Goal: Task Accomplishment & Management: Complete application form

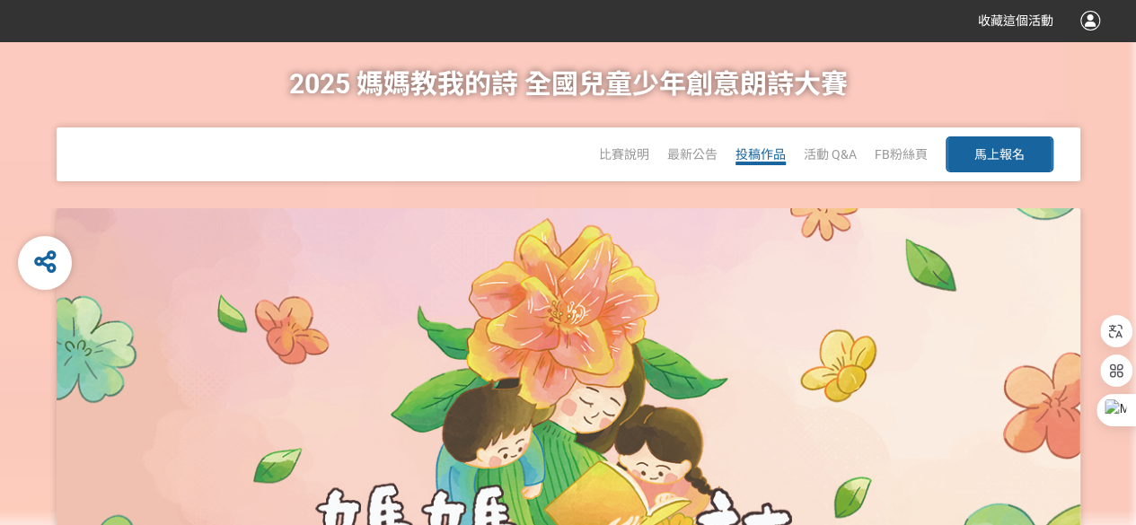
click at [768, 154] on span "投稿作品" at bounding box center [760, 154] width 50 height 14
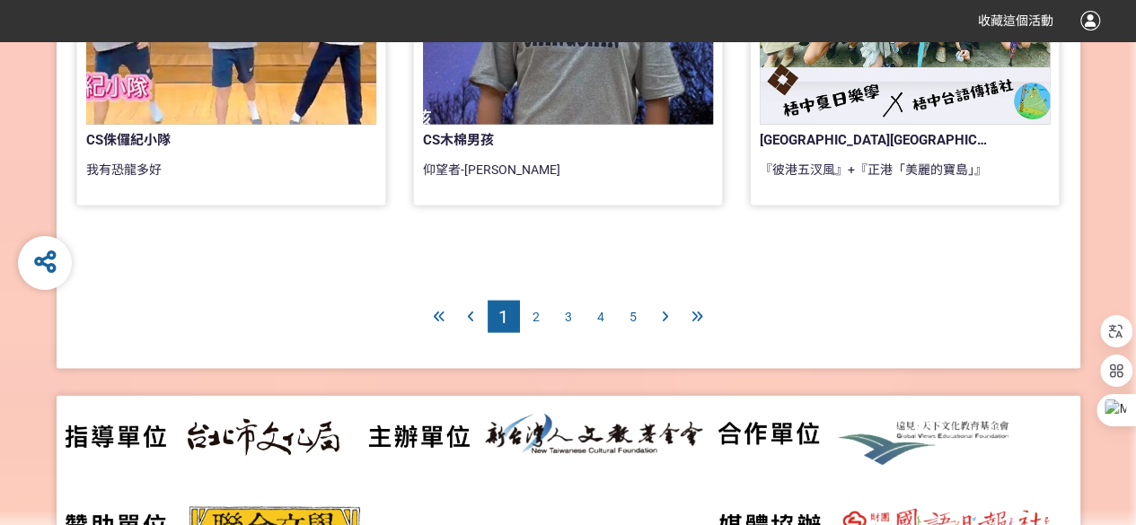
scroll to position [1616, 0]
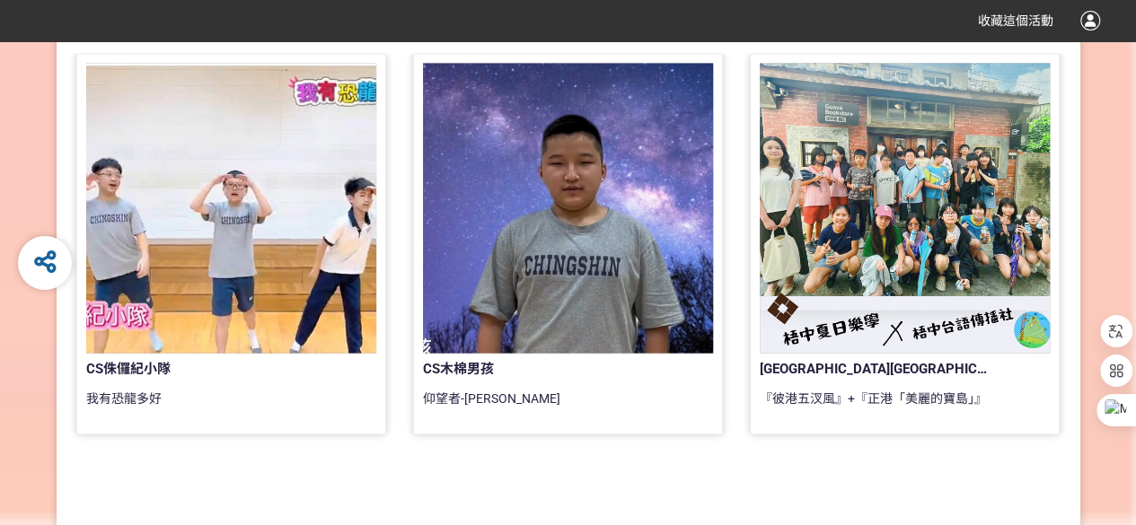
click at [963, 270] on div at bounding box center [905, 208] width 290 height 290
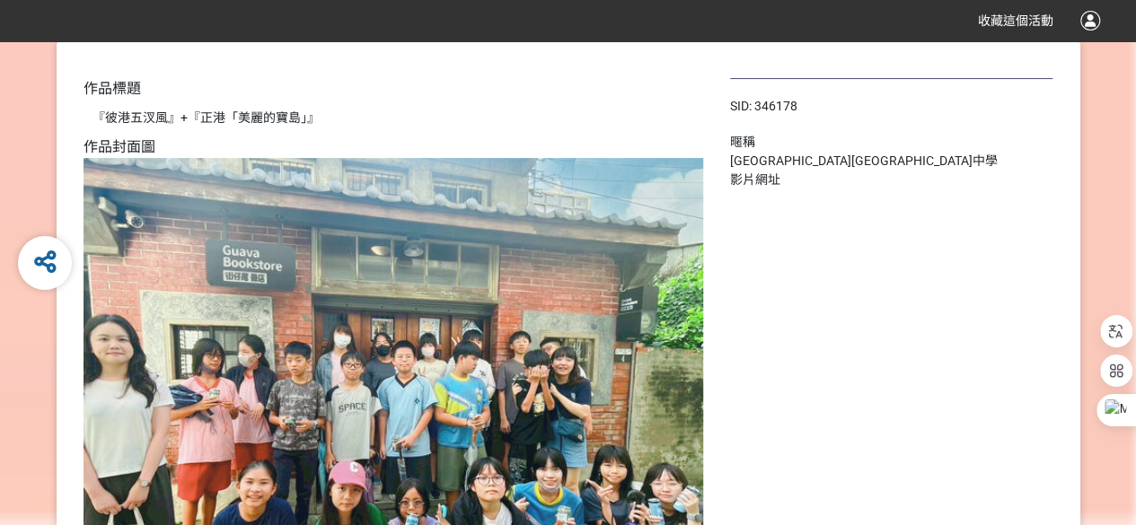
scroll to position [180, 0]
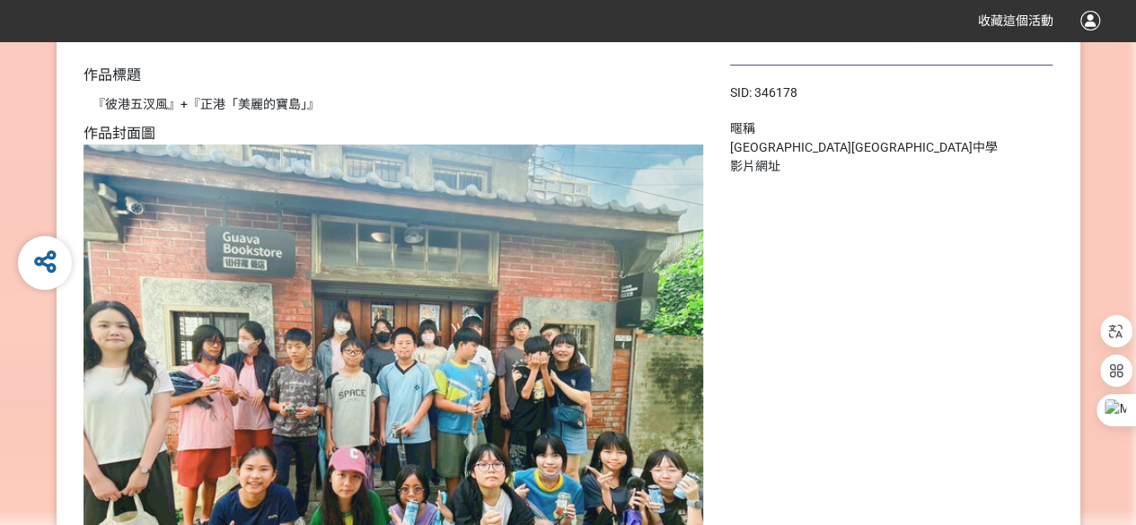
click at [804, 435] on div "SID: 346178 暱稱 臺中市立梧棲國民中學 影片網址" at bounding box center [891, 510] width 323 height 890
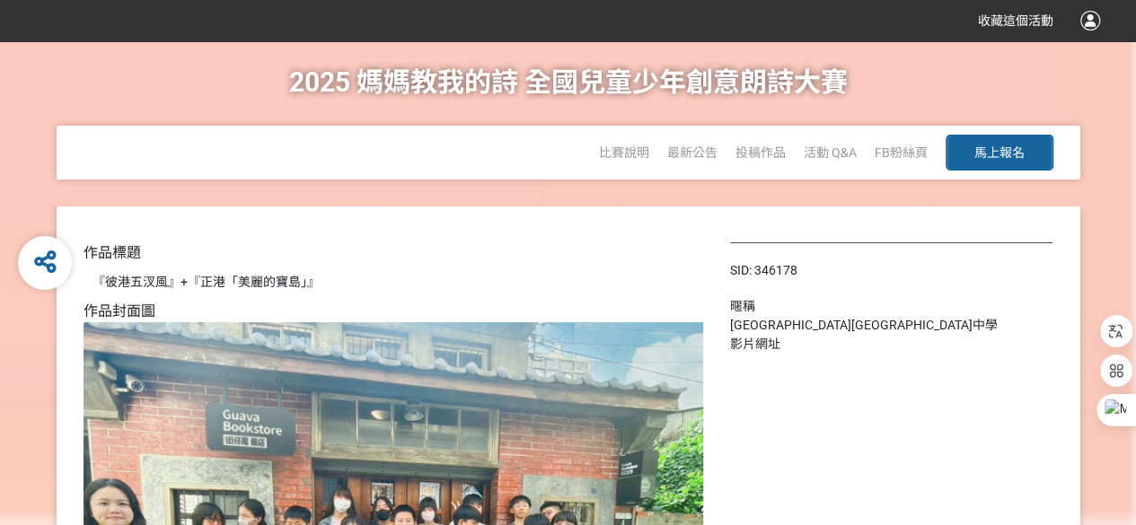
scroll to position [0, 0]
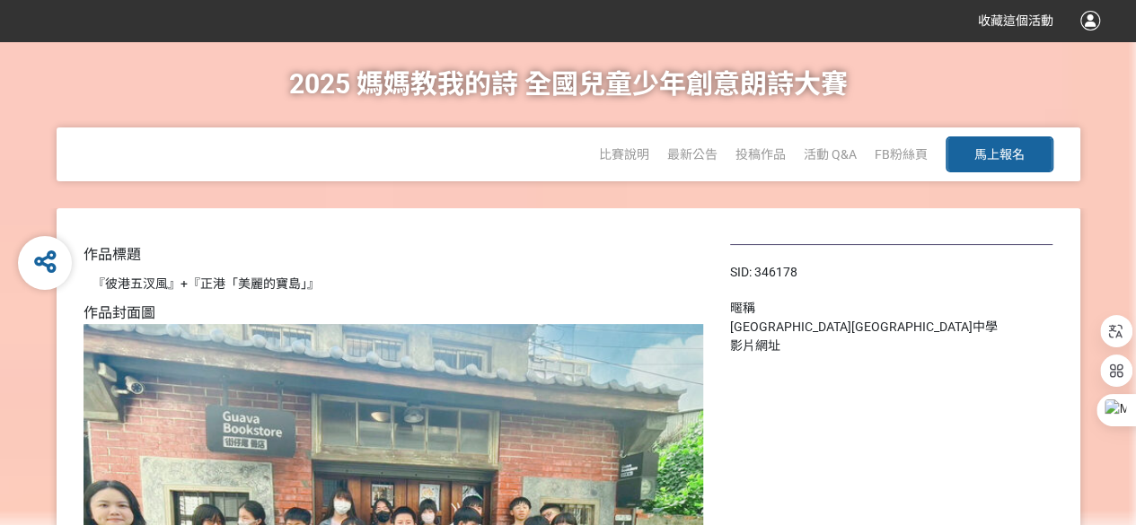
click at [1008, 157] on span "馬上報名" at bounding box center [999, 154] width 50 height 14
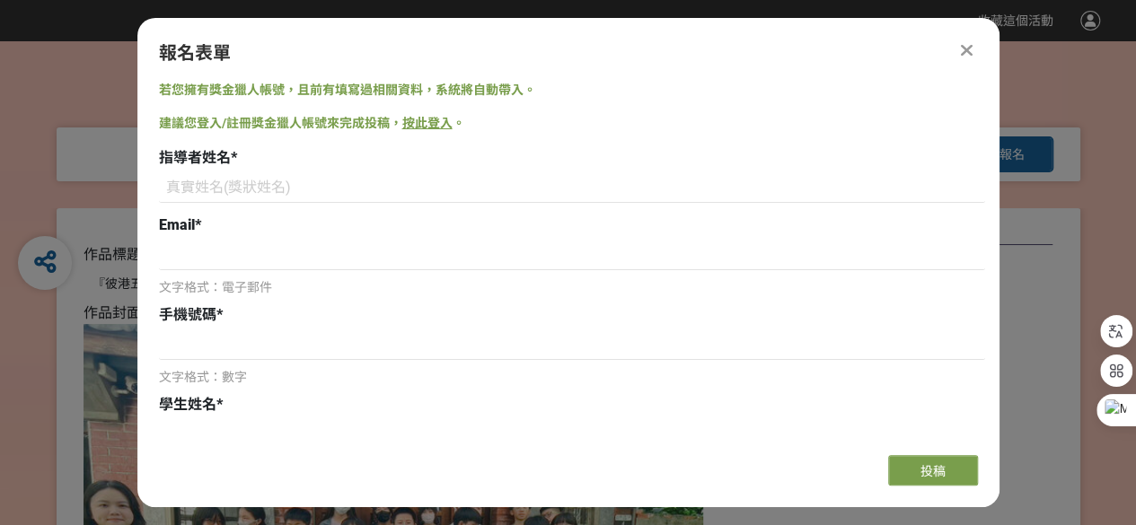
click at [966, 51] on icon at bounding box center [967, 50] width 12 height 18
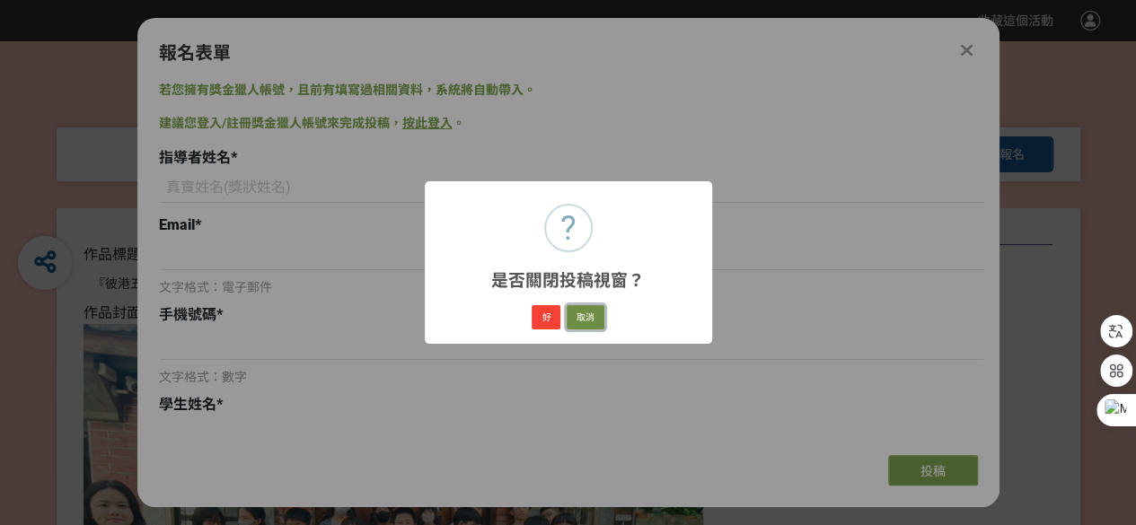
click at [587, 319] on button "取消" at bounding box center [586, 317] width 38 height 25
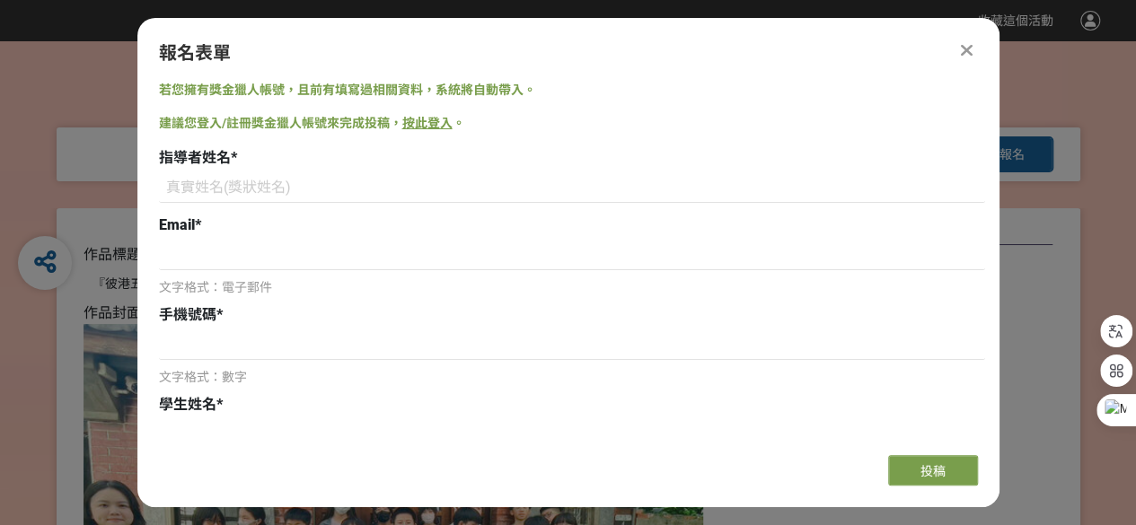
click at [966, 49] on icon at bounding box center [967, 50] width 12 height 18
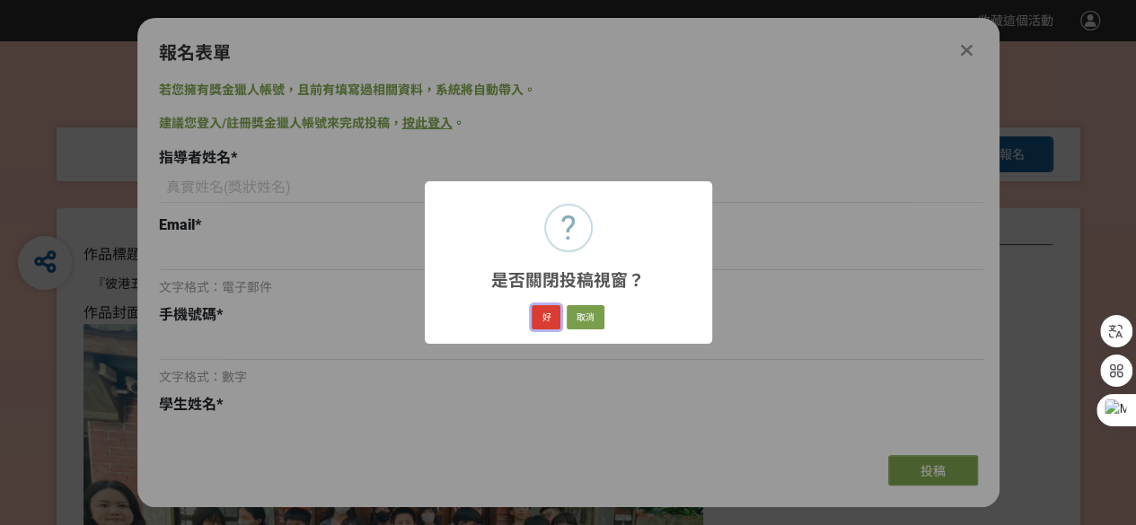
click at [555, 317] on button "好" at bounding box center [546, 317] width 29 height 25
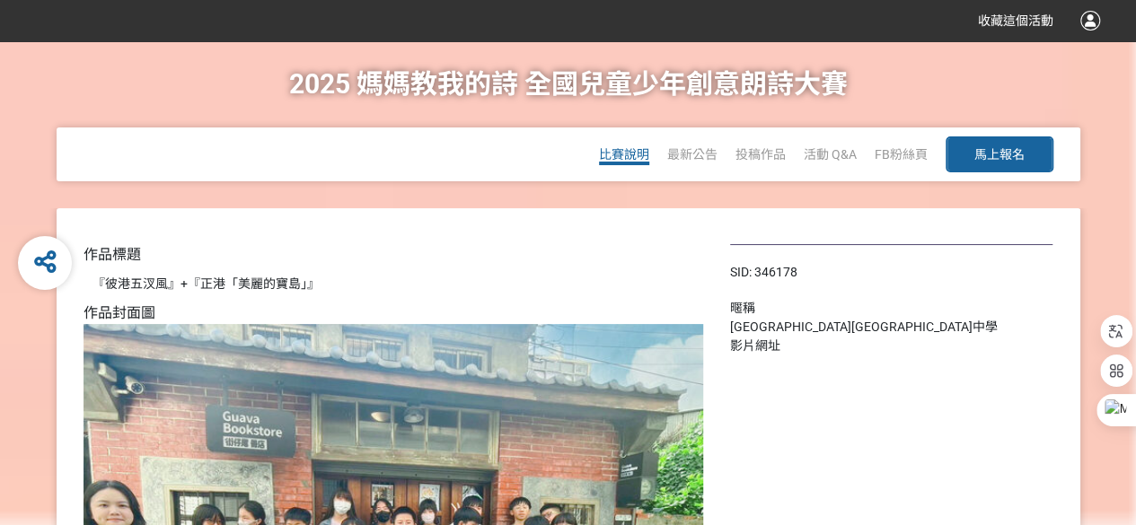
click at [628, 154] on span "比賽說明" at bounding box center [624, 154] width 50 height 14
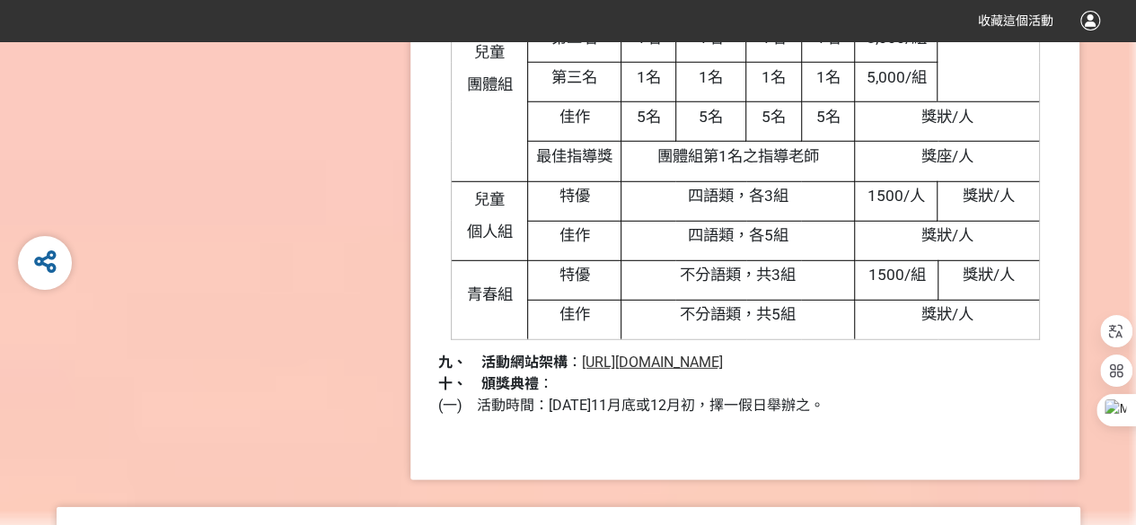
scroll to position [2433, 0]
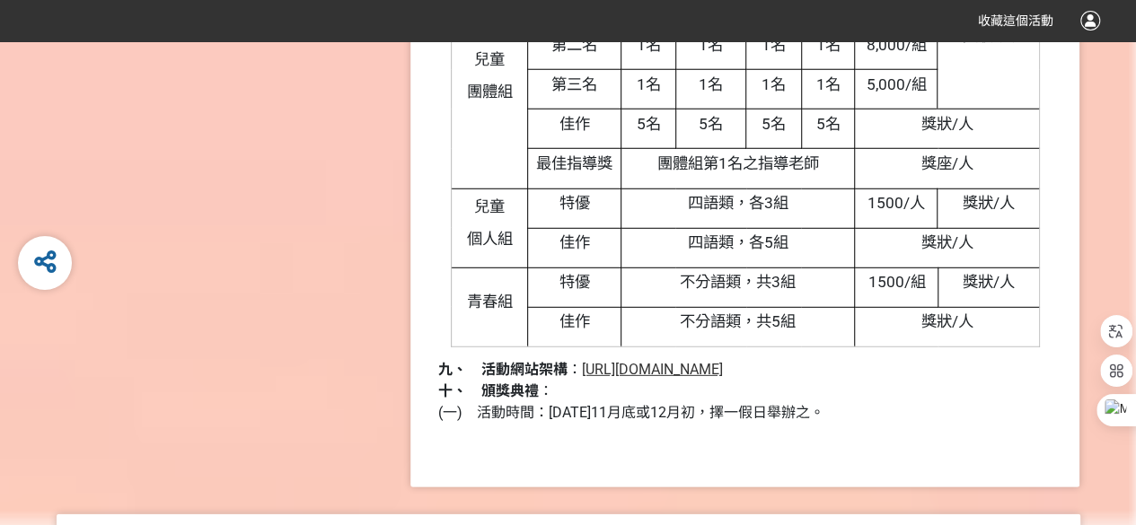
click at [677, 374] on span "[URL][DOMAIN_NAME]" at bounding box center [651, 369] width 141 height 17
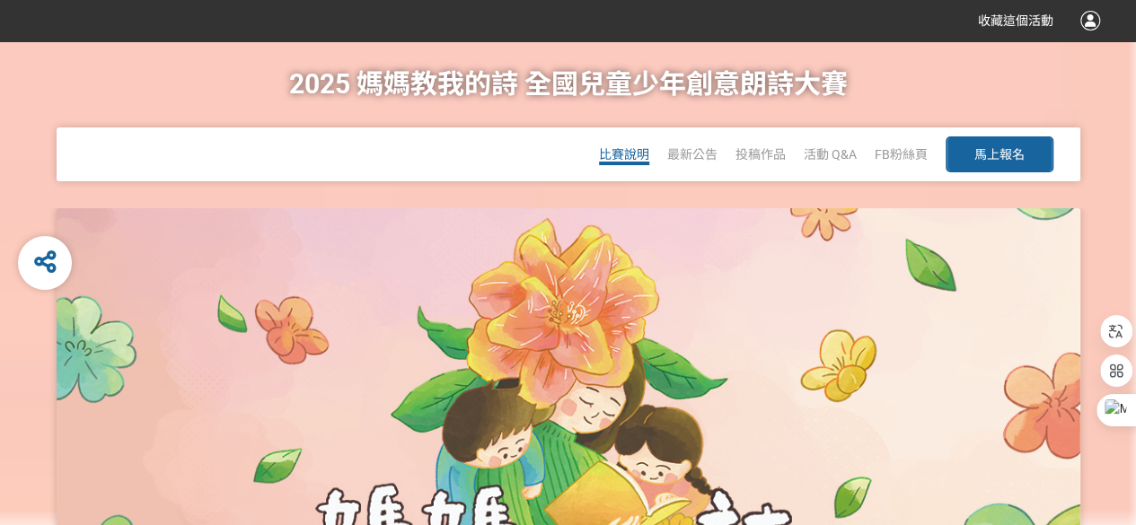
click at [629, 152] on span "比賽說明" at bounding box center [624, 154] width 50 height 14
click at [999, 153] on span "馬上報名" at bounding box center [999, 154] width 50 height 14
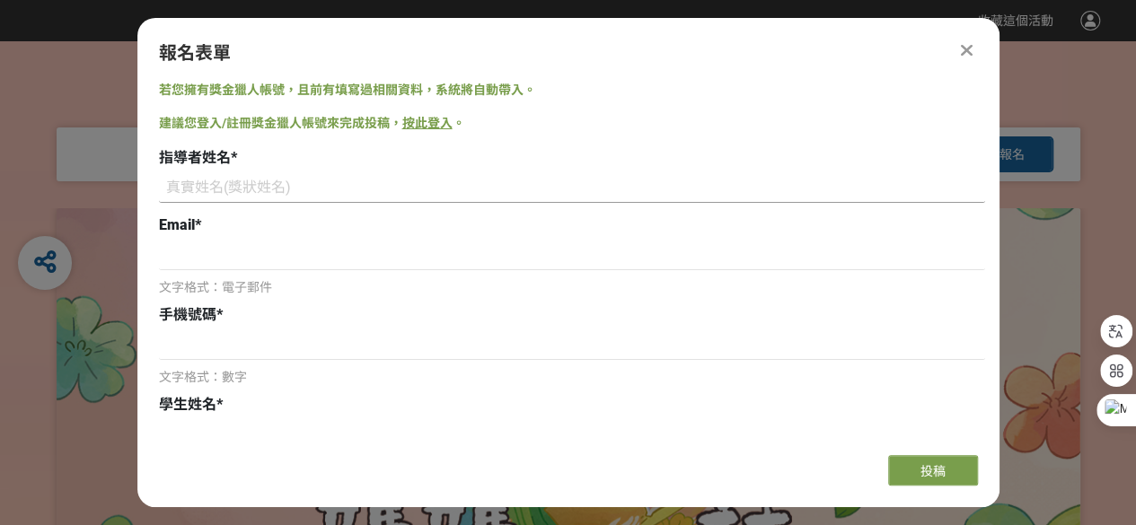
click at [192, 184] on input at bounding box center [572, 187] width 826 height 31
type input "蔡燕婷"
click at [186, 244] on input at bounding box center [572, 255] width 826 height 31
type input "ㄕ"
click at [280, 252] on input "ting8385@gmail.vcom" at bounding box center [572, 255] width 826 height 31
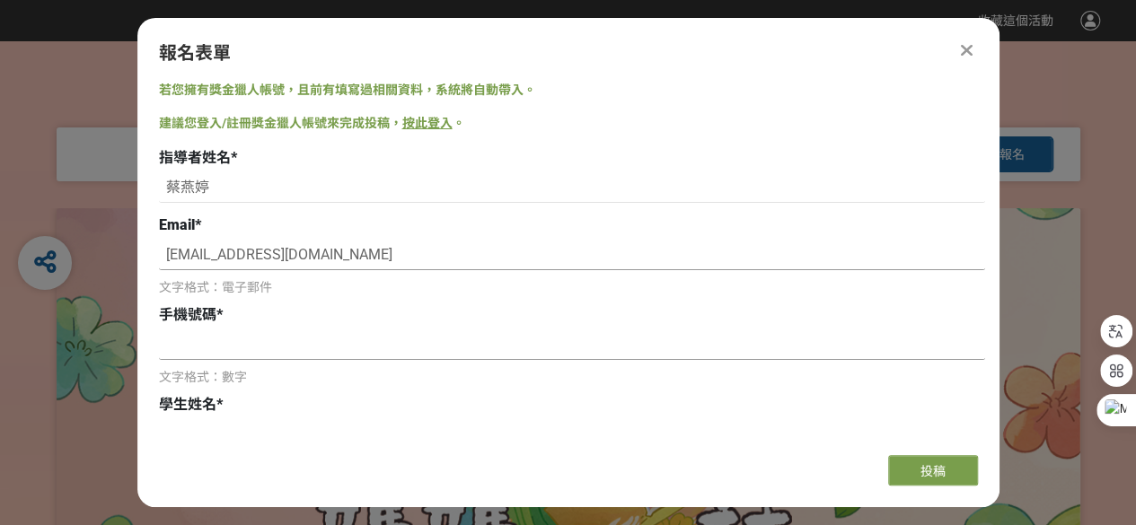
type input "[EMAIL_ADDRESS][DOMAIN_NAME]"
click at [204, 349] on input at bounding box center [572, 345] width 826 height 31
type input "0933511003"
click at [235, 379] on span "文字格式：數字" at bounding box center [203, 377] width 88 height 14
click at [219, 402] on span "*" at bounding box center [219, 404] width 6 height 17
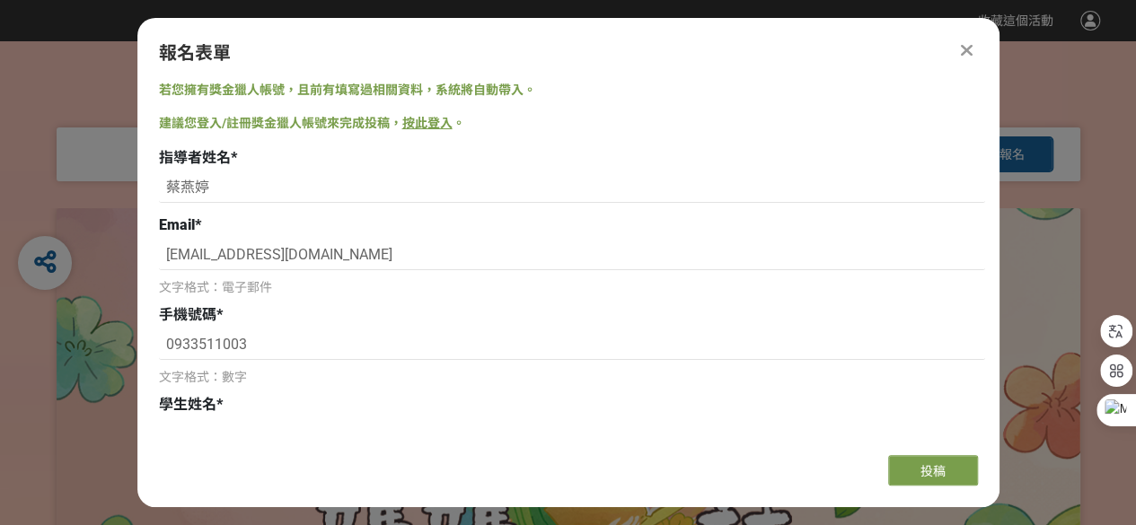
click at [192, 407] on span "學生姓名" at bounding box center [187, 404] width 57 height 17
click at [174, 380] on span "文字格式：數字" at bounding box center [203, 377] width 88 height 14
click at [171, 412] on span "學生姓名" at bounding box center [187, 404] width 57 height 17
click at [435, 125] on link "按此登入" at bounding box center [427, 123] width 50 height 14
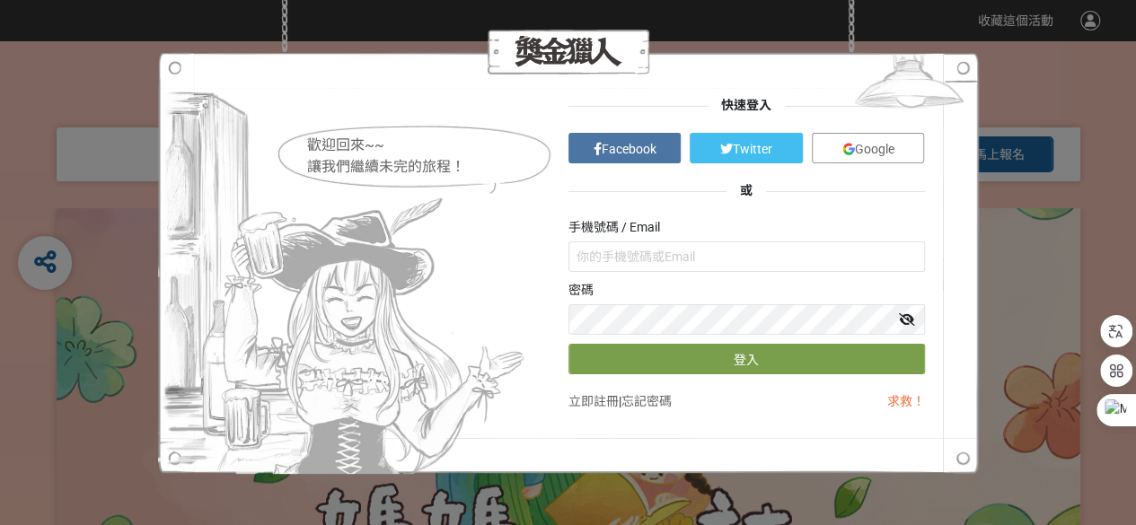
click at [887, 152] on span "Google" at bounding box center [875, 149] width 40 height 14
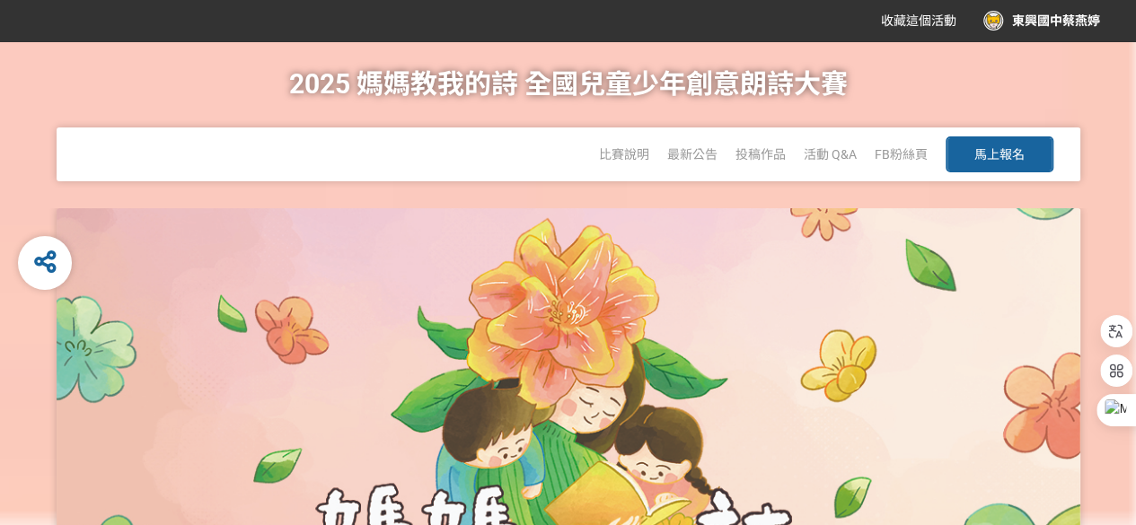
click at [998, 165] on button "馬上報名" at bounding box center [999, 154] width 108 height 36
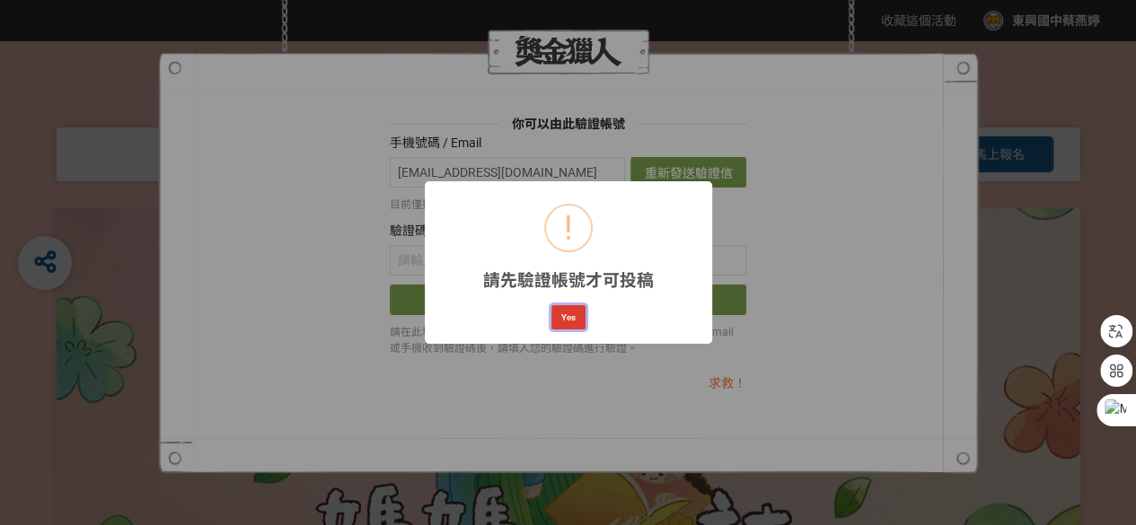
click at [572, 316] on button "Yes" at bounding box center [568, 317] width 34 height 25
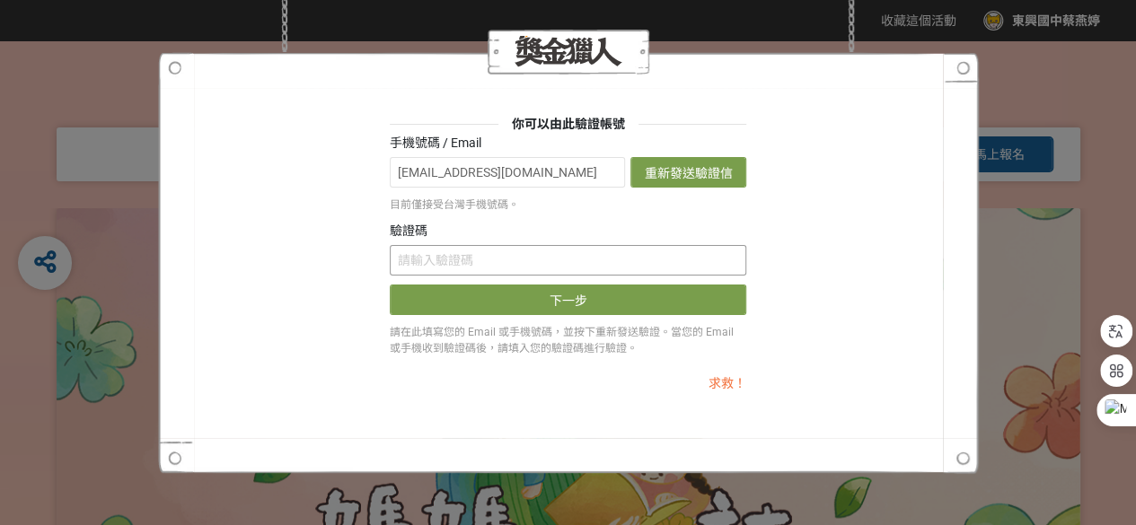
click at [507, 254] on input "text" at bounding box center [568, 260] width 356 height 31
click at [991, 252] on div "你可以由此驗證帳號 手機號碼 / Email hs202817@dxjh.hcc.edu.tw 重新發送驗證信 目前僅接受台灣手機號碼。 驗證碼 下一步 請在…" at bounding box center [568, 262] width 1136 height 525
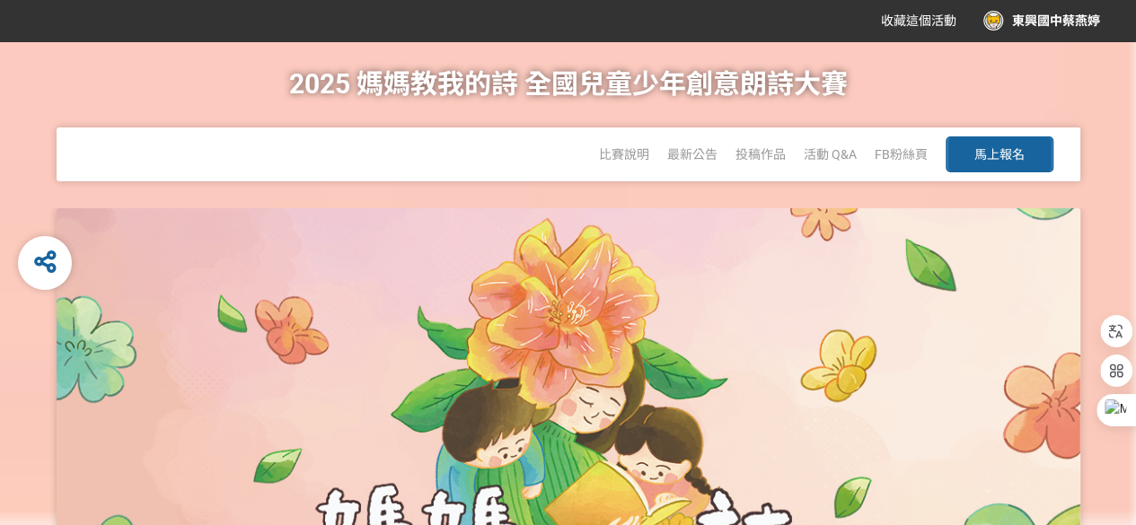
click at [1003, 154] on span "馬上報名" at bounding box center [999, 154] width 50 height 14
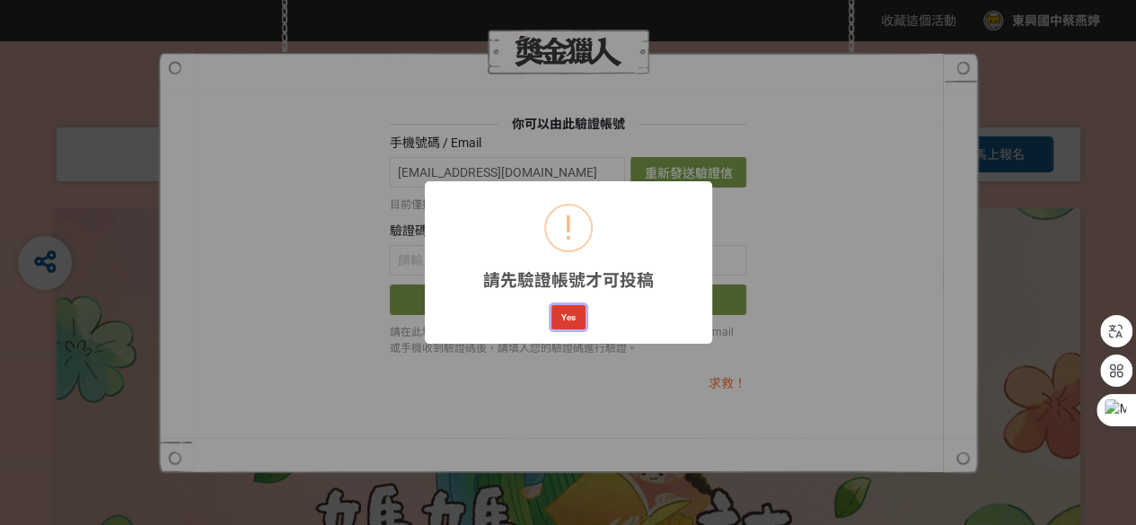
click at [573, 309] on button "Yes" at bounding box center [568, 317] width 34 height 25
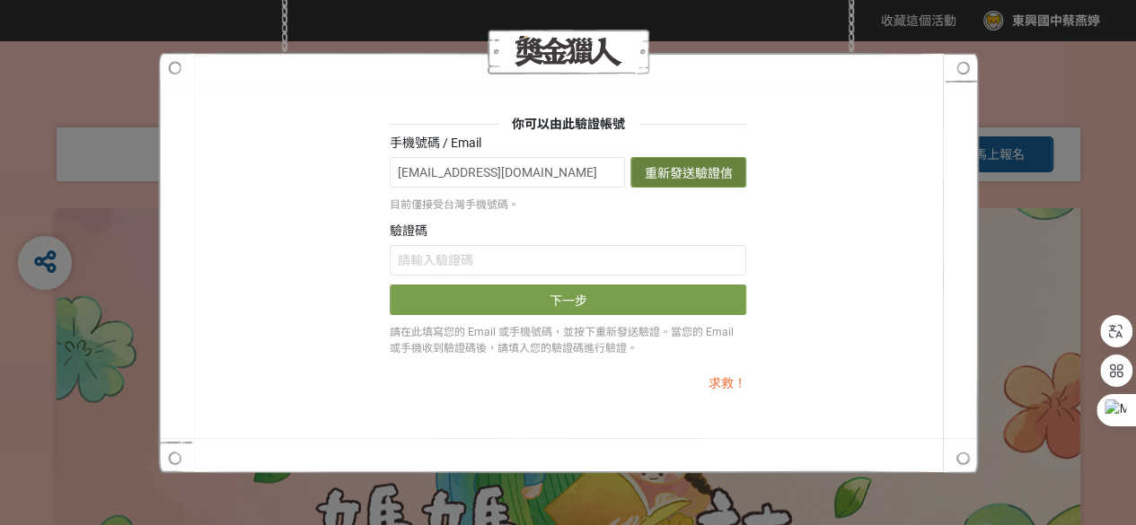
click at [705, 175] on button "重新發送驗證信" at bounding box center [688, 172] width 116 height 31
click at [964, 70] on div at bounding box center [568, 52] width 821 height 45
click at [659, 265] on input "text" at bounding box center [568, 260] width 356 height 31
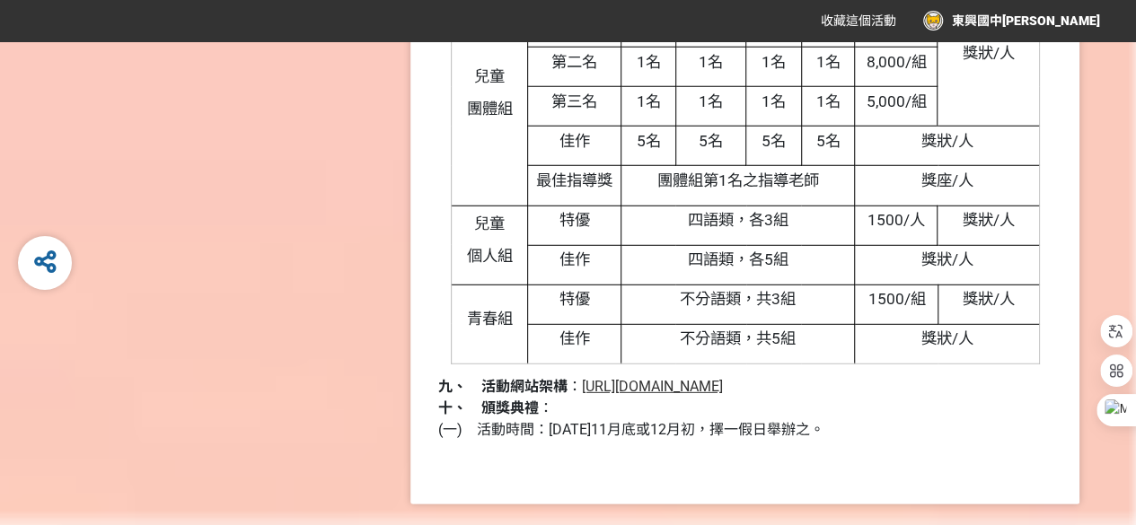
scroll to position [2424, 0]
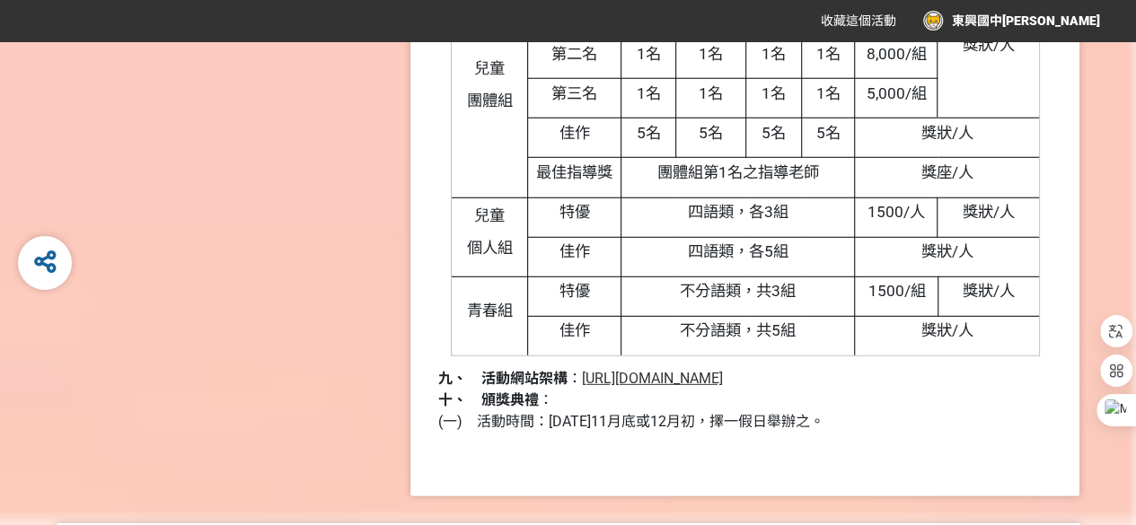
click at [675, 379] on span "[URL][DOMAIN_NAME]" at bounding box center [651, 378] width 141 height 17
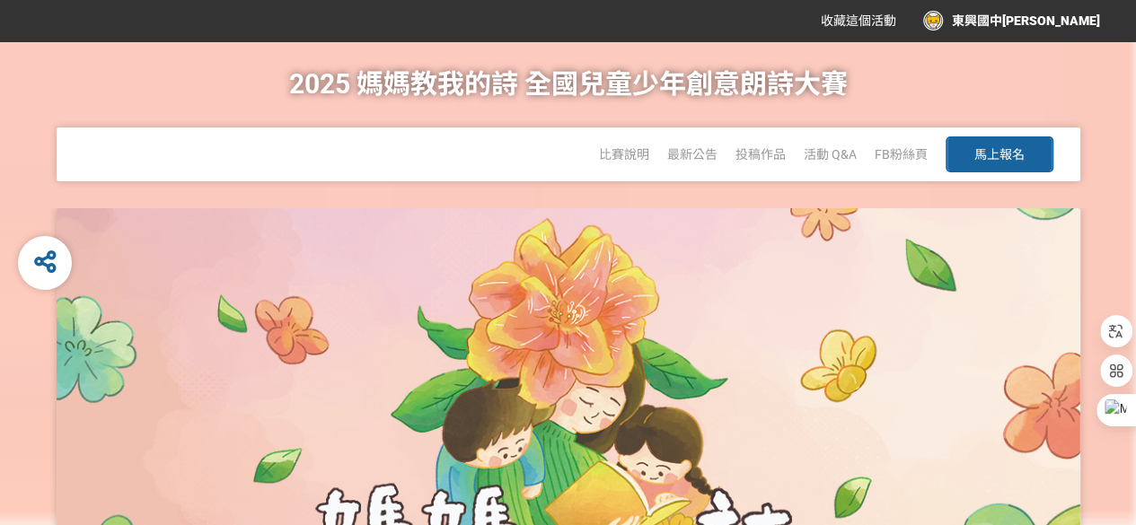
click at [981, 155] on span "馬上報名" at bounding box center [999, 154] width 50 height 14
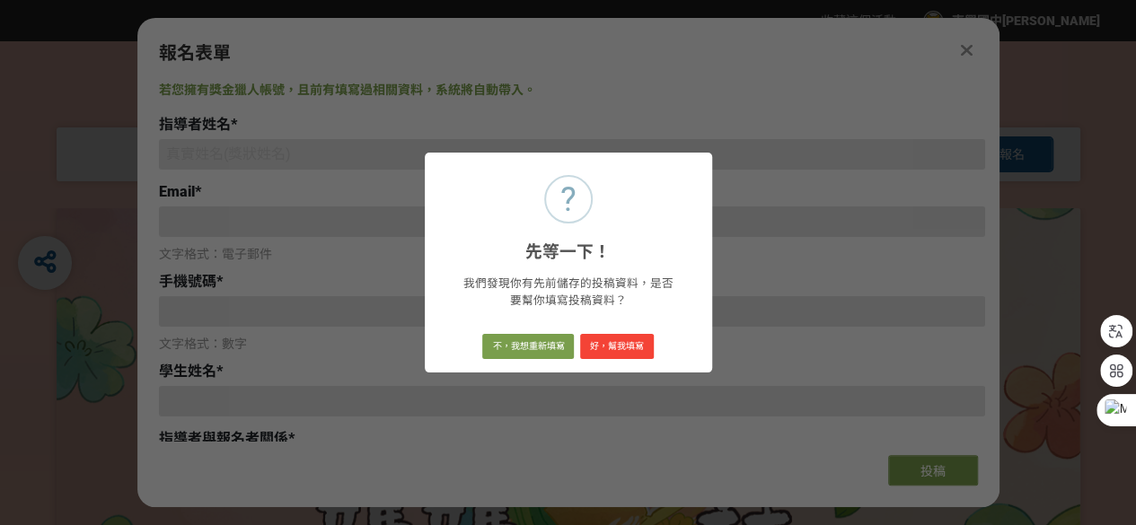
type input "[EMAIL_ADDRESS][DOMAIN_NAME]"
type input "東興國中蔡燕婷"
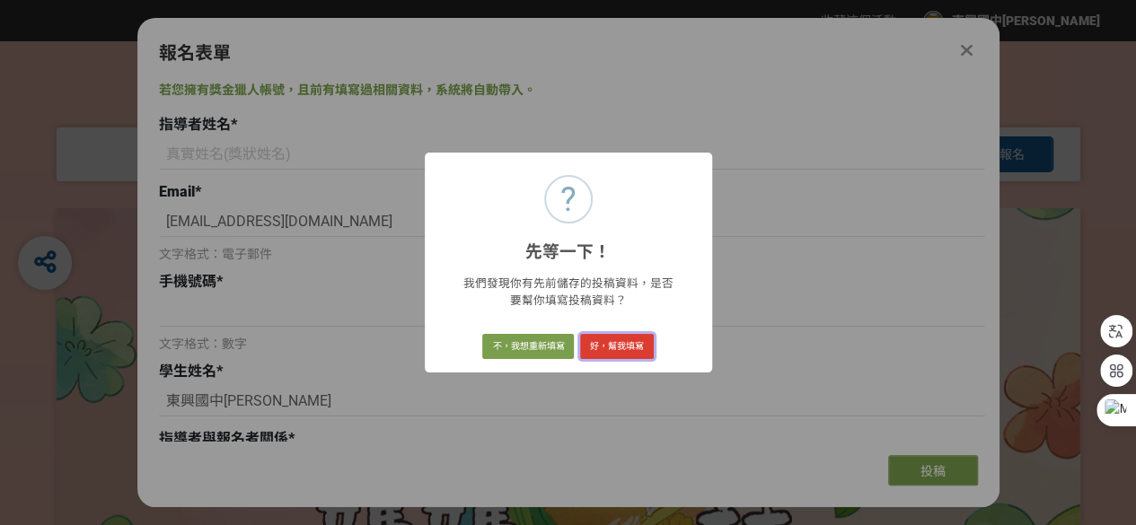
click at [621, 347] on button "好，幫我填寫" at bounding box center [617, 346] width 74 height 25
type input "蔡燕婷"
type input "ting8385@gmail.com"
type input "0933511003"
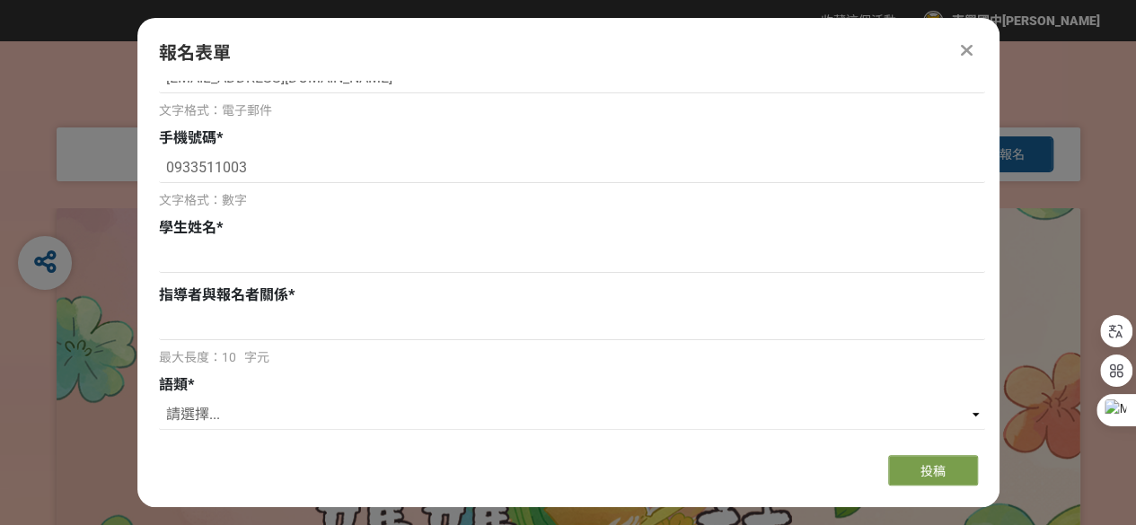
scroll to position [180, 0]
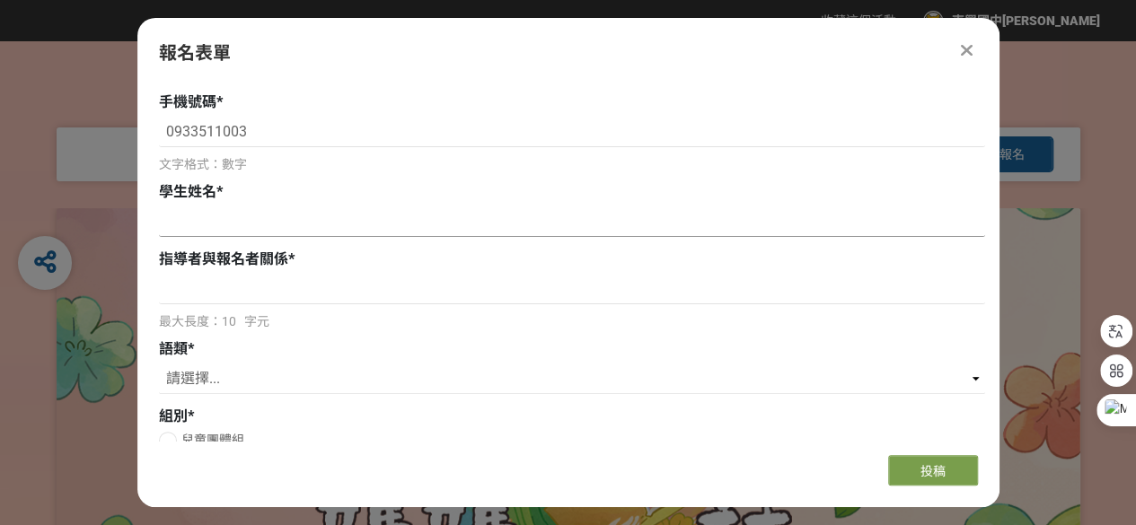
click at [191, 222] on input at bounding box center [572, 222] width 826 height 31
type input "v"
type input "許睿盛、黃子益、張芳怡、陳心妍"
click at [185, 285] on input at bounding box center [572, 289] width 826 height 31
type input "師生"
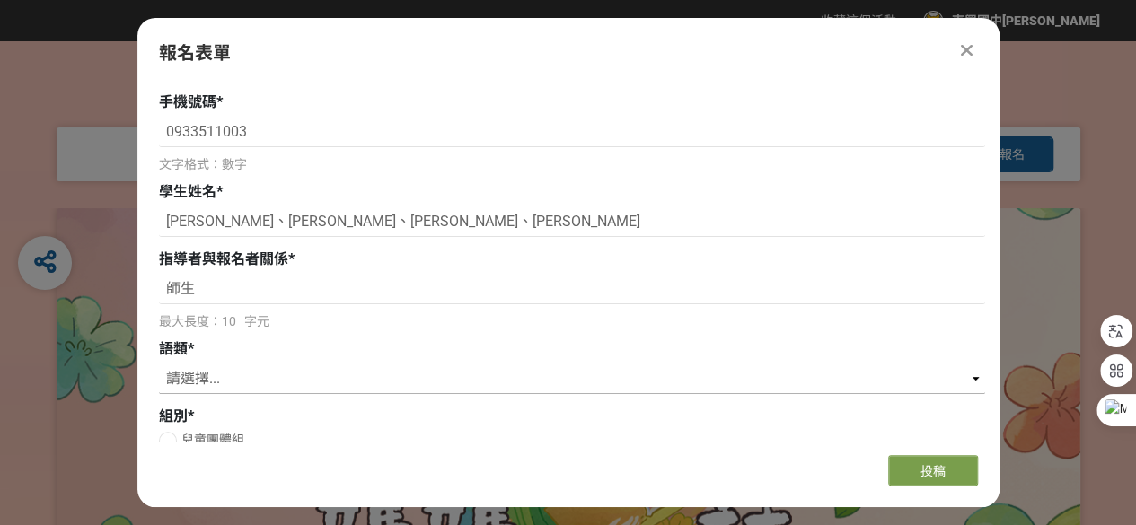
click at [178, 383] on select "請選擇... 國語 閩南語 客語 英語" at bounding box center [572, 379] width 826 height 31
select select "閩南語"
click at [159, 364] on select "請選擇... 國語 閩南語 客語 英語" at bounding box center [572, 379] width 826 height 31
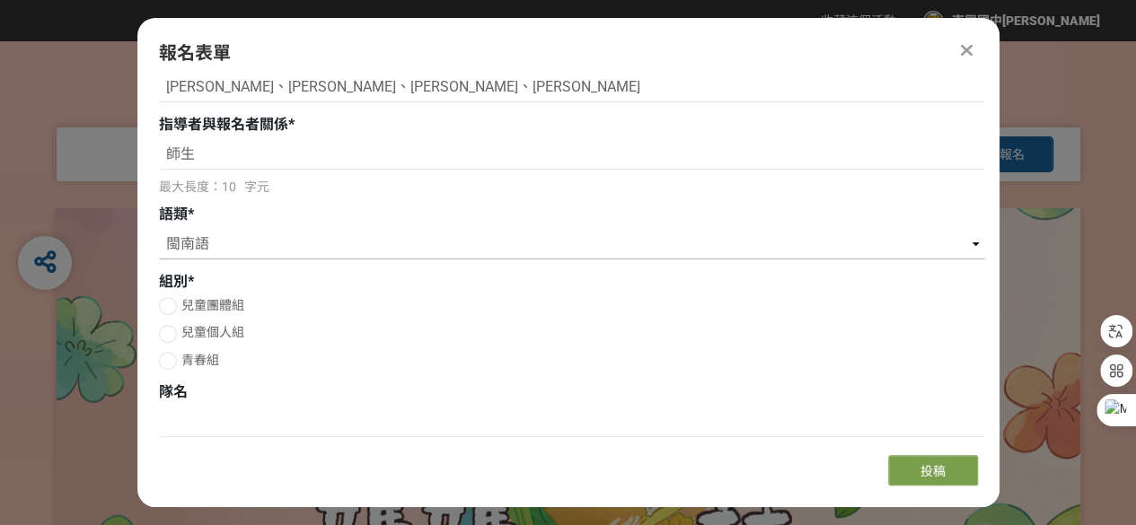
scroll to position [449, 0]
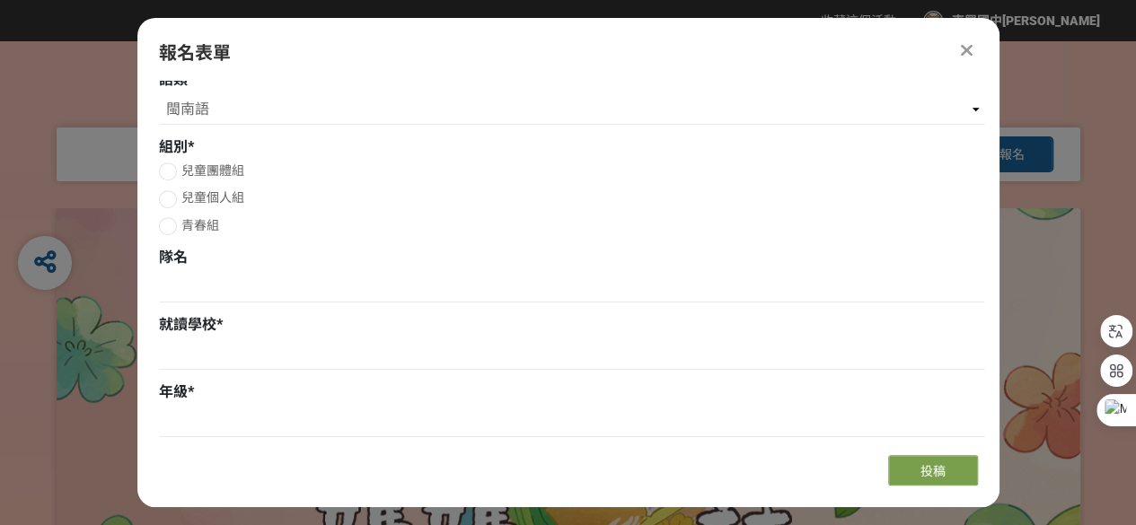
click at [172, 229] on div at bounding box center [168, 226] width 18 height 18
radio input "true"
click at [176, 296] on input at bounding box center [572, 287] width 826 height 31
type input "東國國中"
click at [177, 351] on input at bounding box center [572, 354] width 826 height 31
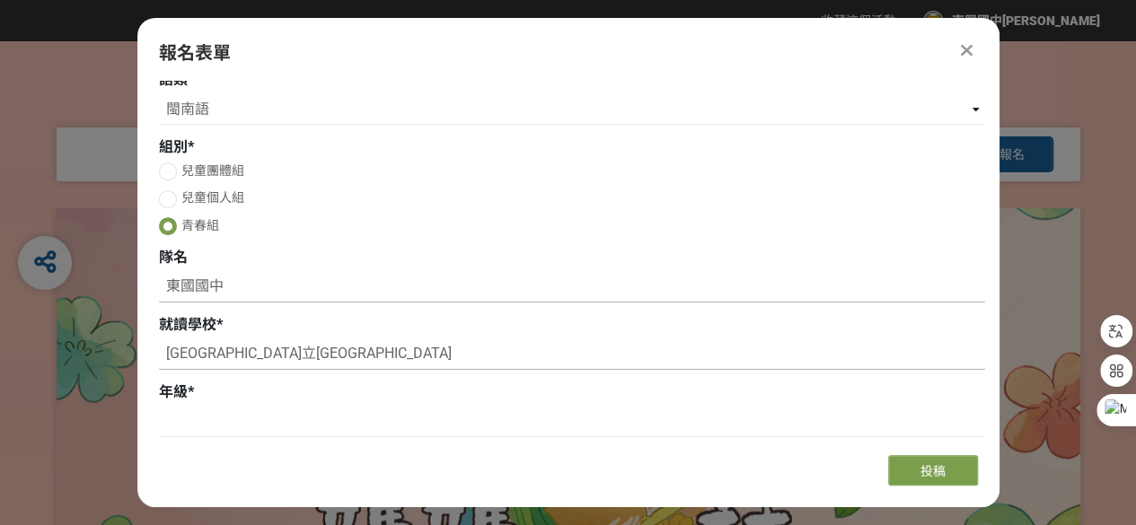
type input "新竹縣立東興國中"
click at [230, 294] on input "東國國中" at bounding box center [572, 287] width 826 height 31
drag, startPoint x: 229, startPoint y: 293, endPoint x: 160, endPoint y: 286, distance: 69.4
click at [160, 286] on input "東國國中" at bounding box center [572, 287] width 826 height 31
click at [188, 398] on span "*" at bounding box center [191, 391] width 6 height 17
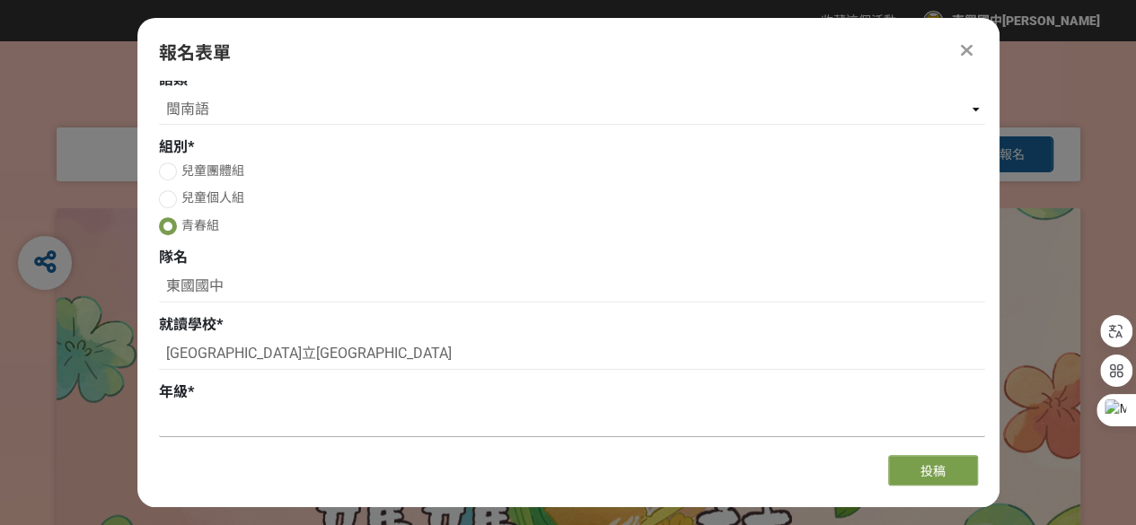
click at [177, 417] on input at bounding box center [572, 422] width 826 height 31
click at [174, 422] on input "八年級" at bounding box center [572, 422] width 826 height 31
type input "九年級"
click at [212, 294] on input "東國國中" at bounding box center [572, 287] width 826 height 31
drag, startPoint x: 226, startPoint y: 289, endPoint x: 167, endPoint y: 288, distance: 59.3
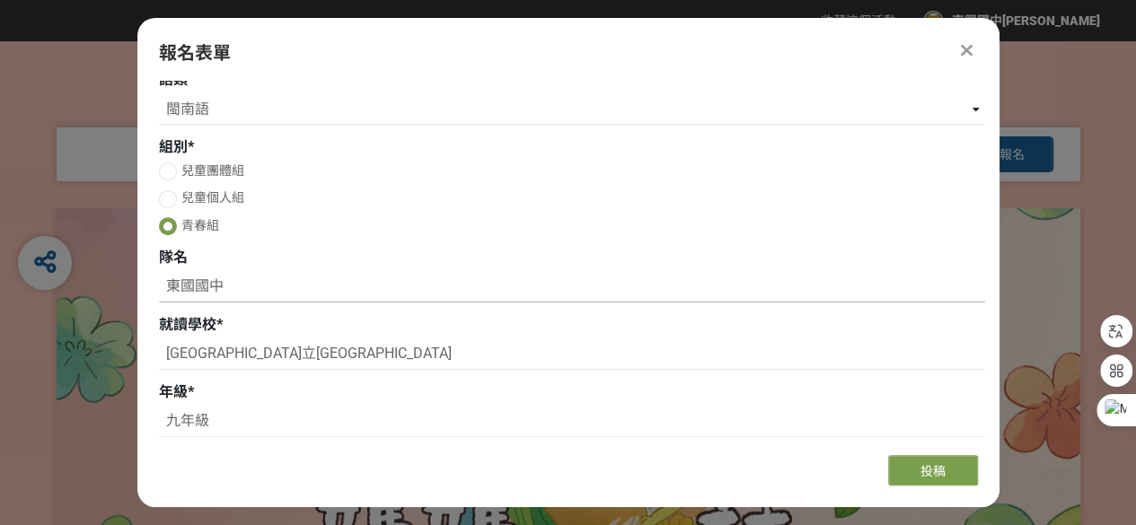
click at [167, 288] on input "東國國中" at bounding box center [572, 287] width 826 height 31
click at [188, 289] on input "拍拚隊" at bounding box center [572, 287] width 826 height 31
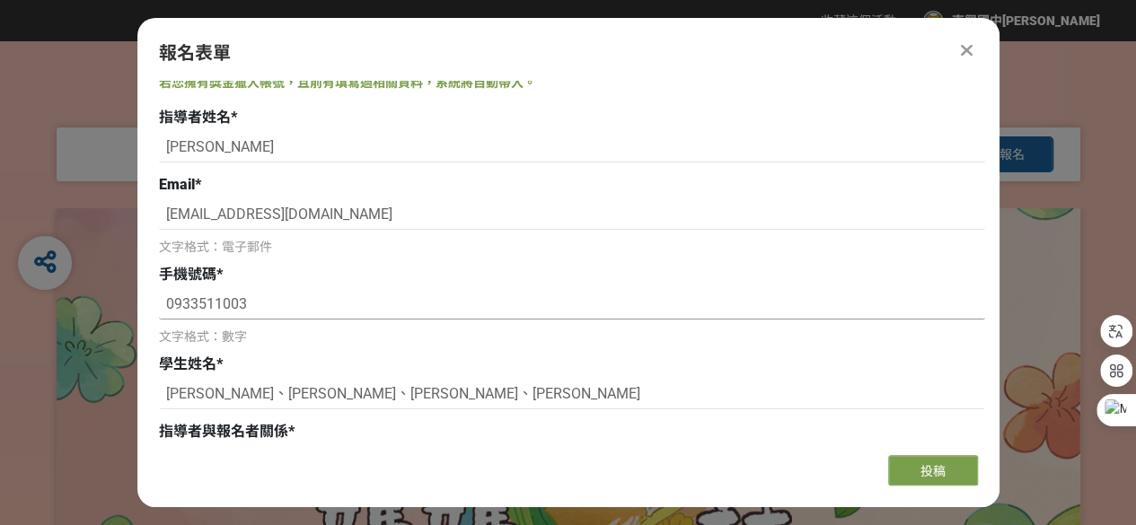
scroll to position [0, 0]
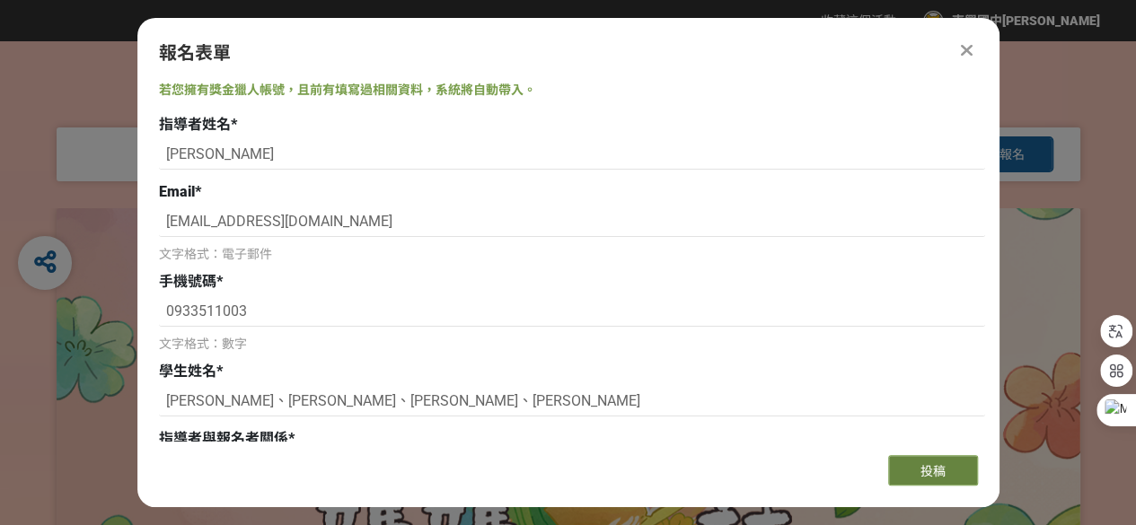
type input "風城隊"
click at [916, 462] on button "投稿" at bounding box center [933, 470] width 90 height 31
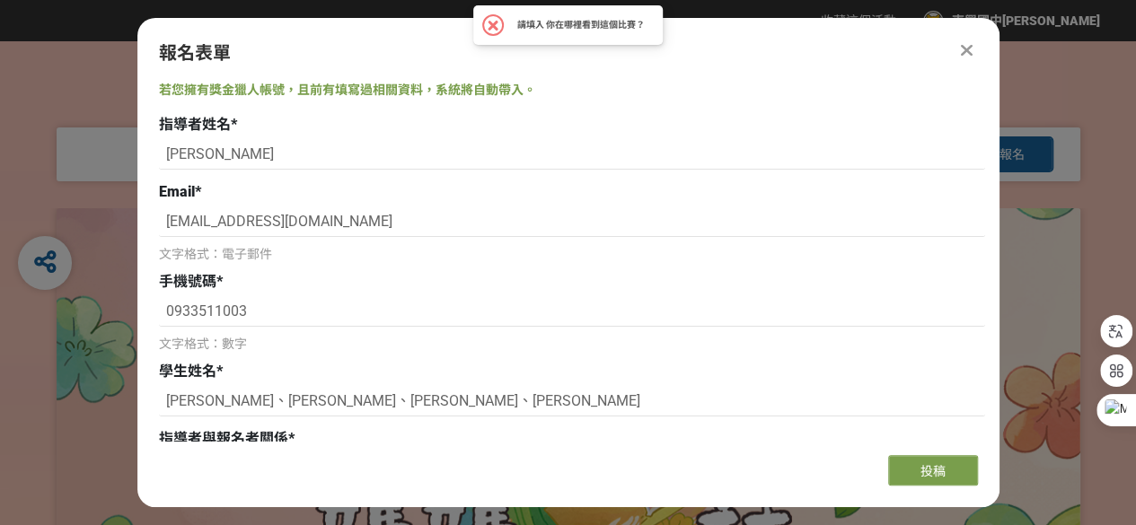
click at [490, 28] on span at bounding box center [493, 26] width 11 height 11
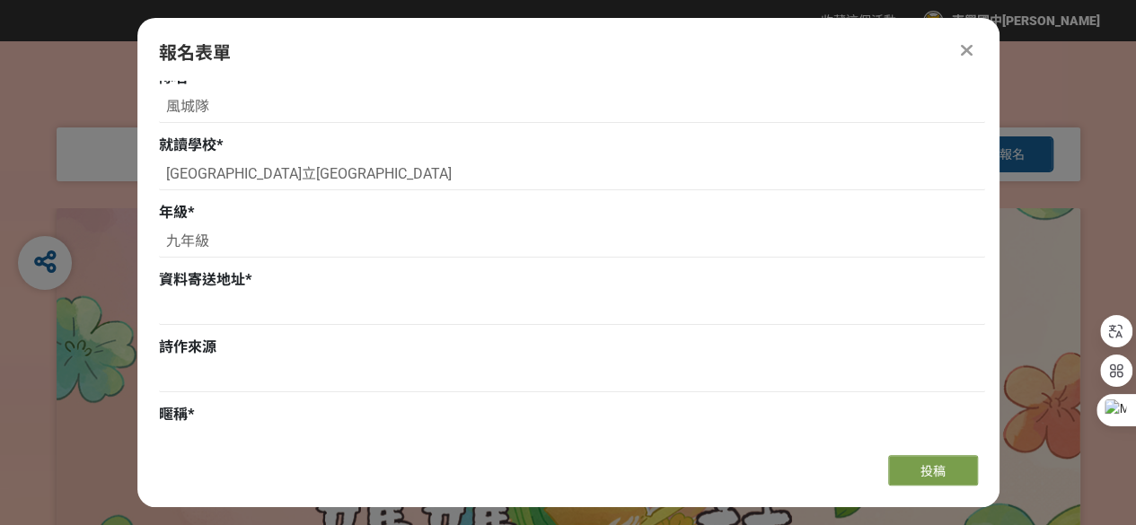
scroll to position [718, 0]
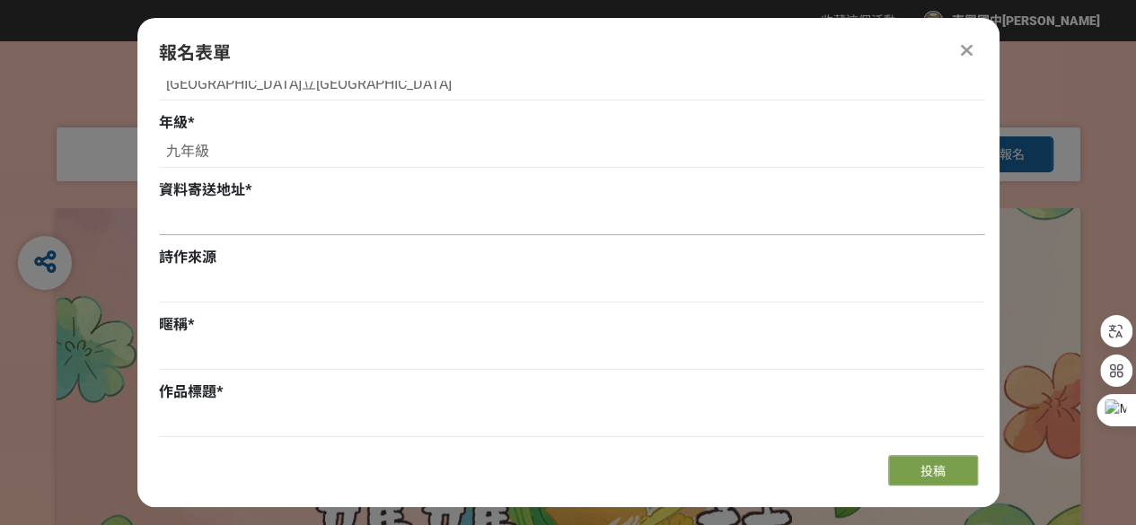
click at [204, 220] on input at bounding box center [572, 220] width 826 height 31
click at [167, 286] on input at bounding box center [572, 287] width 826 height 31
type input "自創"
click at [181, 228] on input at bounding box center [572, 220] width 826 height 31
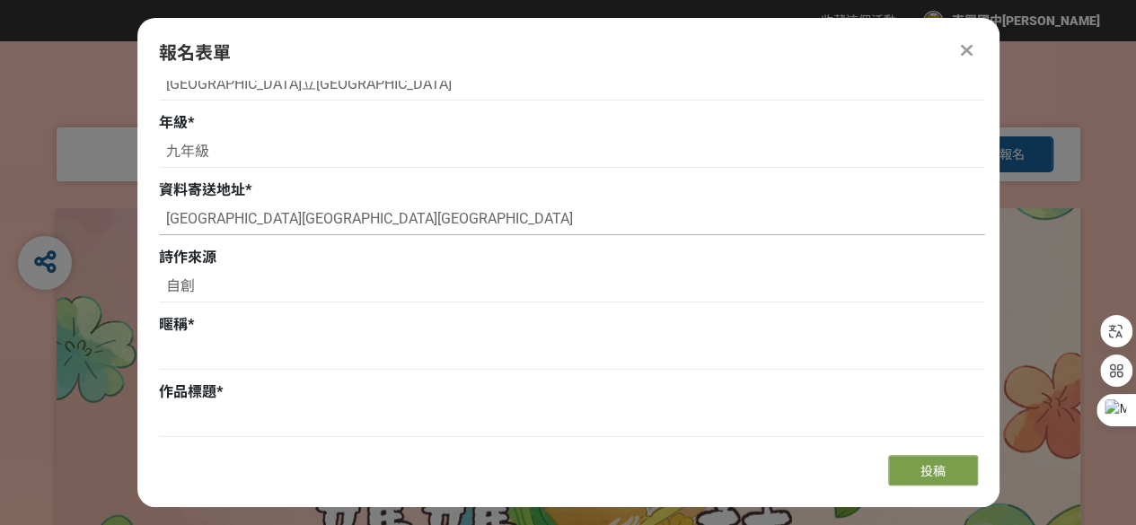
click at [325, 215] on input "新竹縣竹北市嘉豐六路六路" at bounding box center [572, 220] width 826 height 31
click at [345, 218] on input "新竹縣竹北市嘉豐六路六路" at bounding box center [572, 220] width 826 height 31
type input "[STREET_ADDRESS]"
click at [190, 343] on input at bounding box center [572, 354] width 826 height 31
click at [187, 417] on input at bounding box center [572, 422] width 826 height 31
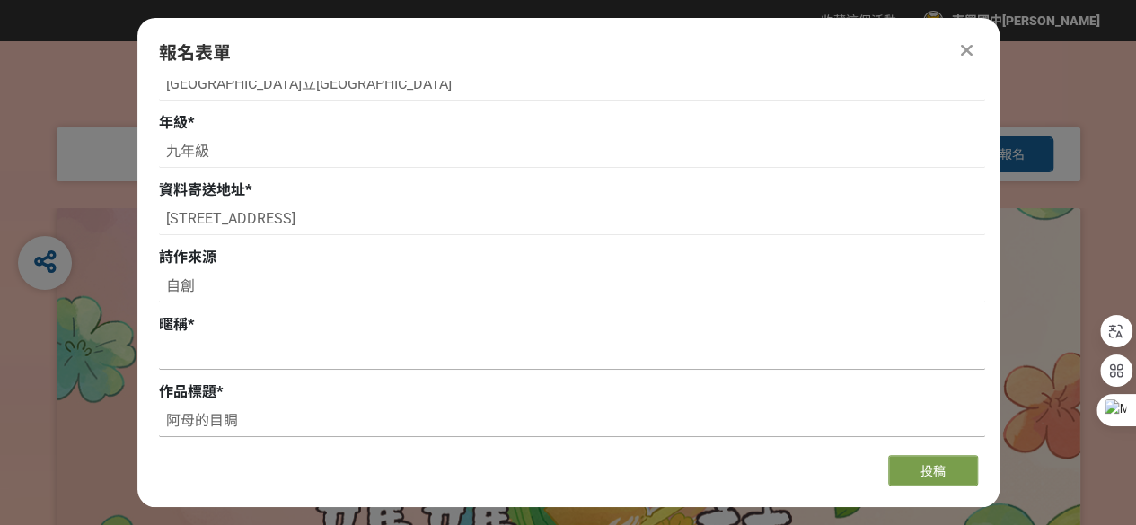
type input "阿母的目睭"
click at [199, 345] on input at bounding box center [572, 354] width 826 height 31
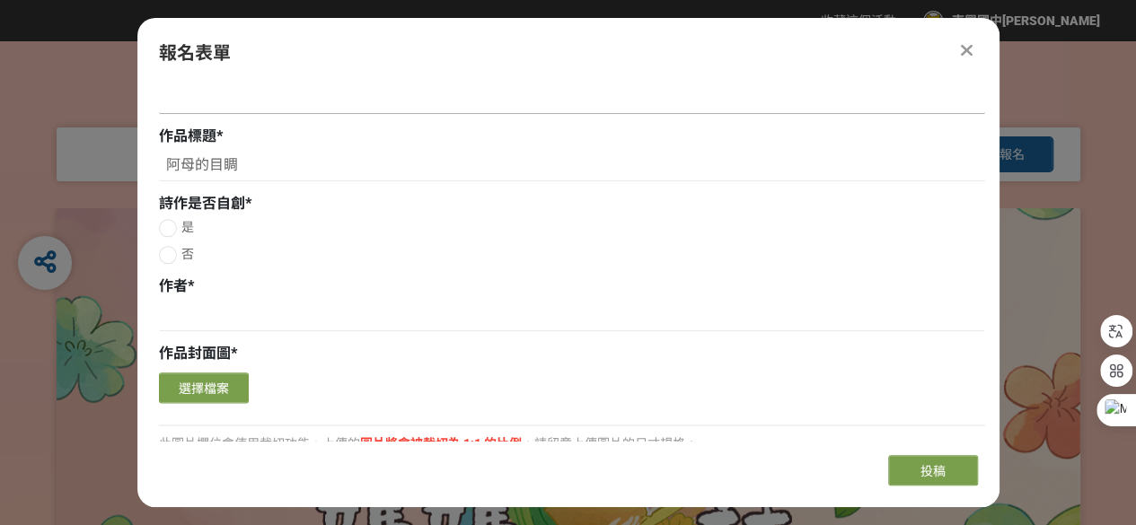
scroll to position [988, 0]
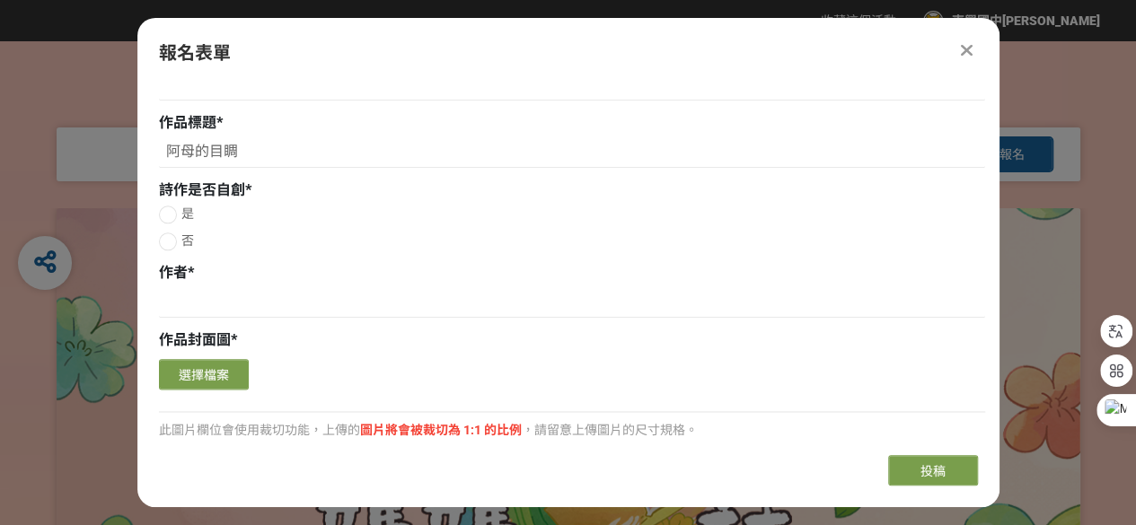
click at [169, 215] on div at bounding box center [168, 215] width 18 height 18
radio input "true"
click at [180, 299] on input at bounding box center [572, 302] width 826 height 31
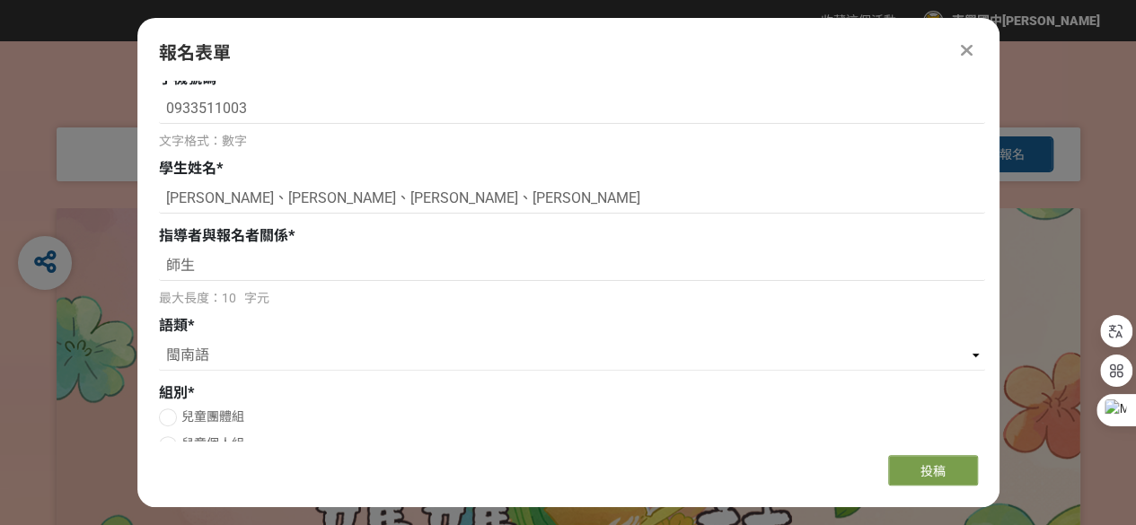
scroll to position [180, 0]
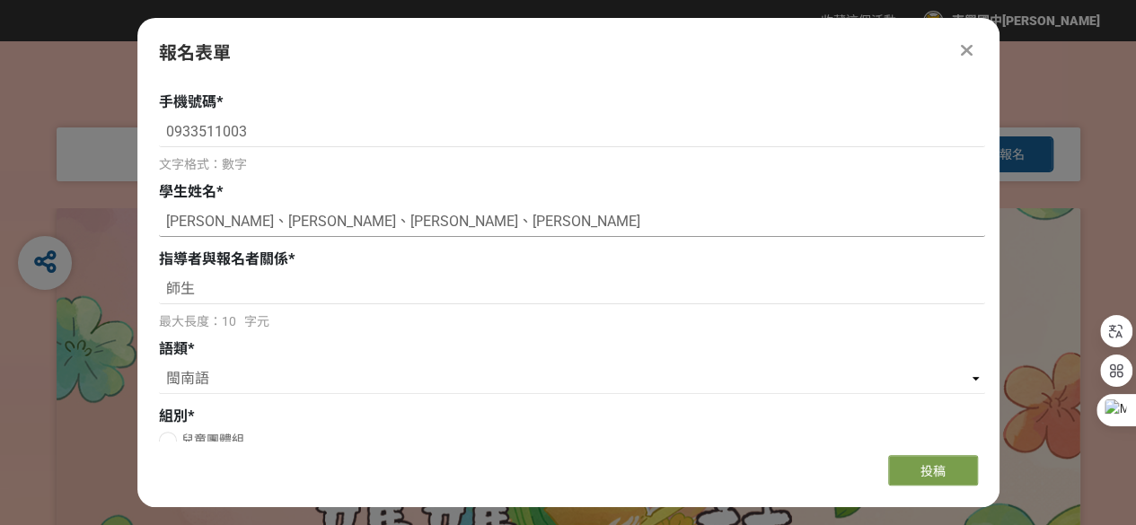
drag, startPoint x: 165, startPoint y: 217, endPoint x: 390, endPoint y: 216, distance: 224.5
click at [390, 216] on input "[PERSON_NAME]、[PERSON_NAME]、[PERSON_NAME]、[PERSON_NAME]" at bounding box center [572, 222] width 826 height 31
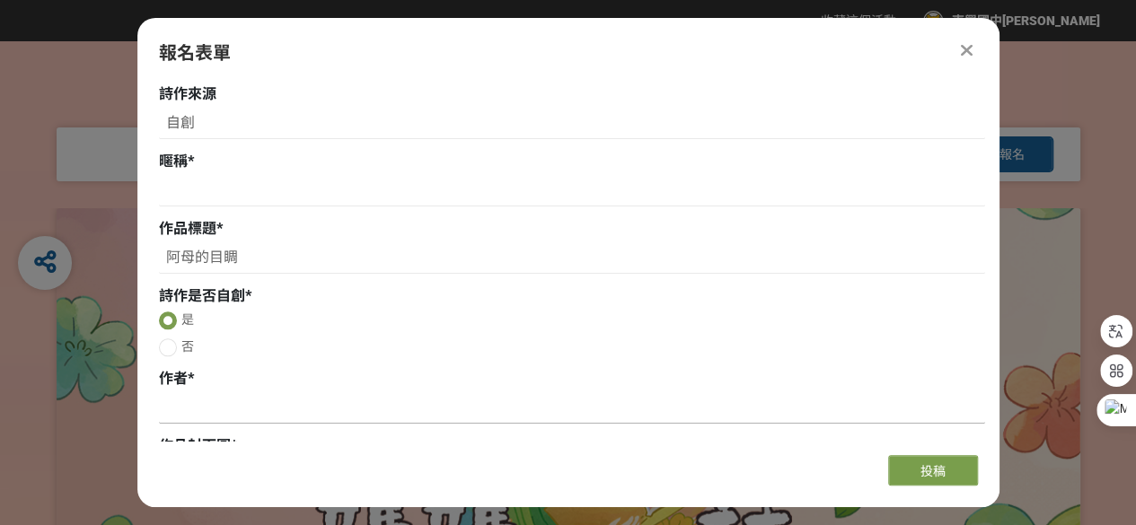
scroll to position [898, 0]
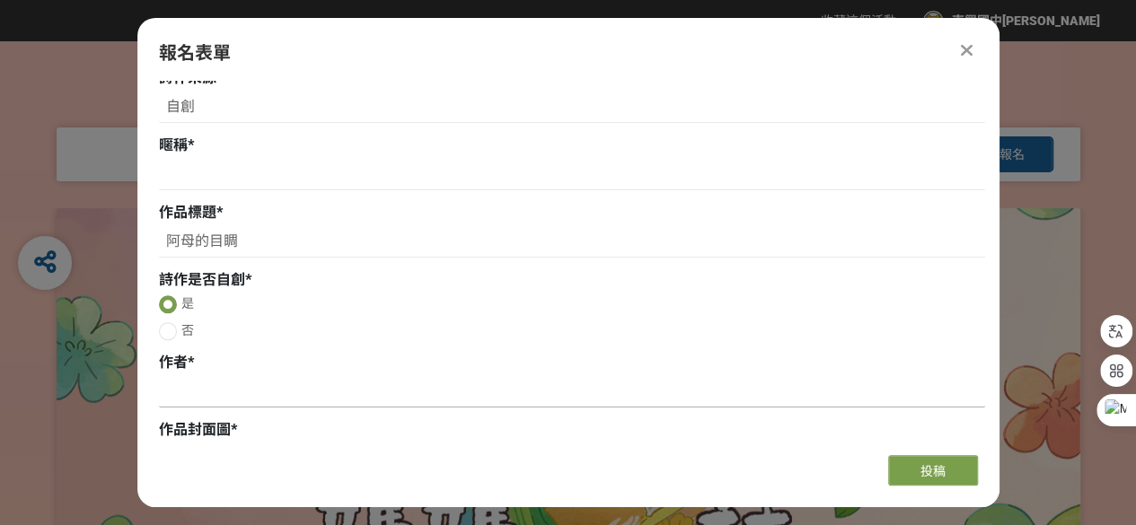
click at [163, 386] on input at bounding box center [572, 392] width 826 height 31
paste input "[PERSON_NAME]、[PERSON_NAME]、[PERSON_NAME]、[PERSON_NAME]"
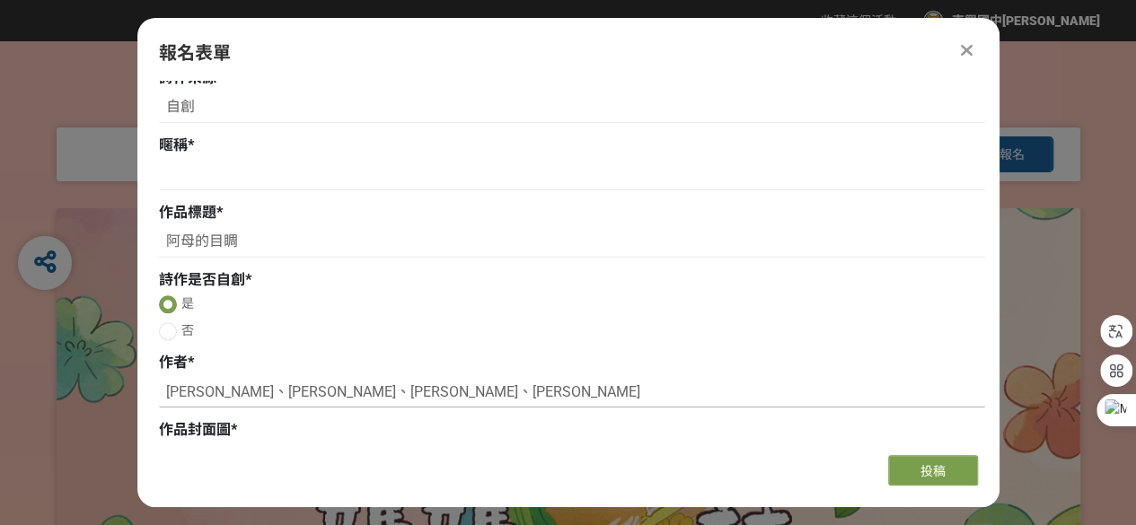
type input "[PERSON_NAME]、[PERSON_NAME]、[PERSON_NAME]、[PERSON_NAME]"
click at [220, 444] on div "報名表單 若您擁有獎金獵人帳號，且前有填寫過相關資料，系統將自動帶入。 指導者姓名 * [PERSON_NAME] * [EMAIL_ADDRESS][DOM…" at bounding box center [568, 262] width 862 height 489
click at [193, 468] on div at bounding box center [363, 470] width 409 height 31
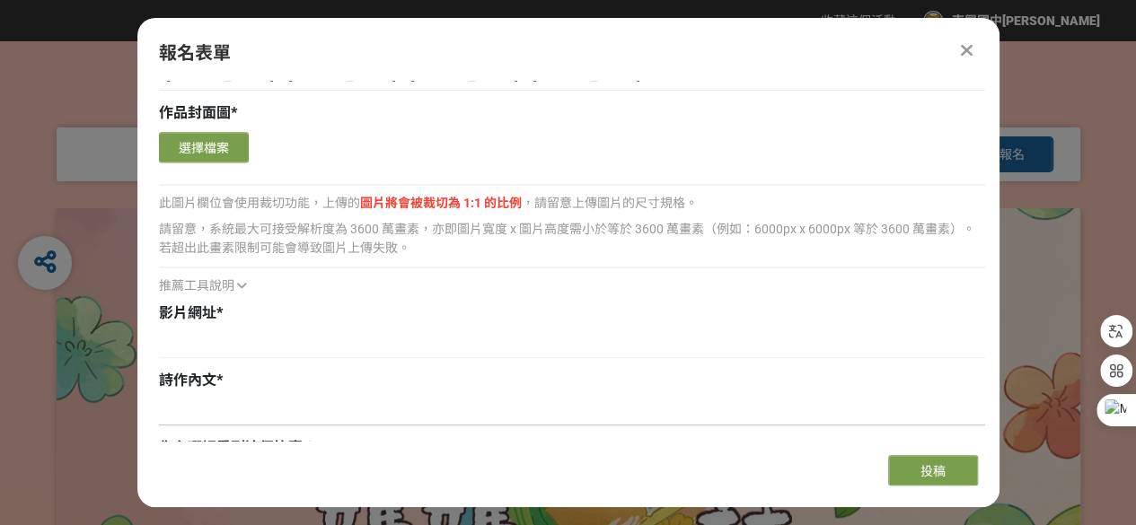
scroll to position [1077, 0]
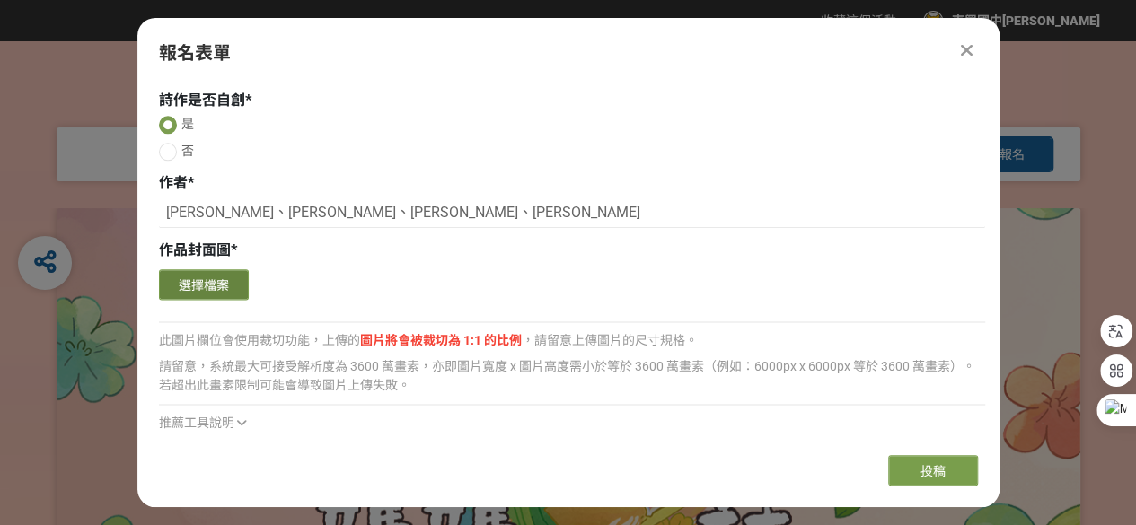
click at [196, 283] on button "選擇檔案" at bounding box center [204, 284] width 90 height 31
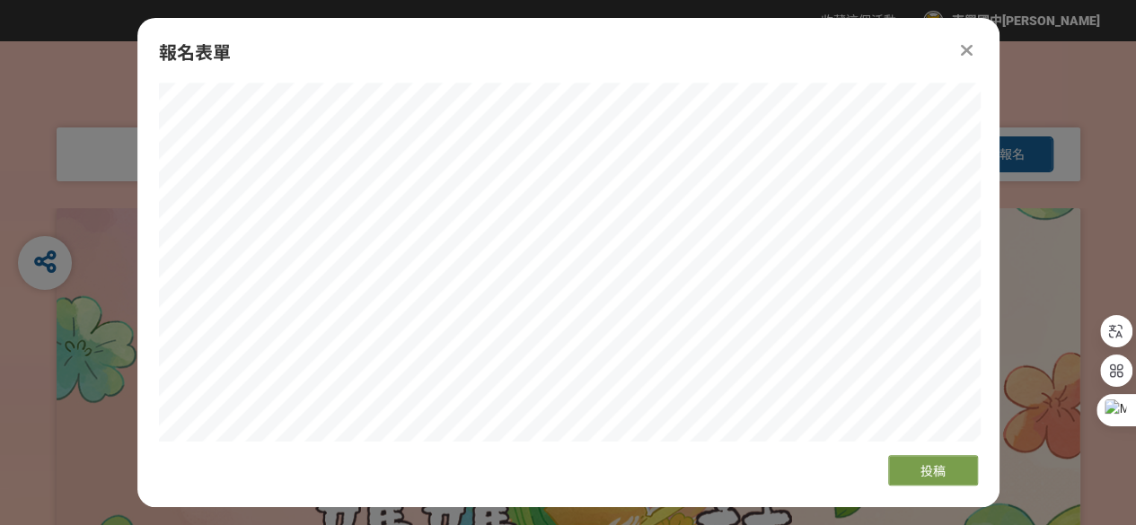
scroll to position [1257, 0]
click at [755, 468] on div "報名表單 若您擁有獎金獵人帳號，且前有填寫過相關資料，系統將自動帶入。 指導者姓名 * [PERSON_NAME] * [EMAIL_ADDRESS][DOM…" at bounding box center [568, 262] width 862 height 489
click at [943, 462] on button "投稿" at bounding box center [933, 470] width 90 height 31
click at [494, 22] on span at bounding box center [493, 26] width 11 height 11
click at [969, 47] on icon at bounding box center [967, 50] width 12 height 18
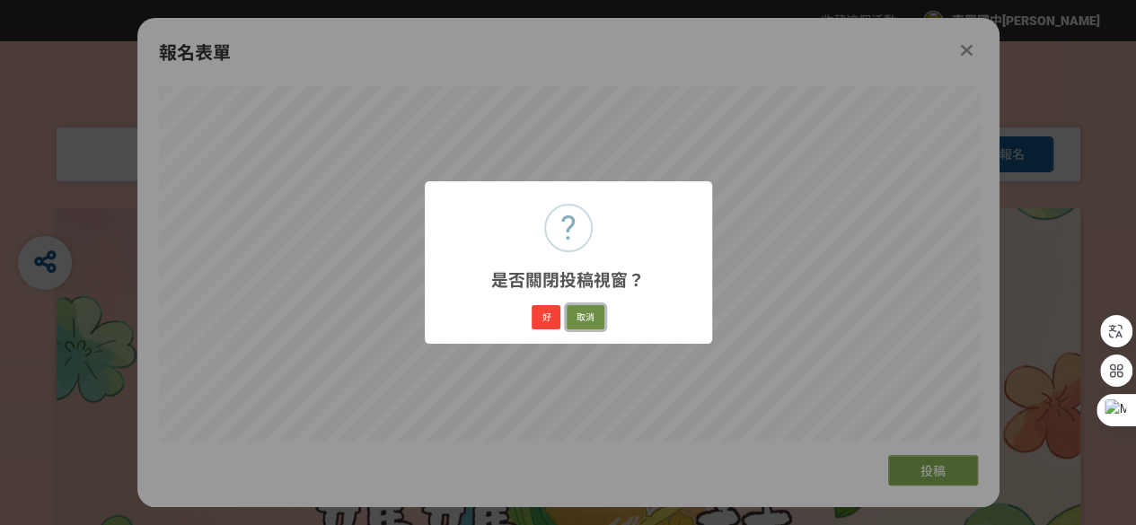
click at [584, 316] on button "取消" at bounding box center [586, 317] width 38 height 25
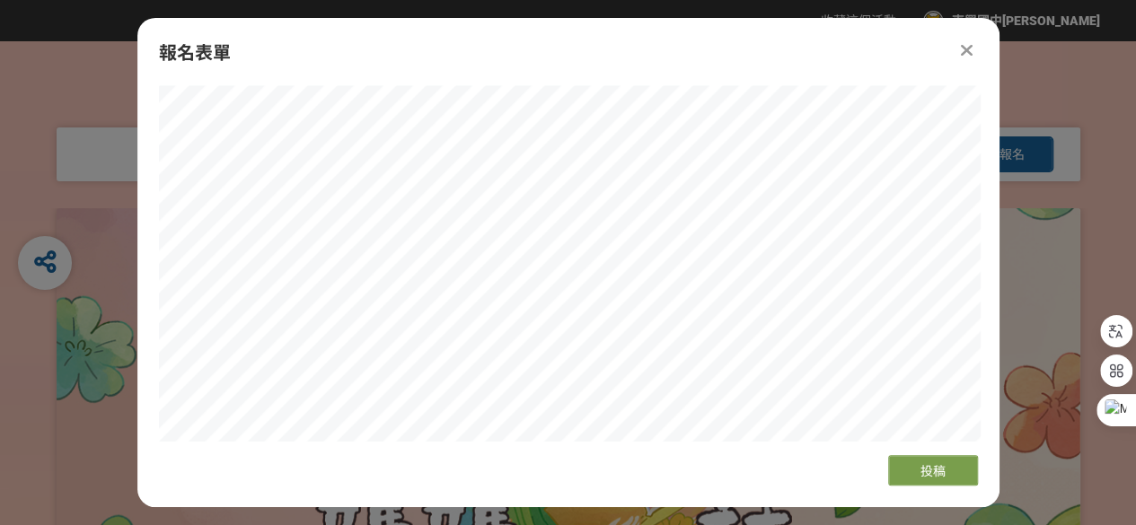
click at [74, 332] on div at bounding box center [569, 474] width 1024 height 532
click at [928, 472] on span "投稿" at bounding box center [932, 471] width 25 height 14
click at [614, 29] on h2 "請填入 你在哪裡看到這個比賽？" at bounding box center [581, 25] width 128 height 11
click at [971, 46] on icon at bounding box center [967, 50] width 12 height 18
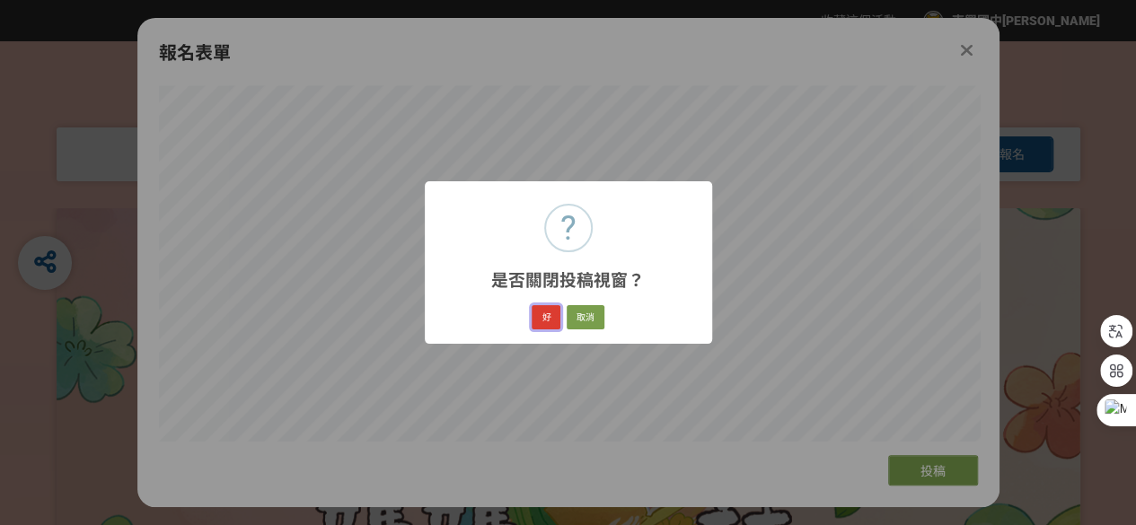
click at [548, 317] on button "好" at bounding box center [546, 317] width 29 height 25
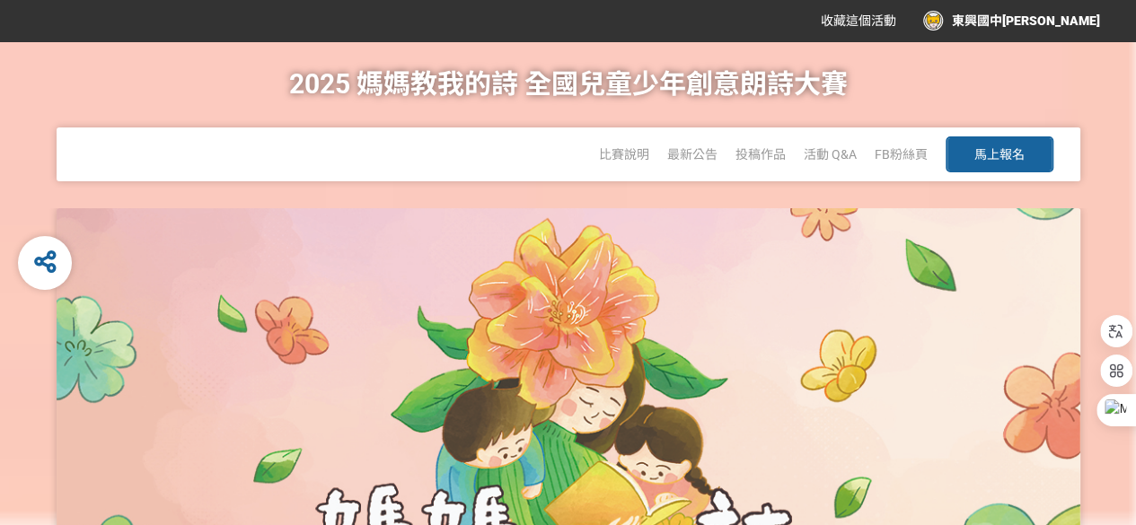
click at [974, 149] on span "馬上報名" at bounding box center [999, 154] width 50 height 14
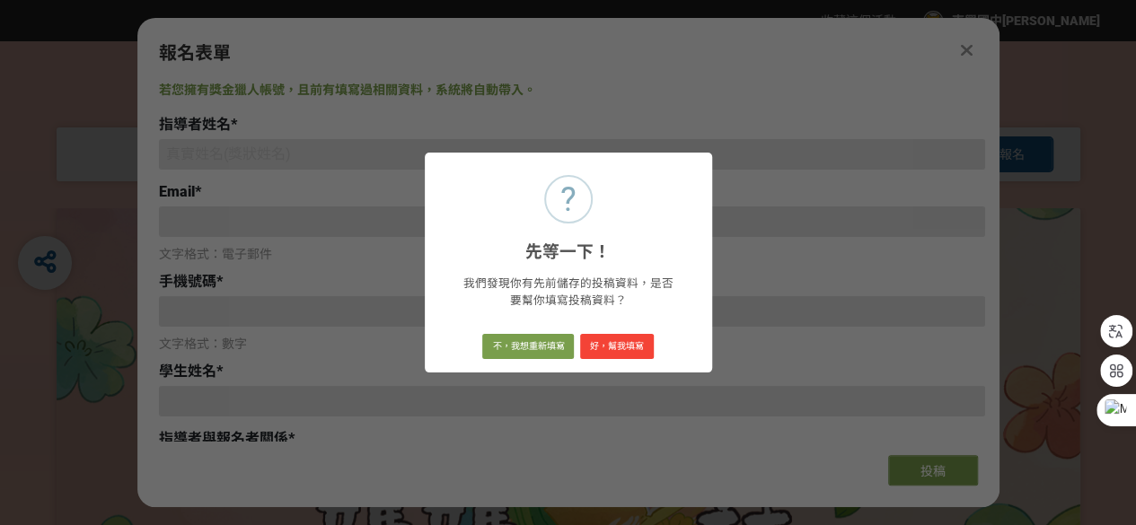
type input "[EMAIL_ADDRESS][DOMAIN_NAME]"
type input "東興國中蔡燕婷"
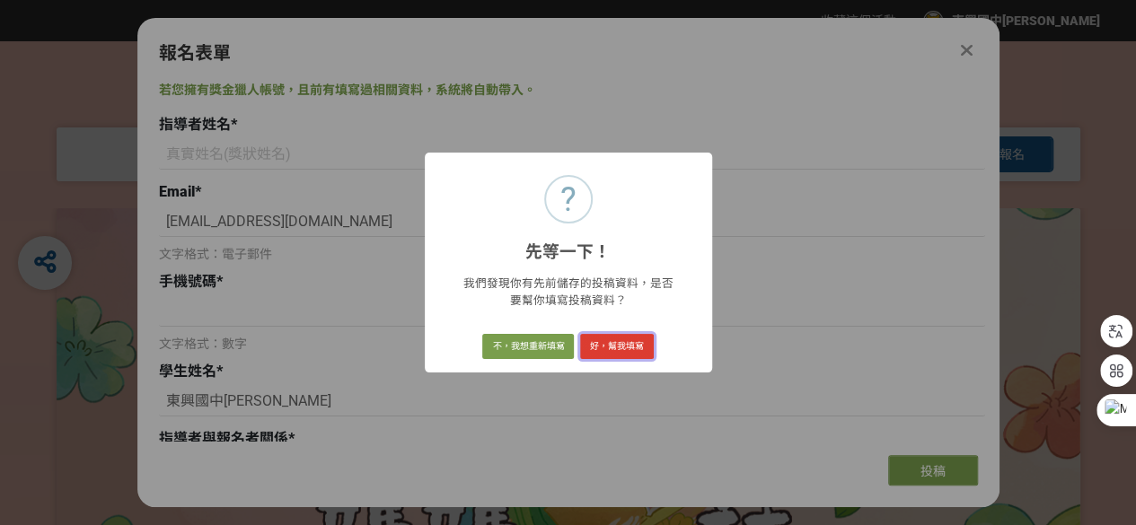
click at [620, 346] on button "好，幫我填寫" at bounding box center [617, 346] width 74 height 25
type input "蔡燕婷"
type input "[EMAIL_ADDRESS][DOMAIN_NAME]"
type input "0933511003"
type input "[PERSON_NAME]、[PERSON_NAME]、[PERSON_NAME]、[PERSON_NAME]"
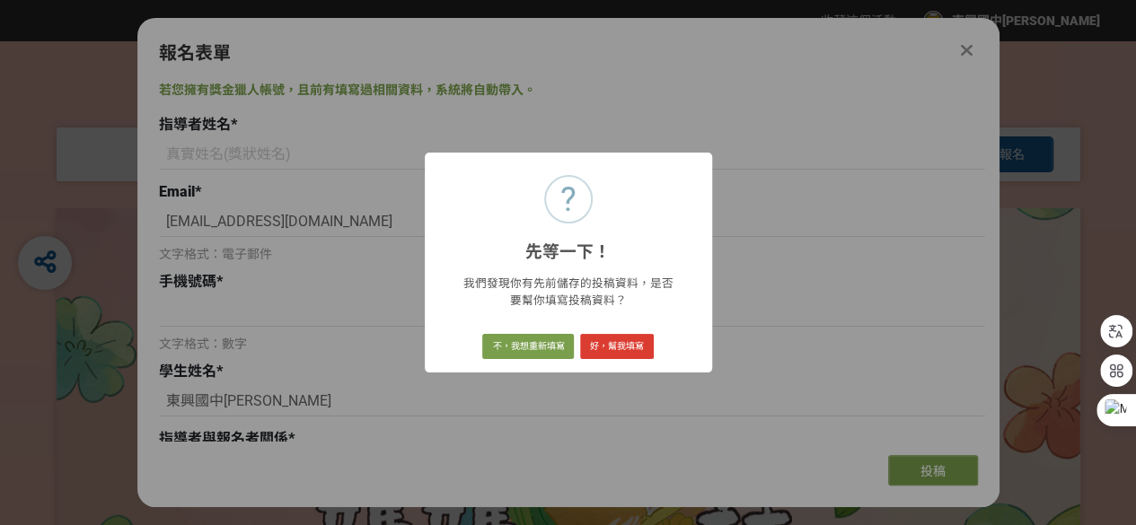
type input "師生"
select select "閩南語"
radio input "true"
type input "風城隊"
type input "[GEOGRAPHIC_DATA]立[GEOGRAPHIC_DATA]"
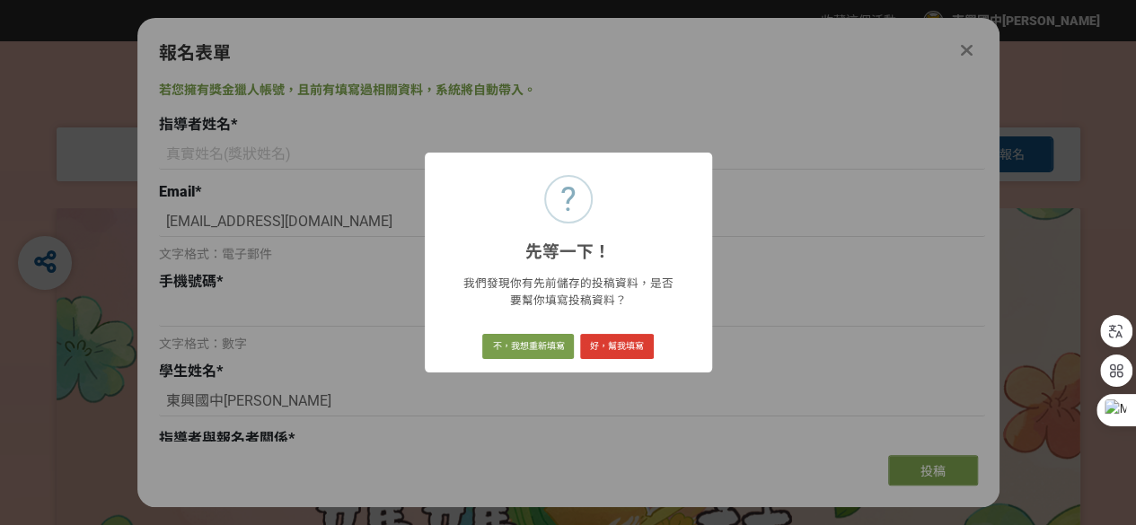
type input "九年級"
type input "[STREET_ADDRESS]"
type input "自創"
type input "阿母的目睭"
radio input "true"
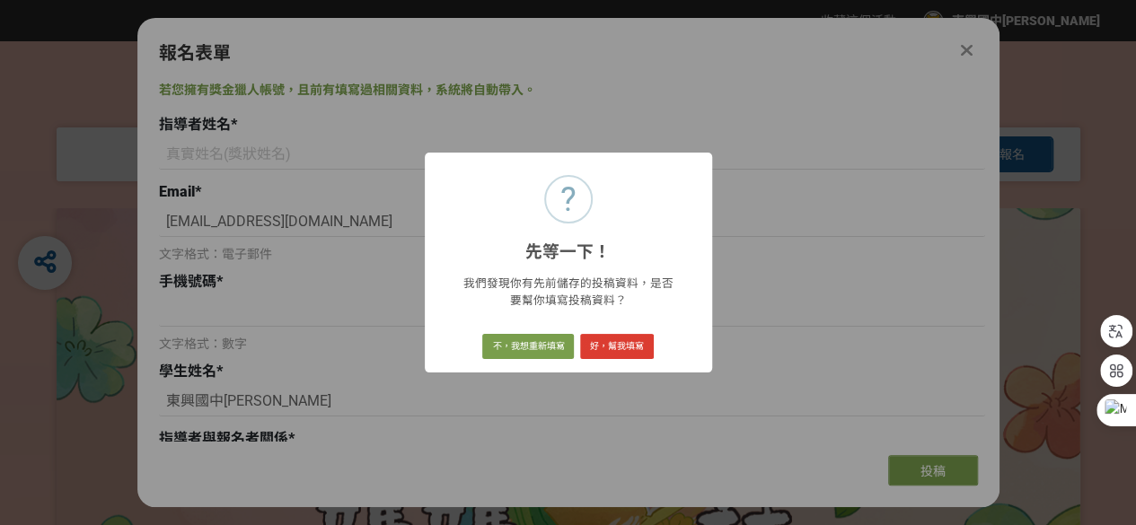
type input "[PERSON_NAME]、[PERSON_NAME]、[PERSON_NAME]、[PERSON_NAME]"
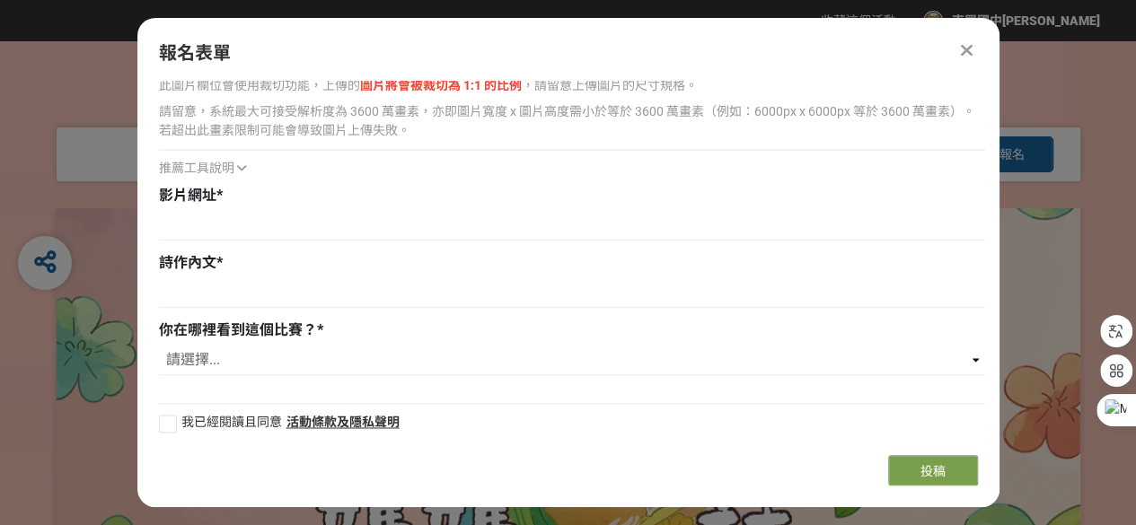
scroll to position [1338, 0]
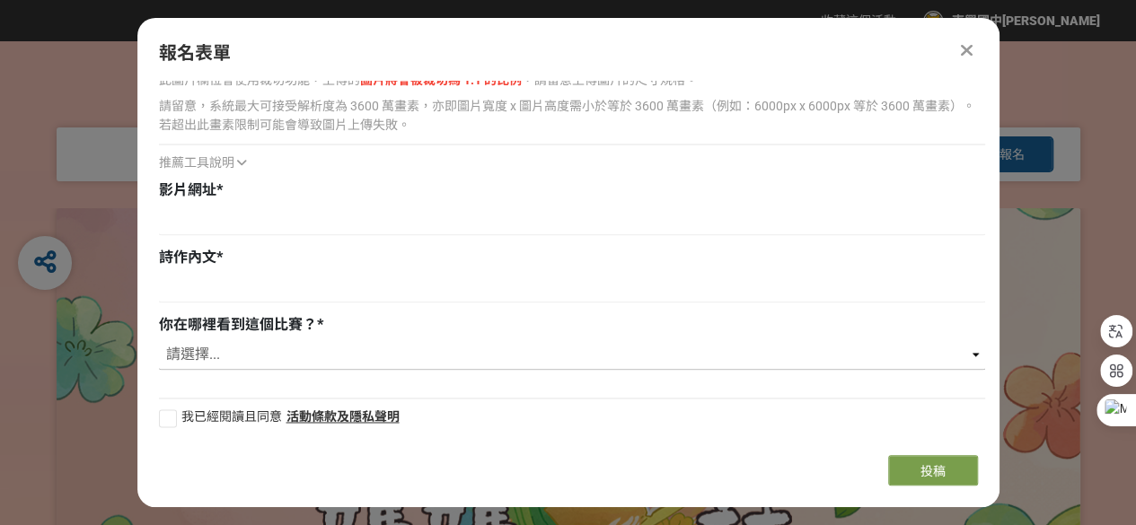
click at [968, 355] on select "請選擇... 獎金獵人網站 Facebook / Instagram 校園講座 / 老師系上推薦 電子郵件 海報 其他" at bounding box center [572, 354] width 826 height 31
click at [204, 354] on select "請選擇... 獎金獵人網站 Facebook / Instagram 校園講座 / 老師系上推薦 電子郵件 海報 其他" at bounding box center [572, 354] width 826 height 31
click at [205, 356] on select "請選擇... 獎金獵人網站 Facebook / Instagram 校園講座 / 老師系上推薦 電子郵件 海報 其他" at bounding box center [572, 354] width 826 height 31
click at [969, 352] on select "請選擇... 獎金獵人網站 Facebook / Instagram 校園講座 / 老師系上推薦 電子郵件 海報 其他" at bounding box center [572, 354] width 826 height 31
click at [267, 332] on span "你在哪裡看到這個比賽？" at bounding box center [238, 324] width 158 height 17
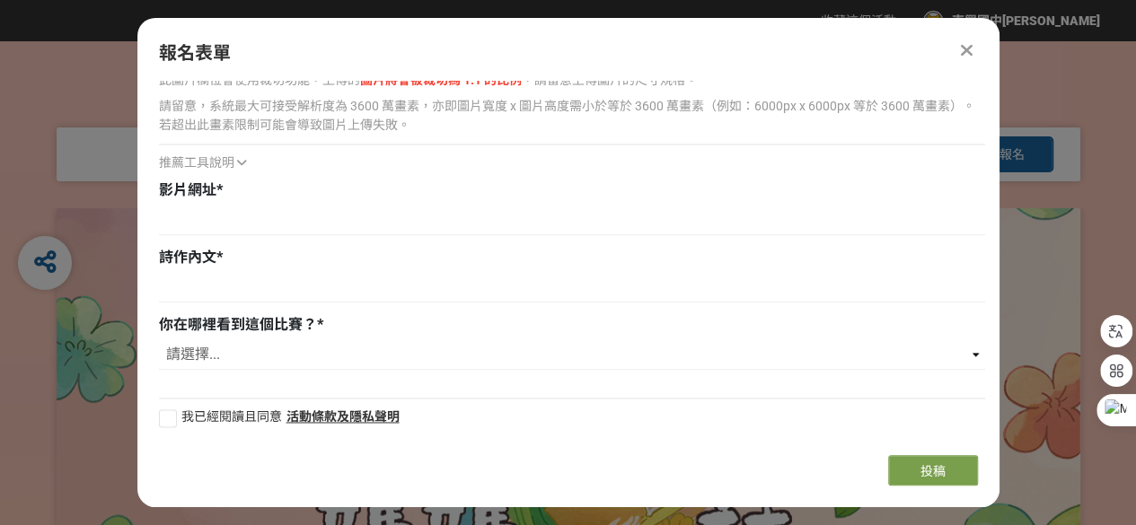
click at [339, 331] on div "你在哪裡看到這個比賽？ *" at bounding box center [572, 325] width 826 height 22
click at [968, 354] on select "請選擇... 獎金獵人網站 Facebook / Instagram 校園講座 / 老師系上推薦 電子郵件 海報 其他" at bounding box center [572, 354] width 826 height 31
select select "cms:formUnit:otherOption:883f9610cd1986db0ea59ec2b4998e11"
click at [159, 339] on select "請選擇... 獎金獵人網站 Facebook / Instagram 校園講座 / 老師系上推薦 電子郵件 海報 其他" at bounding box center [572, 354] width 826 height 31
click at [234, 358] on select "請選擇... 獎金獵人網站 Facebook / Instagram 校園講座 / 老師系上推薦 電子郵件 海報 其他" at bounding box center [572, 354] width 826 height 31
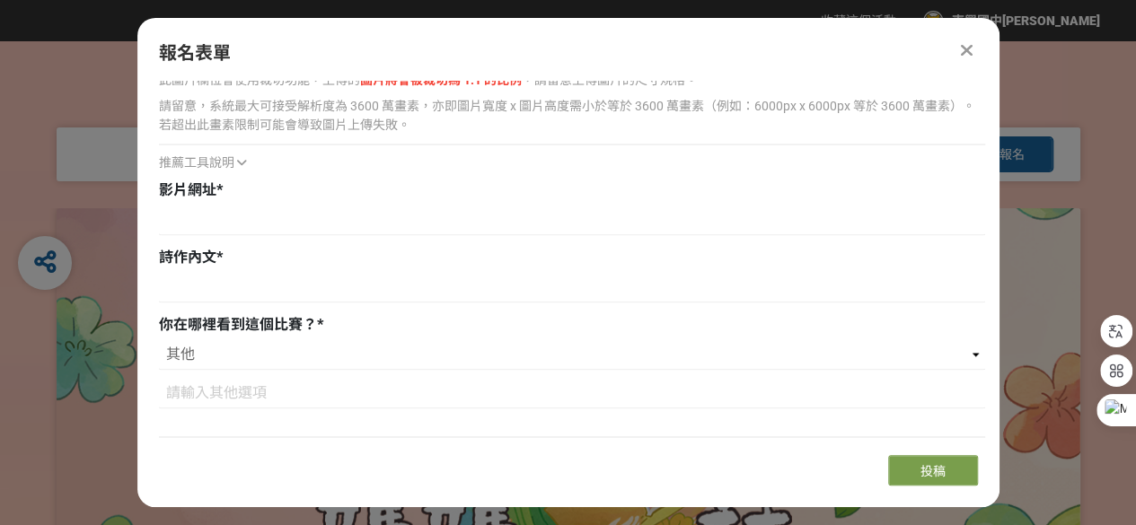
click at [988, 391] on div "若您擁有獎金獵人帳號，且前有填寫過相關資料，系統將自動帶入。 指導者姓名 * 蔡燕婷 Email * ting8385@gmail.com 文字格式：電子郵件…" at bounding box center [568, 261] width 862 height 360
click at [193, 202] on div "影片網址 *" at bounding box center [572, 210] width 826 height 60
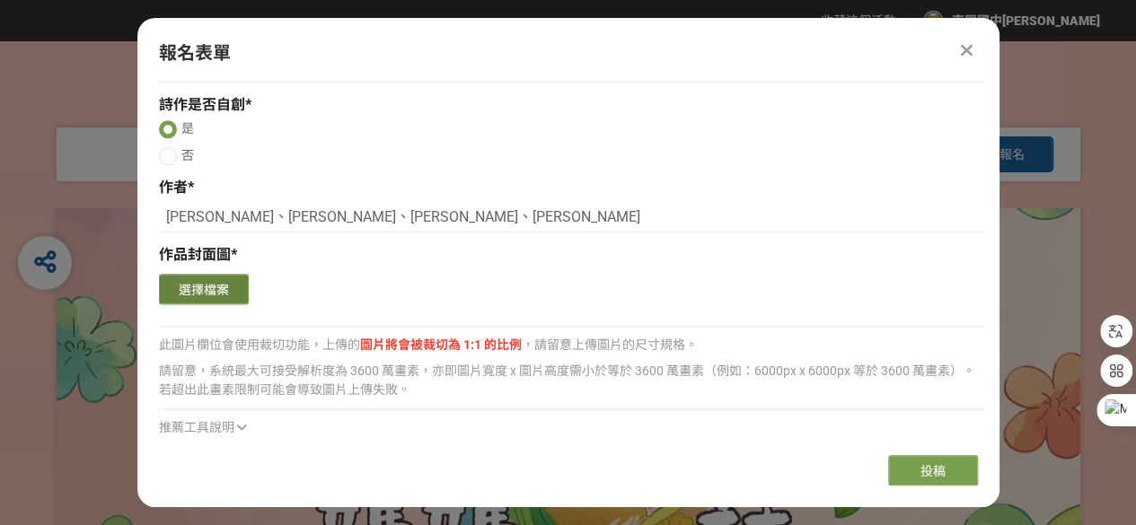
scroll to position [1069, 0]
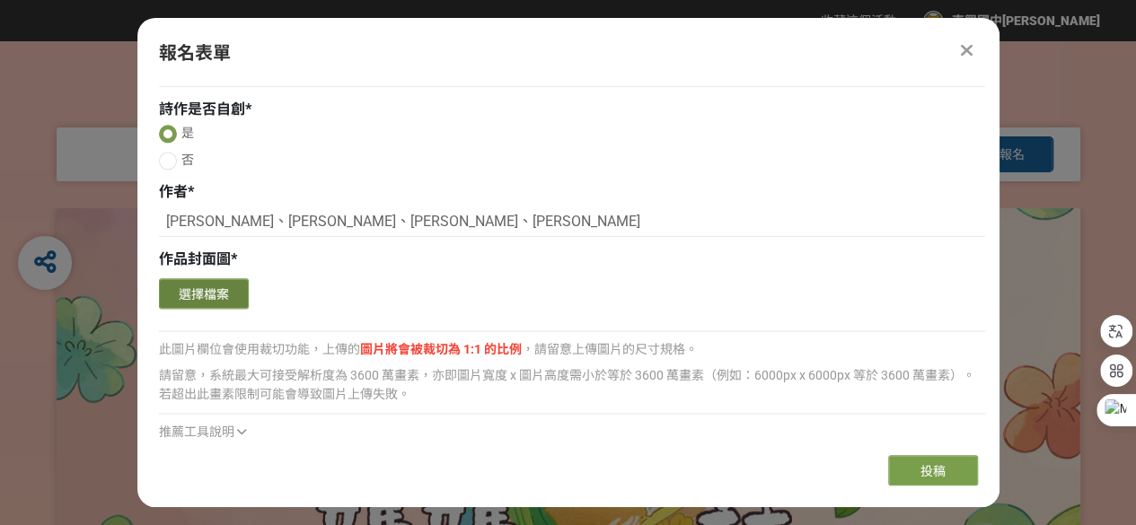
click at [210, 294] on button "選擇檔案" at bounding box center [204, 293] width 90 height 31
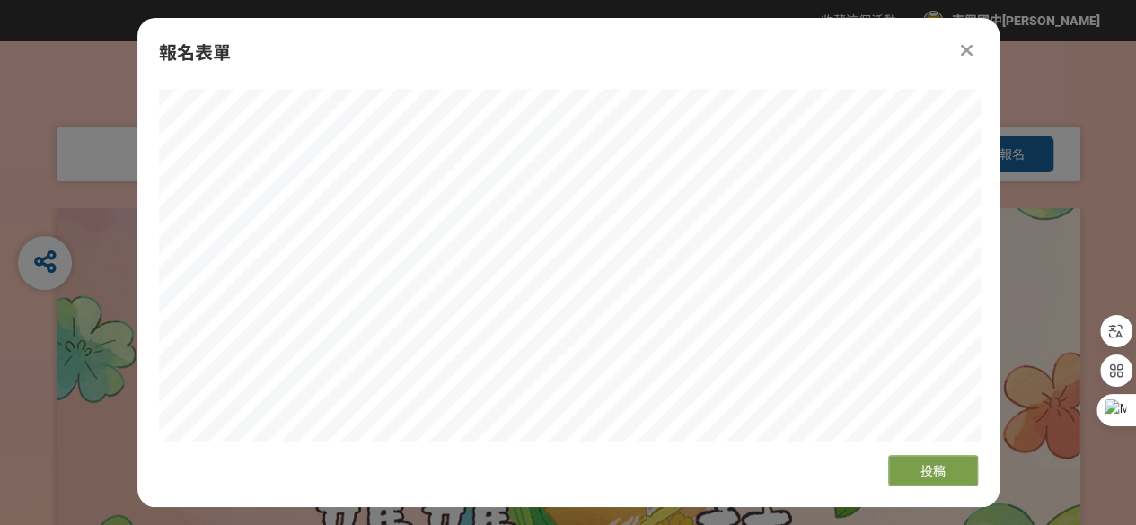
scroll to position [1248, 0]
click at [458, 463] on div "報名表單 若您擁有獎金獵人帳號，且前有填寫過相關資料，系統將自動帶入。 指導者姓名 * [PERSON_NAME] * [EMAIL_ADDRESS][DOM…" at bounding box center [568, 262] width 862 height 489
click at [941, 469] on span "投稿" at bounding box center [932, 471] width 25 height 14
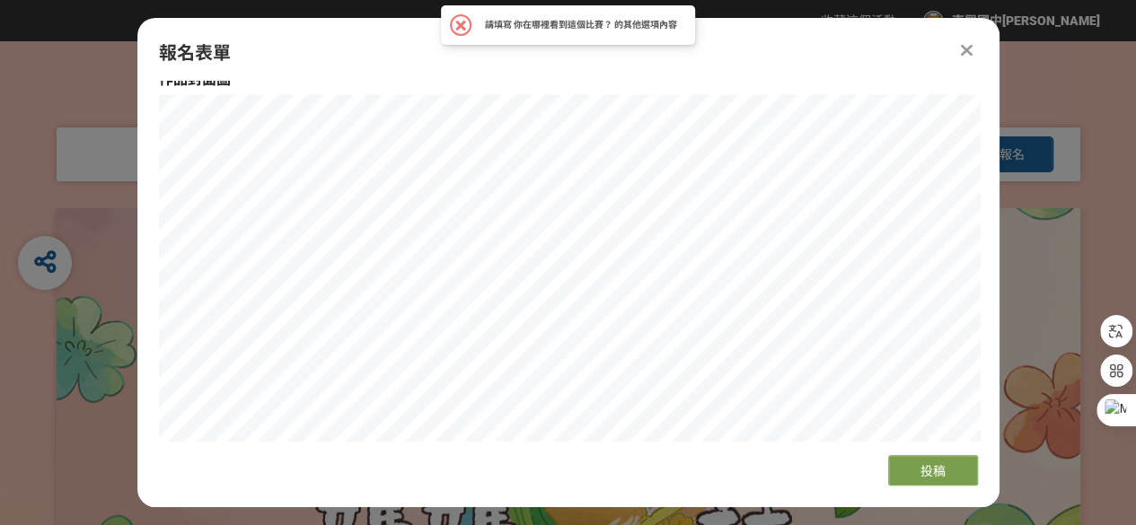
click at [462, 25] on span at bounding box center [460, 26] width 11 height 11
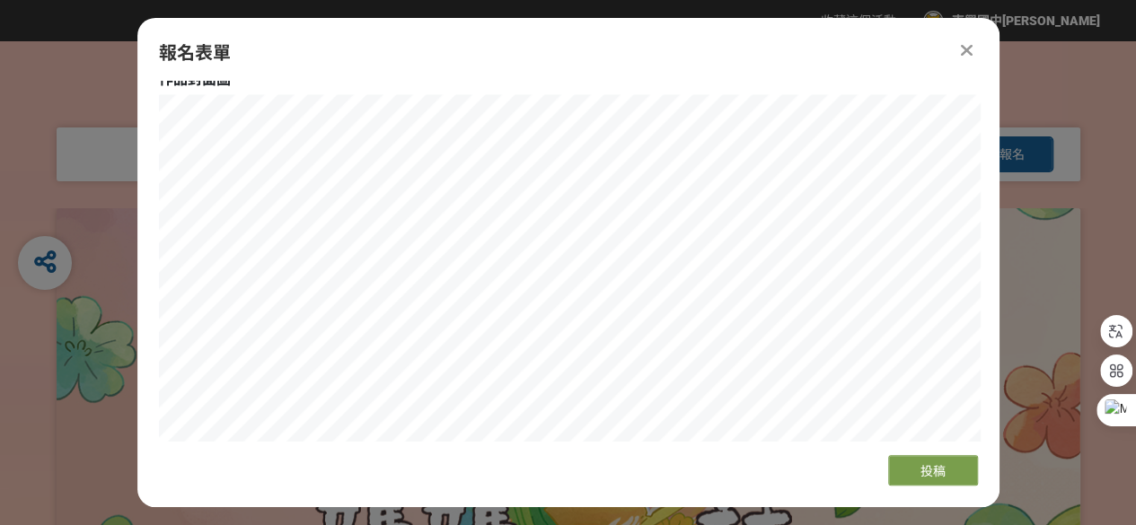
click at [966, 48] on icon at bounding box center [967, 50] width 12 height 18
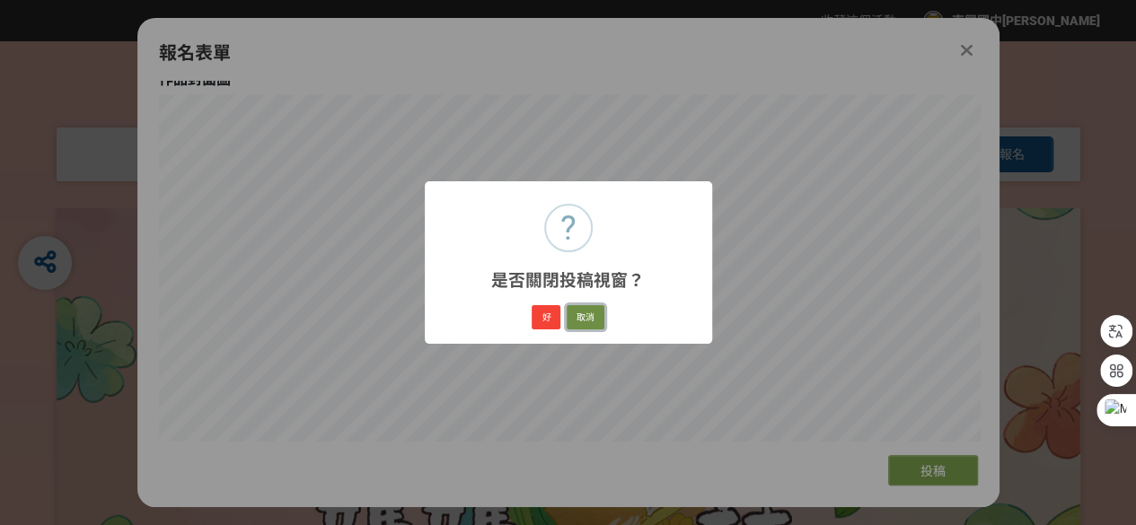
click at [584, 315] on button "取消" at bounding box center [586, 317] width 38 height 25
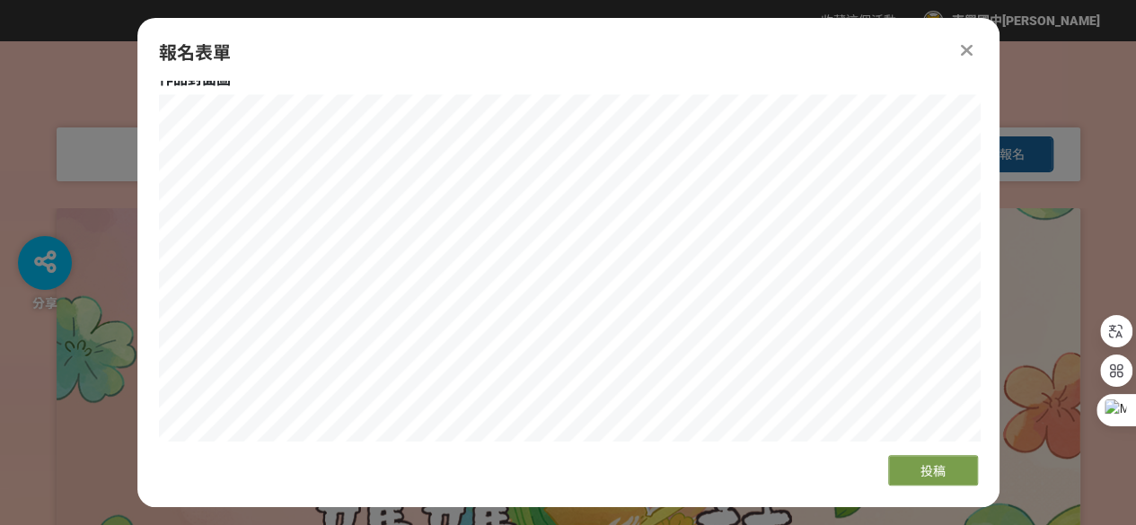
click at [66, 268] on div "分享" at bounding box center [45, 263] width 54 height 54
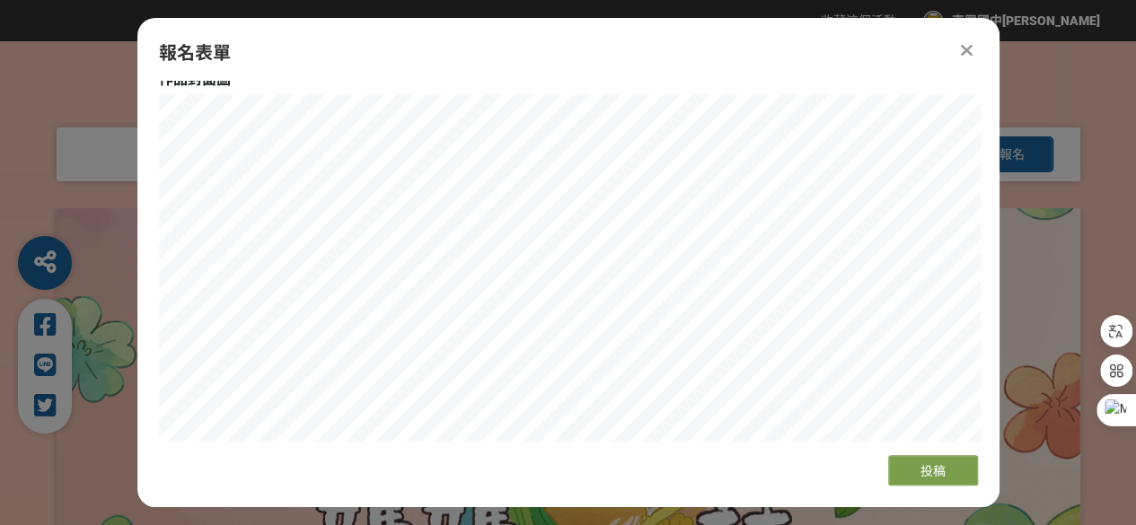
click at [106, 215] on div at bounding box center [569, 474] width 1024 height 532
click at [916, 459] on button "投稿" at bounding box center [933, 470] width 90 height 31
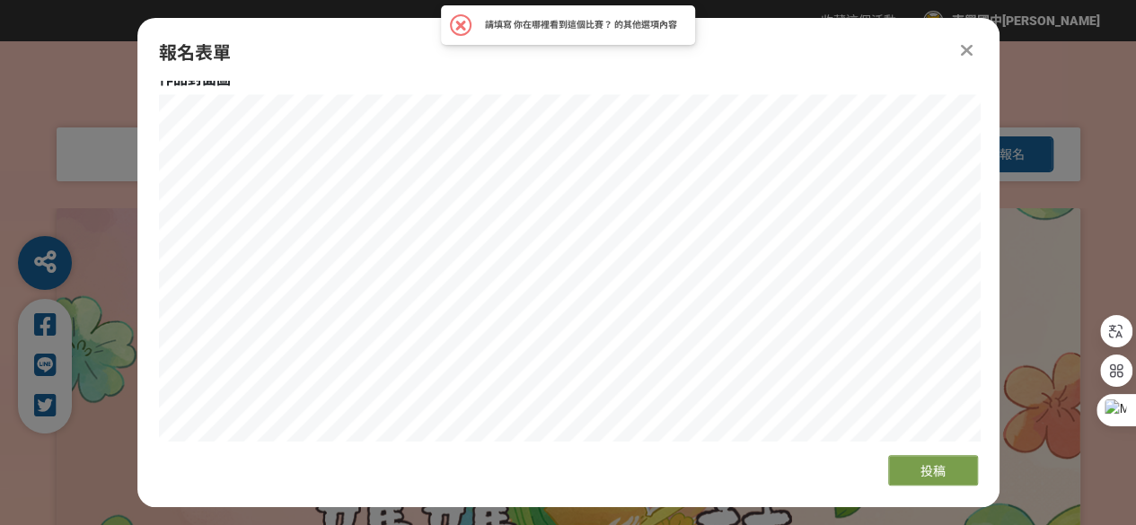
click at [939, 46] on div "報名表單" at bounding box center [568, 53] width 819 height 27
click at [965, 48] on icon at bounding box center [967, 50] width 12 height 18
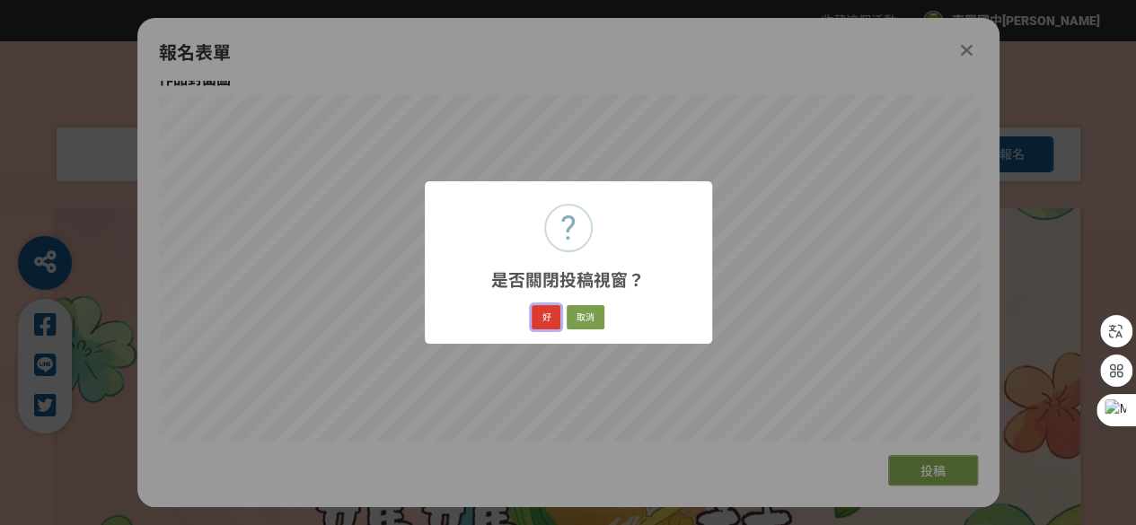
click at [555, 321] on button "好" at bounding box center [546, 317] width 29 height 25
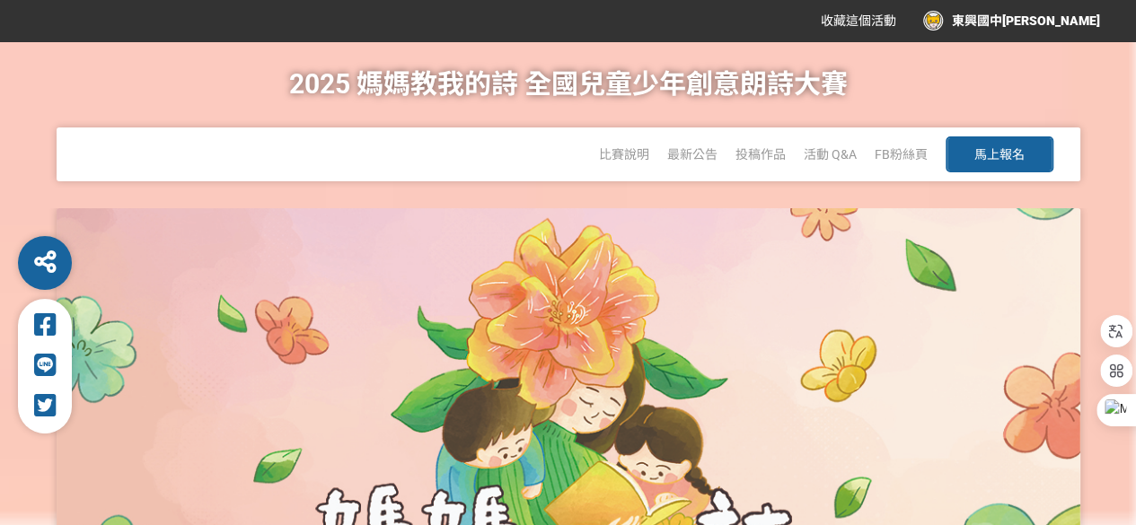
click at [972, 153] on button "馬上報名" at bounding box center [999, 154] width 108 height 36
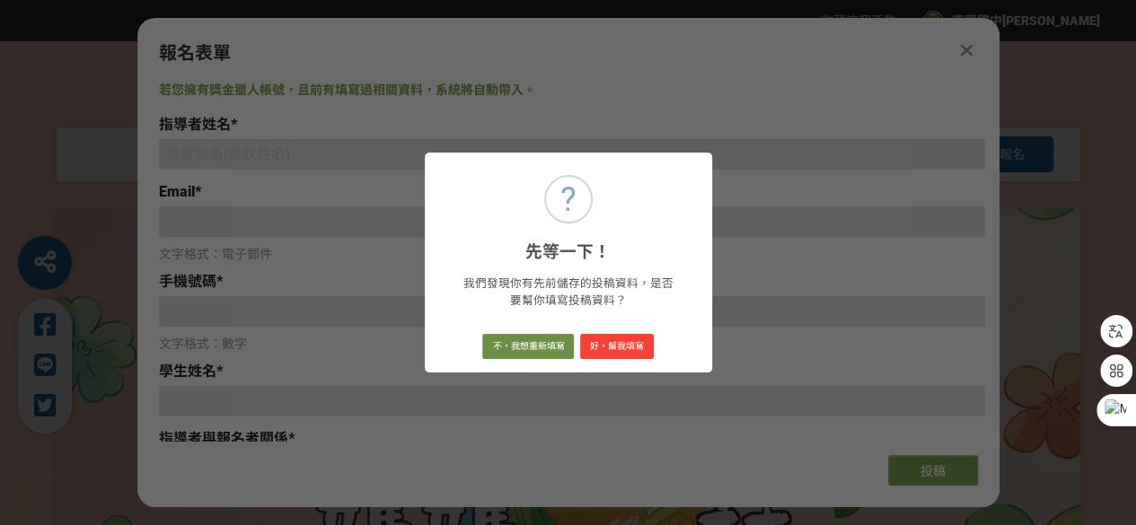
type input "[EMAIL_ADDRESS][DOMAIN_NAME]"
type input "東興國中蔡燕婷"
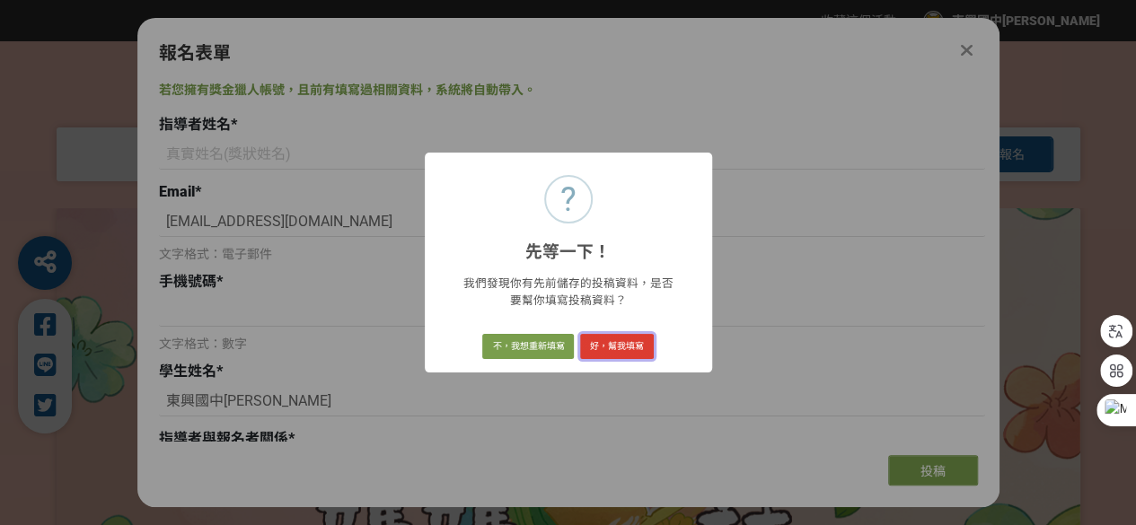
click at [595, 339] on button "好，幫我填寫" at bounding box center [617, 346] width 74 height 25
type input "蔡燕婷"
type input "[EMAIL_ADDRESS][DOMAIN_NAME]"
type input "0933511003"
type input "[PERSON_NAME]、[PERSON_NAME]、[PERSON_NAME]、[PERSON_NAME]"
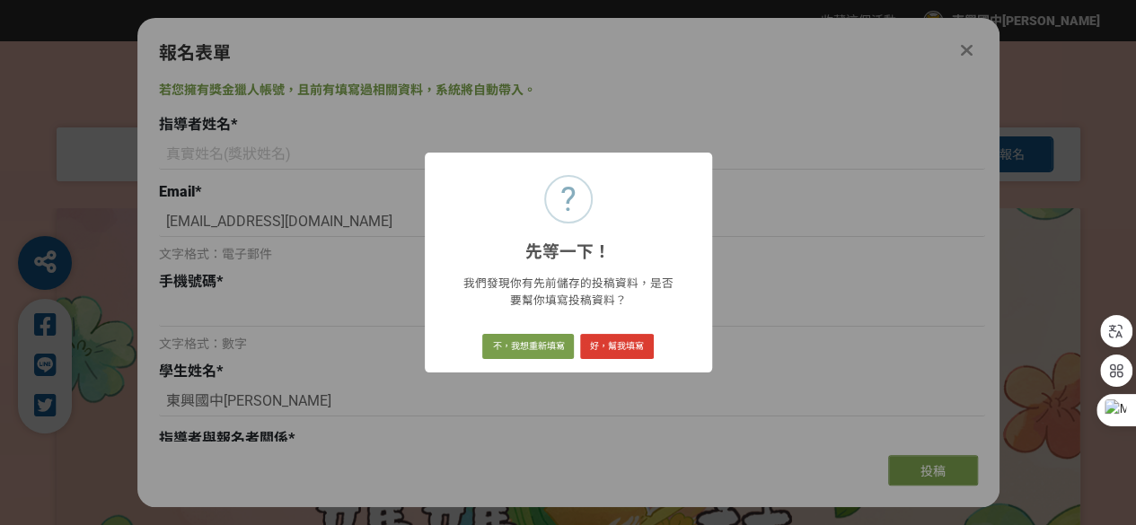
type input "師生"
select select "閩南語"
radio input "true"
type input "風城隊"
type input "[GEOGRAPHIC_DATA]立[GEOGRAPHIC_DATA]"
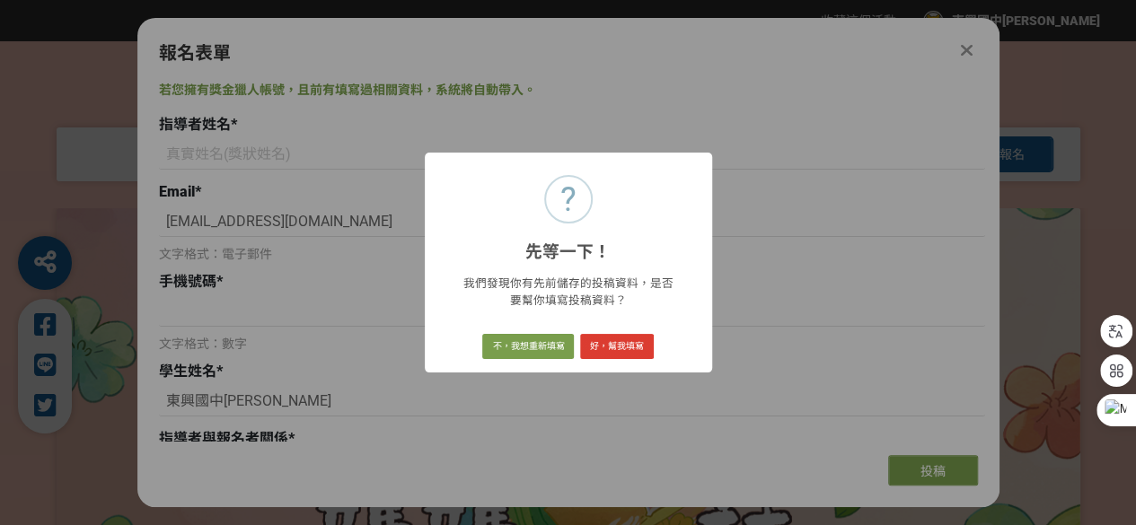
type input "九年級"
type input "[STREET_ADDRESS]"
type input "自創"
type input "阿母的目睭"
radio input "true"
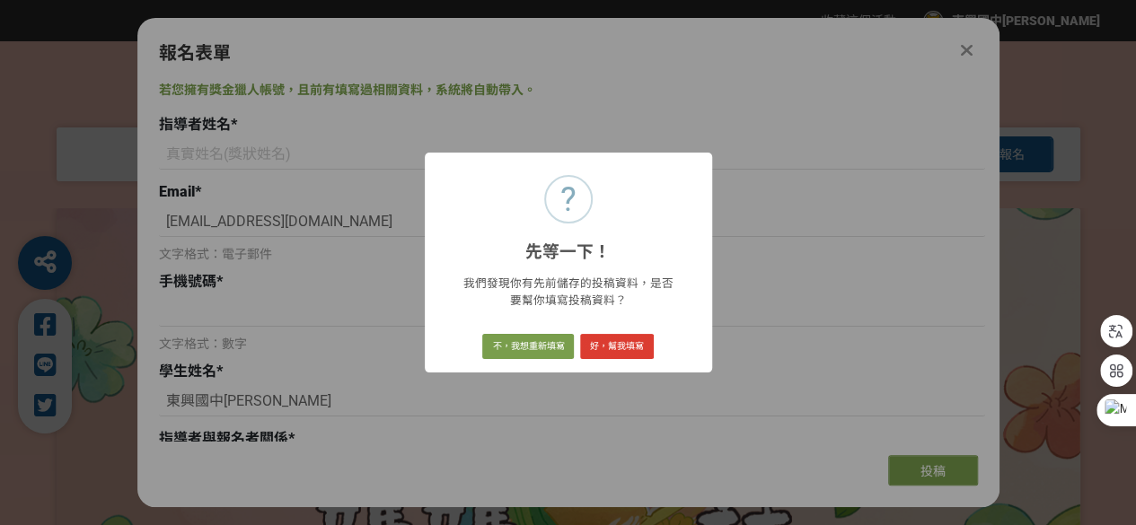
type input "[PERSON_NAME]、[PERSON_NAME]、[PERSON_NAME]、[PERSON_NAME]"
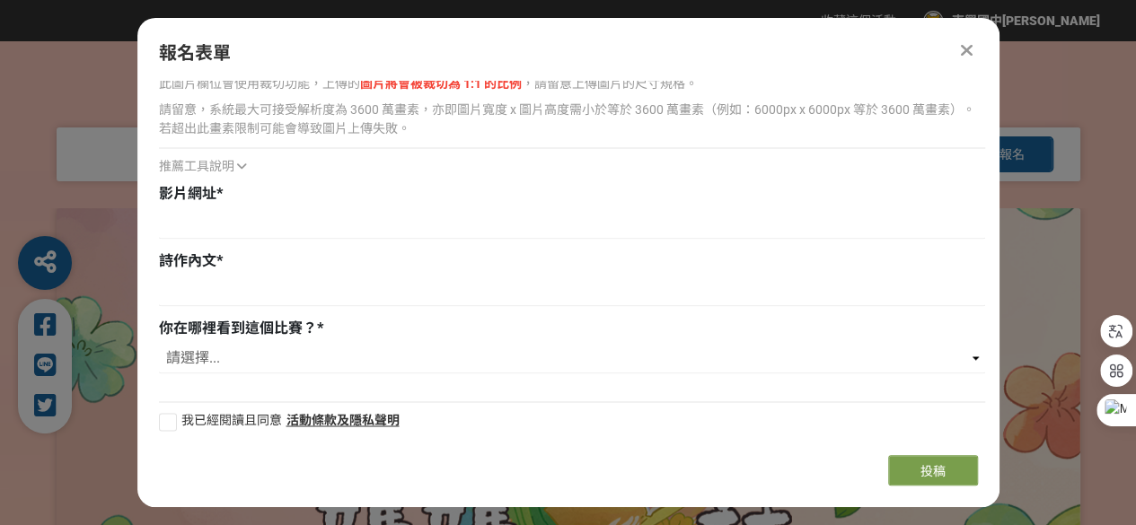
scroll to position [1338, 0]
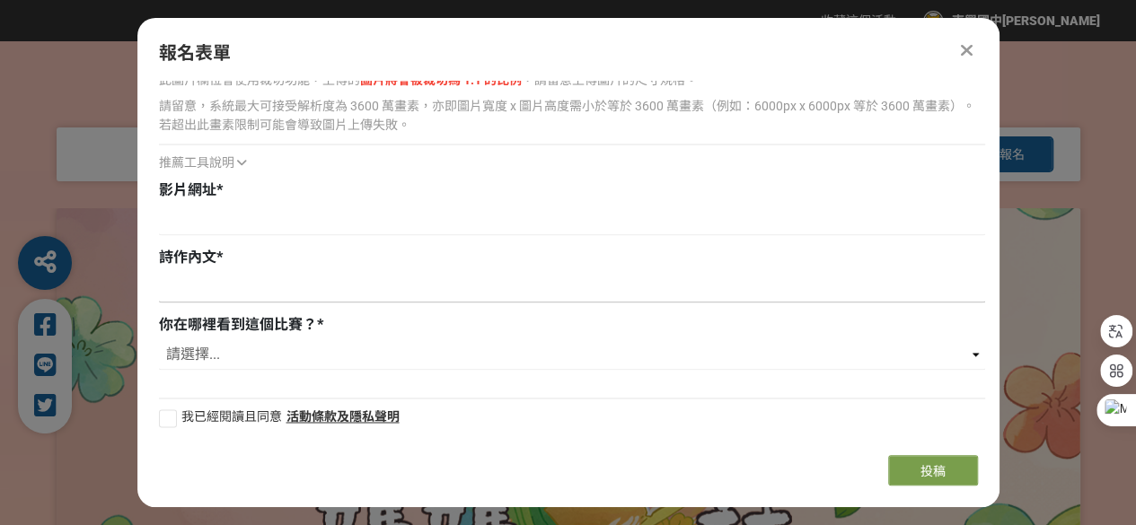
click at [196, 289] on input at bounding box center [572, 287] width 826 height 31
click at [171, 417] on div at bounding box center [168, 418] width 18 height 18
checkbox input "true"
click at [223, 298] on input at bounding box center [572, 287] width 826 height 31
type input "８"
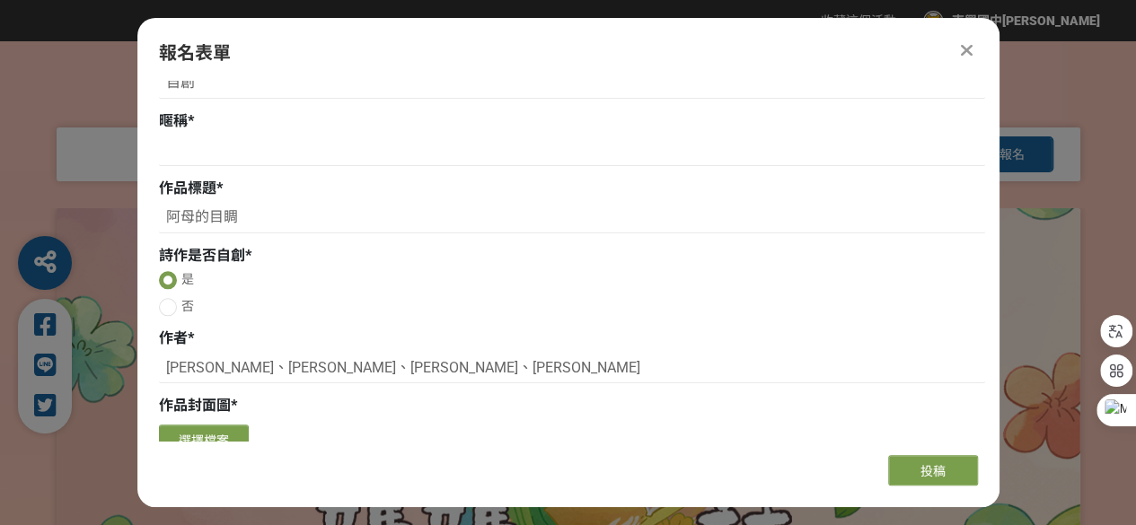
scroll to position [889, 0]
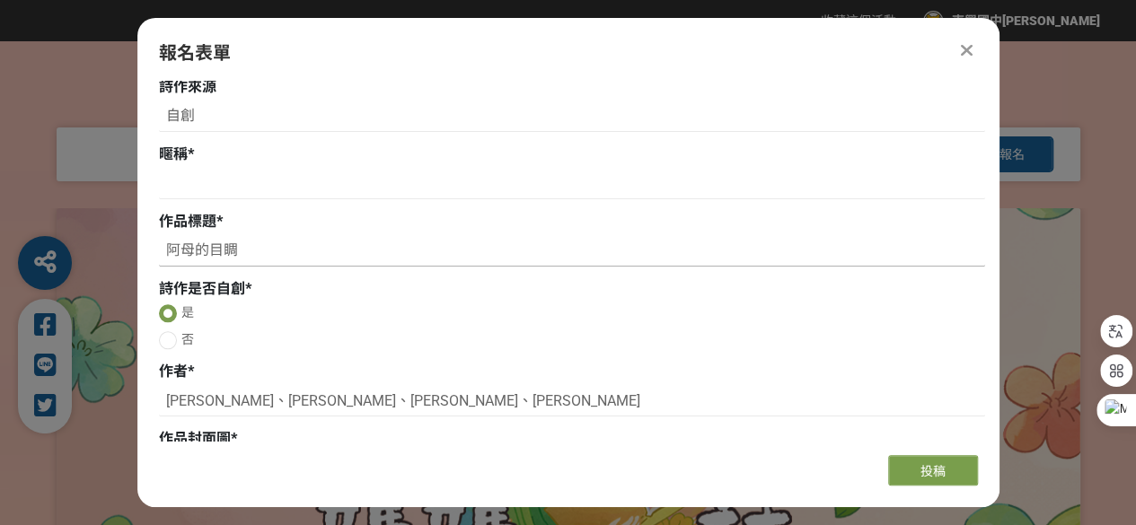
drag, startPoint x: 208, startPoint y: 251, endPoint x: 241, endPoint y: 246, distance: 32.6
click at [241, 246] on input "阿母的目睭" at bounding box center [572, 251] width 826 height 31
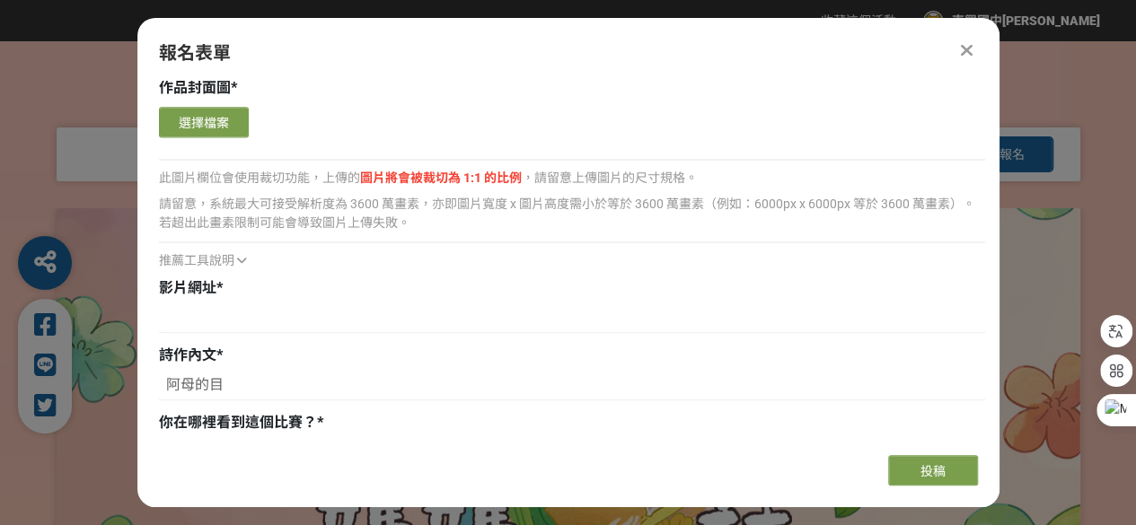
scroll to position [1248, 0]
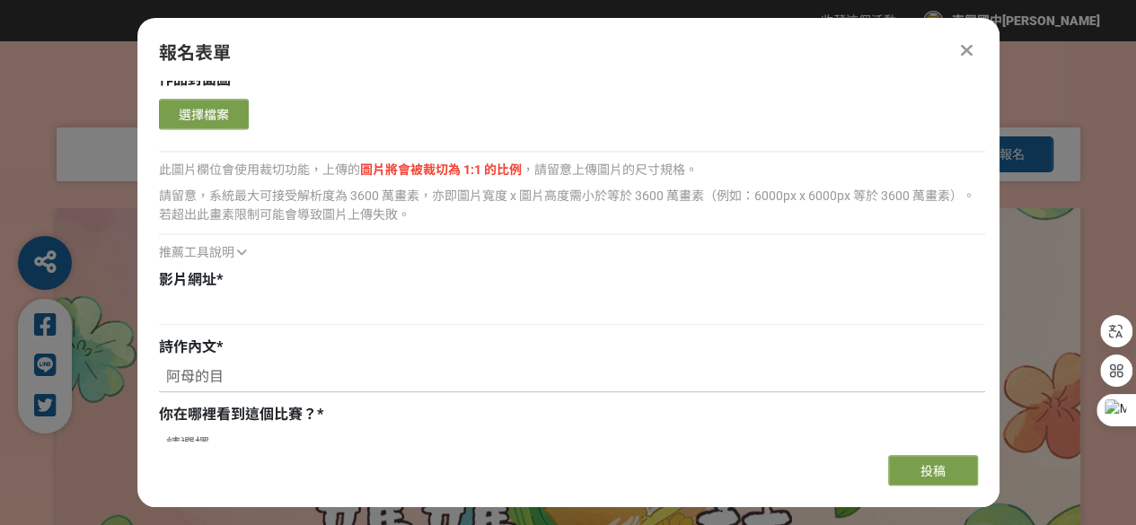
click at [225, 373] on input "阿母的目" at bounding box center [572, 377] width 826 height 31
paste input "目睭"
click at [219, 374] on input "阿母的目目睭" at bounding box center [572, 377] width 826 height 31
click at [323, 471] on div at bounding box center [363, 470] width 409 height 31
click at [256, 381] on input "阿母的目睭" at bounding box center [572, 377] width 826 height 31
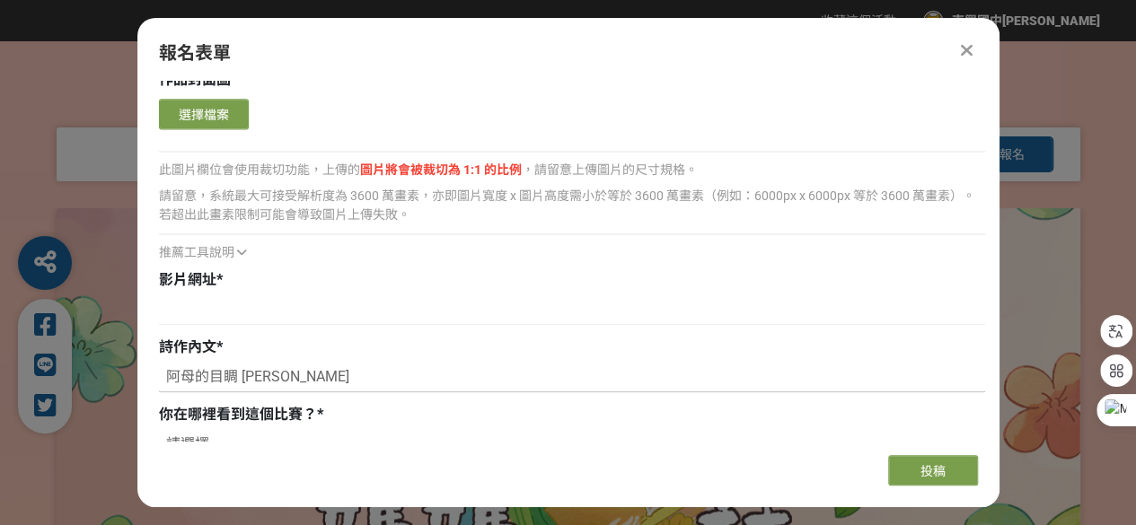
click at [287, 374] on input "阿母的目睭 烏仁仁" at bounding box center [572, 377] width 826 height 31
click at [485, 483] on div at bounding box center [363, 470] width 409 height 31
click at [293, 374] on input "阿母的目睭 烏仁共" at bounding box center [572, 377] width 826 height 31
click at [467, 470] on div at bounding box center [363, 470] width 409 height 31
drag, startPoint x: 237, startPoint y: 375, endPoint x: 169, endPoint y: 379, distance: 68.3
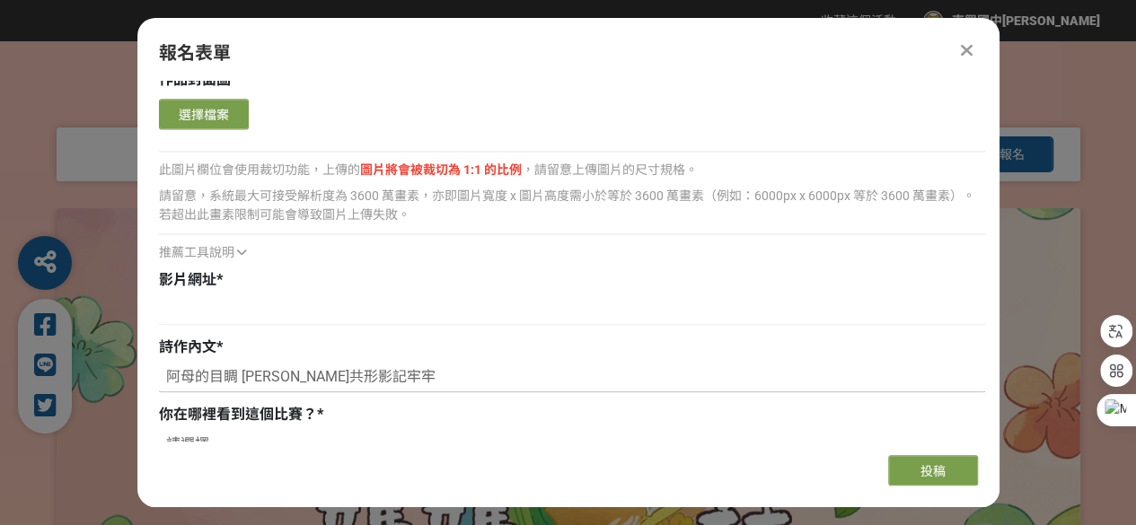
click at [169, 379] on input "阿母的目睭 烏仁共形影記牢牢" at bounding box center [572, 377] width 826 height 31
click at [358, 372] on input "阿母的目睭 烏仁共形影記牢牢" at bounding box center [572, 377] width 826 height 31
paste input "阿母的目睭"
click at [359, 373] on input "阿母的目睭 烏仁共形影記牢牢 阿母的目睭" at bounding box center [572, 377] width 826 height 31
click at [286, 452] on div "報名表單 若您擁有獎金獵人帳號，且前有填寫過相關資料，系統將自動帶入。 指導者姓名 * [PERSON_NAME] * [EMAIL_ADDRESS][DOM…" at bounding box center [568, 262] width 862 height 489
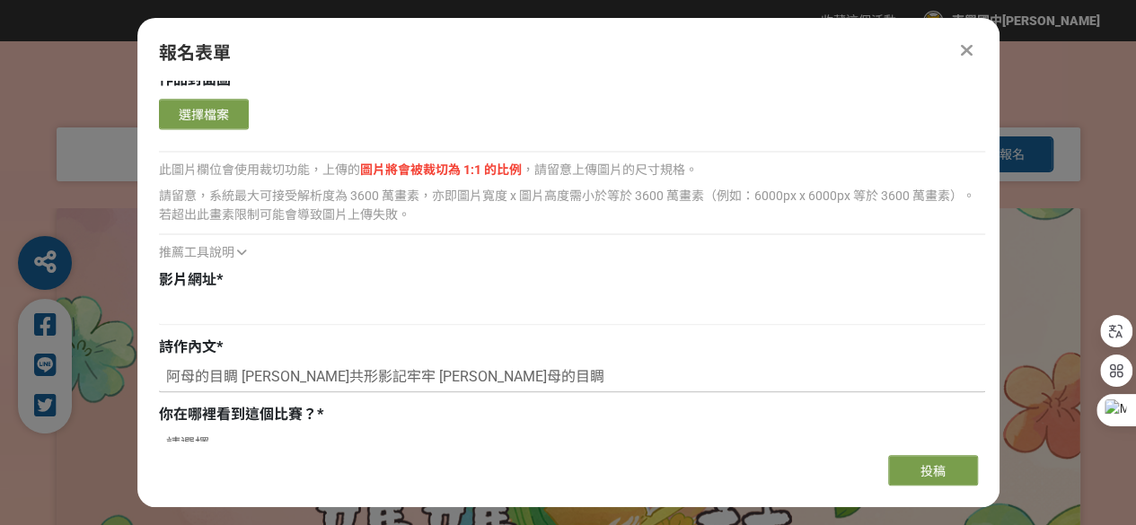
click at [370, 379] on input "阿母的目睭 烏仁共形影記牢牢 阿阿母的目睭" at bounding box center [572, 377] width 826 height 31
click at [356, 376] on input "阿母的目睭 烏仁共形影記牢牢 啊!阿母的目睭" at bounding box center [572, 377] width 826 height 31
click at [463, 380] on input "阿母的目睭 烏仁共形影記牢牢 啊!阿母的目睭" at bounding box center [572, 377] width 826 height 31
drag, startPoint x: 364, startPoint y: 377, endPoint x: 447, endPoint y: 376, distance: 83.5
click at [447, 376] on input "阿母的目睭 烏仁共形影記牢牢 啊!阿母的目睭 若影片 記錄囡仔漸漸勇建的背影" at bounding box center [572, 377] width 826 height 31
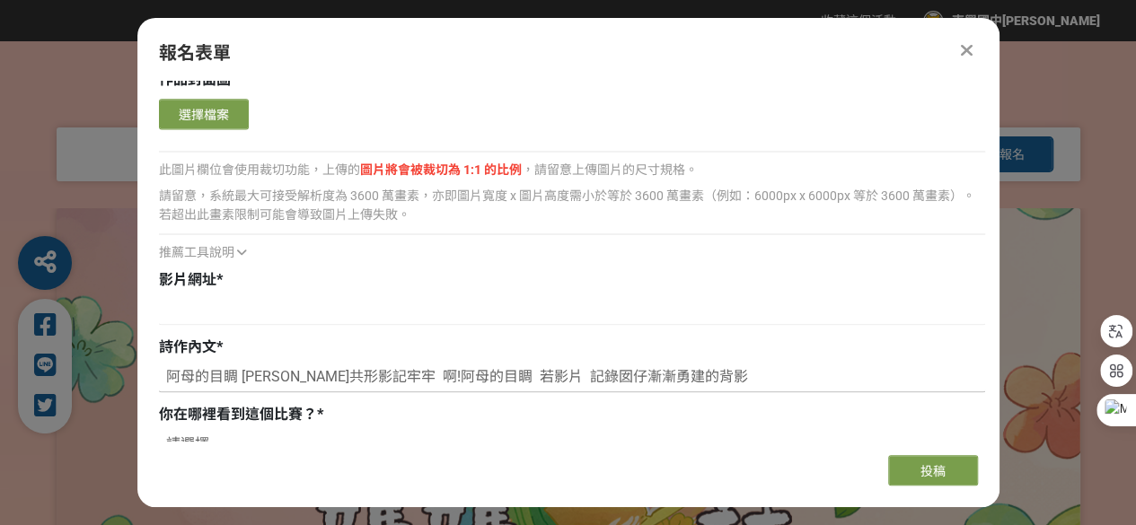
click at [673, 378] on input "阿母的目睭 烏仁共形影記牢牢 啊!阿母的目睭 若影片 記錄囡仔漸漸勇建的背影" at bounding box center [572, 377] width 826 height 31
paste input "啊!阿母的目睭"
click at [851, 373] on input "阿母的目睭 烏仁共形影記牢牢 啊!阿母的目睭 若影片 記錄囡仔漸漸勇建的背影 啊!阿母的目睭 永遠佇" at bounding box center [572, 377] width 826 height 31
type input "阿母的目睭 [PERSON_NAME]共形影記牢牢 啊!阿母的目睭 若影片 記錄囡仔漸漸勇建的背影 啊!阿母的目睭 永遠佇[PERSON_NAME]的後壁 深…"
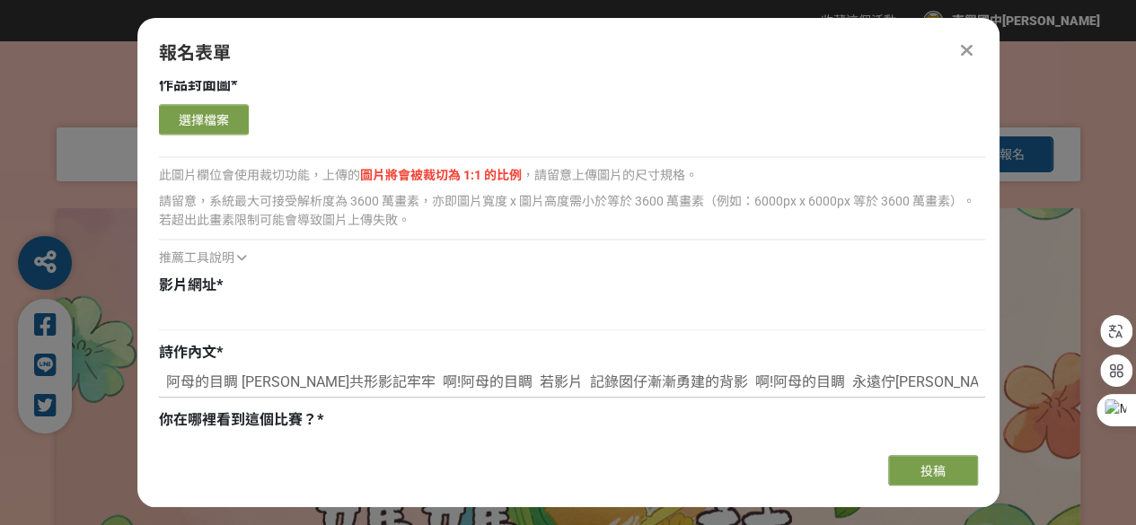
scroll to position [1248, 0]
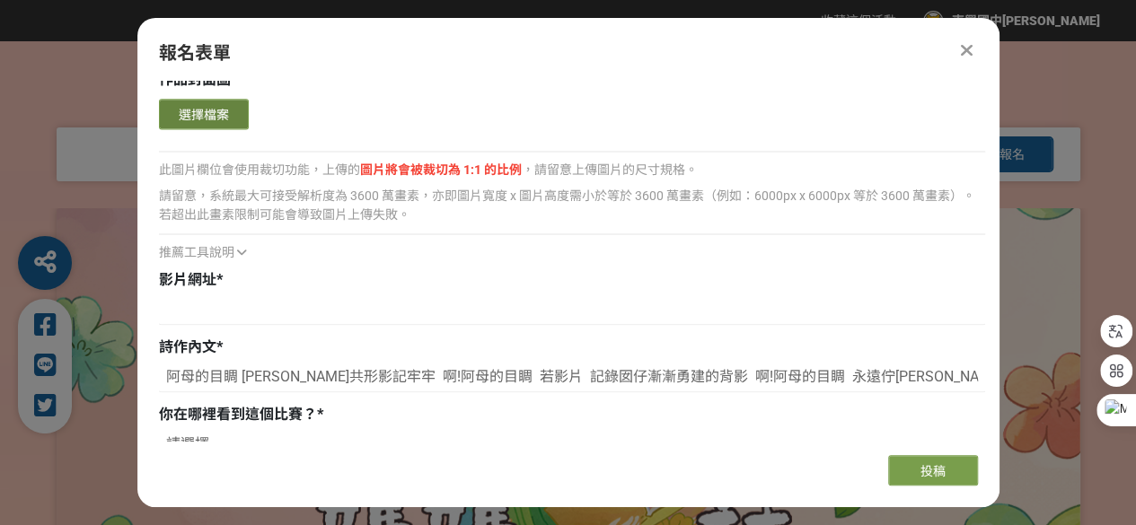
click at [220, 116] on button "選擇檔案" at bounding box center [204, 114] width 90 height 31
click at [205, 118] on button "選擇檔案" at bounding box center [204, 114] width 90 height 31
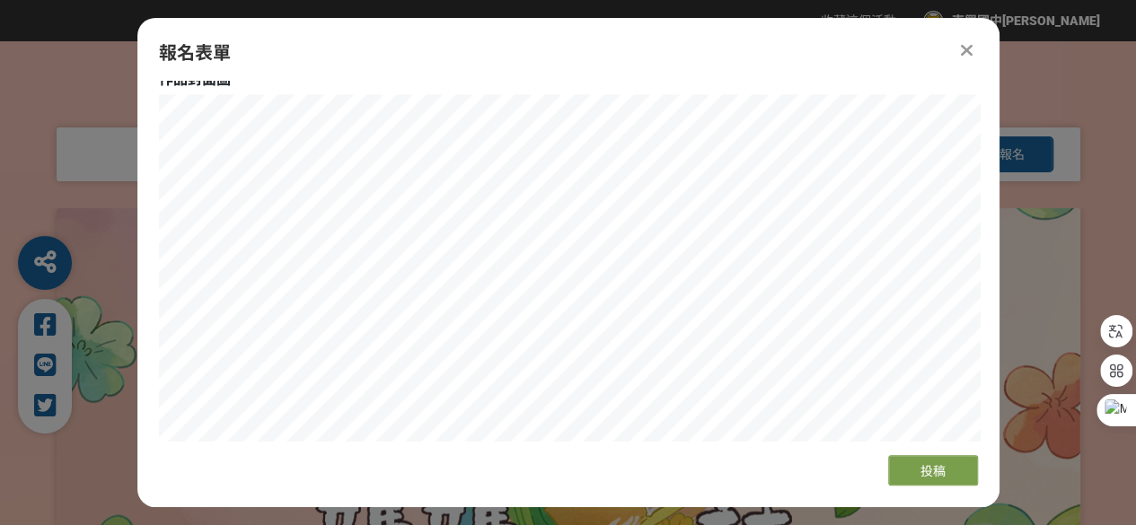
click at [654, 78] on div "報名表單 若您擁有獎金獵人帳號，且前有填寫過相關資料，系統將自動帶入。 指導者姓名 * [PERSON_NAME] * [EMAIL_ADDRESS][DOM…" at bounding box center [568, 262] width 862 height 489
click at [971, 46] on icon at bounding box center [967, 50] width 12 height 18
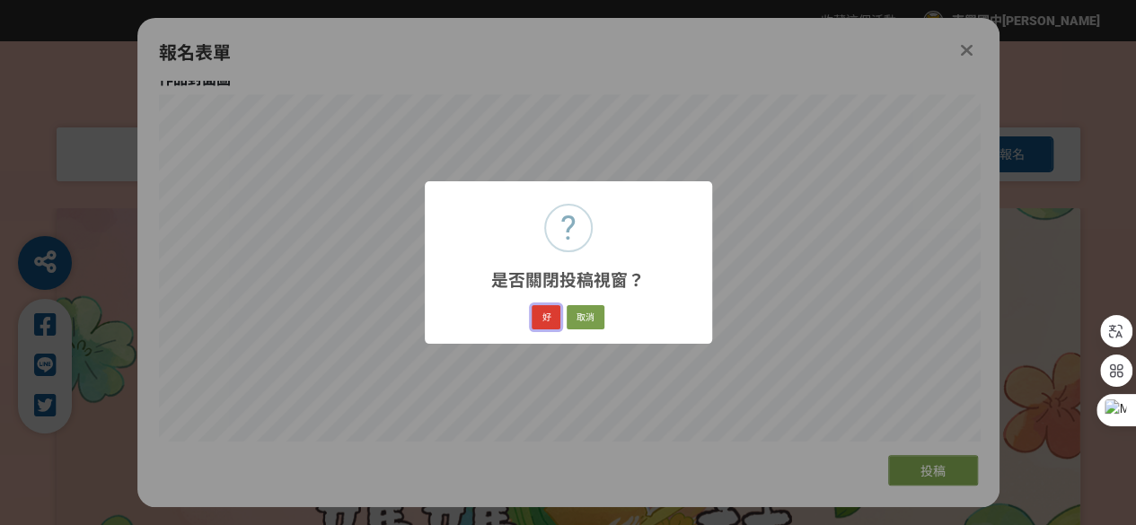
click at [551, 320] on button "好" at bounding box center [546, 317] width 29 height 25
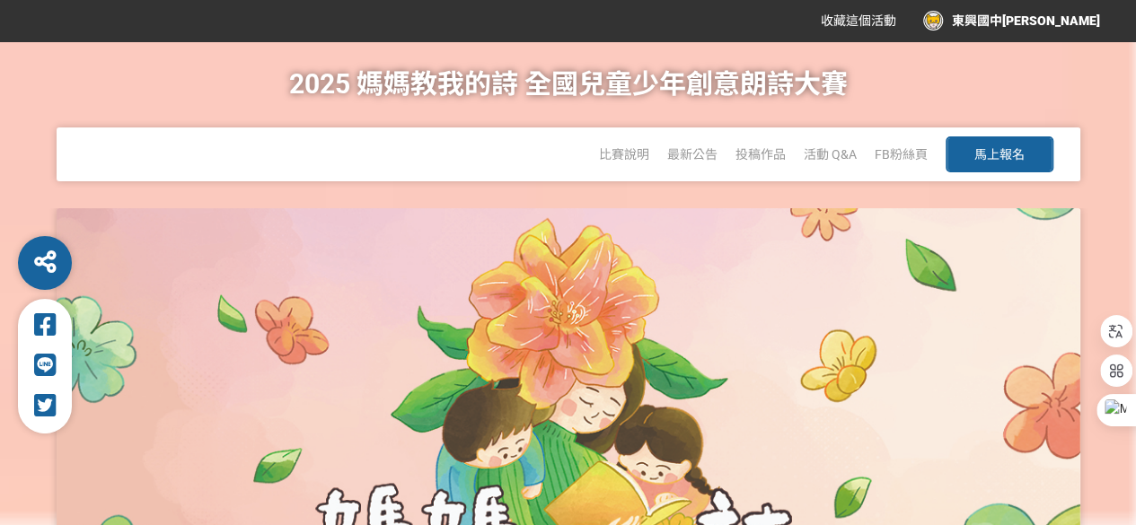
click at [961, 161] on button "馬上報名" at bounding box center [999, 154] width 108 height 36
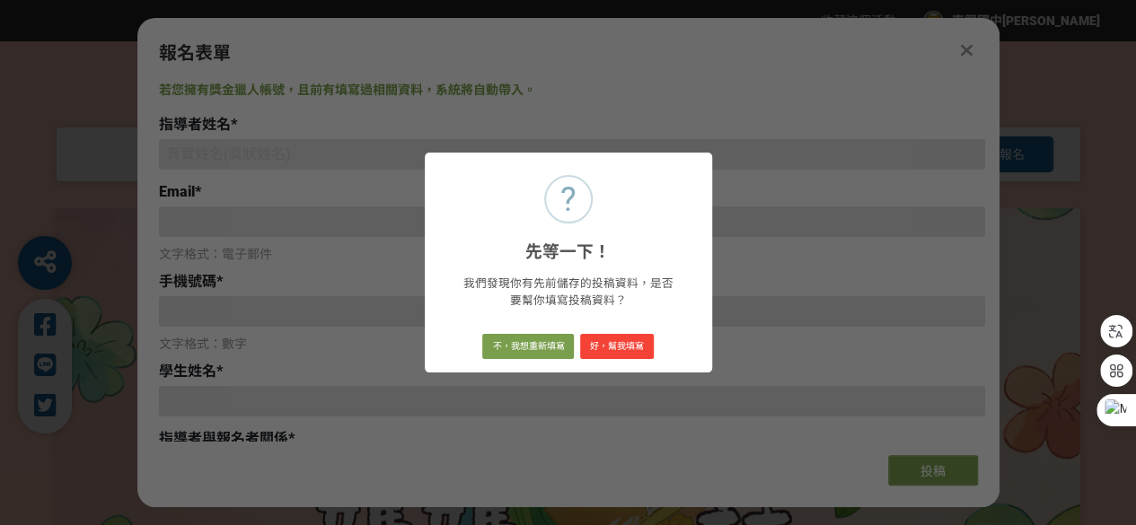
type input "[EMAIL_ADDRESS][DOMAIN_NAME]"
type input "東興國中蔡燕婷"
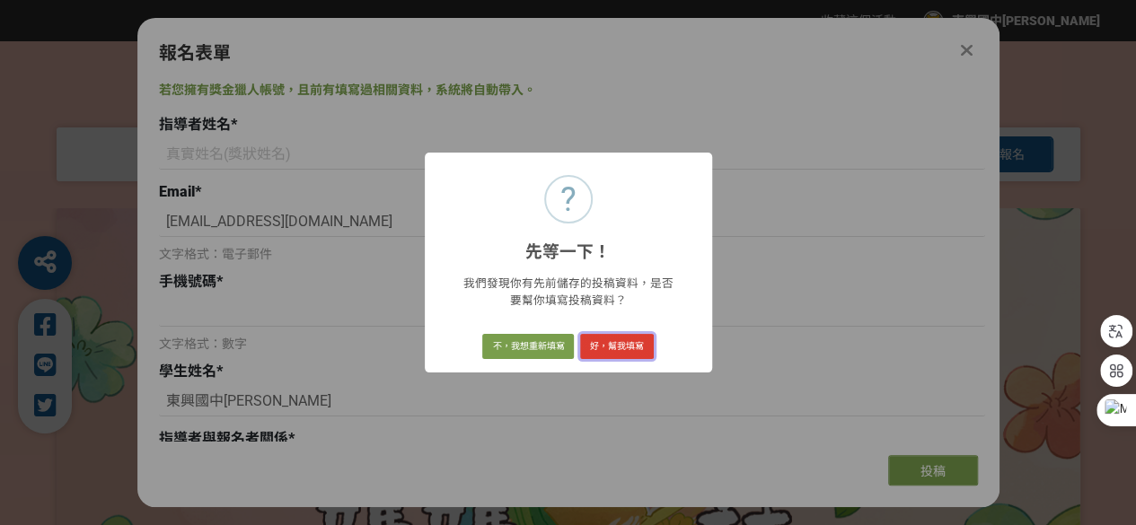
click at [607, 346] on button "好，幫我填寫" at bounding box center [617, 346] width 74 height 25
type input "蔡燕婷"
type input "[EMAIL_ADDRESS][DOMAIN_NAME]"
type input "0933511003"
type input "[PERSON_NAME]、[PERSON_NAME]、[PERSON_NAME]、[PERSON_NAME]"
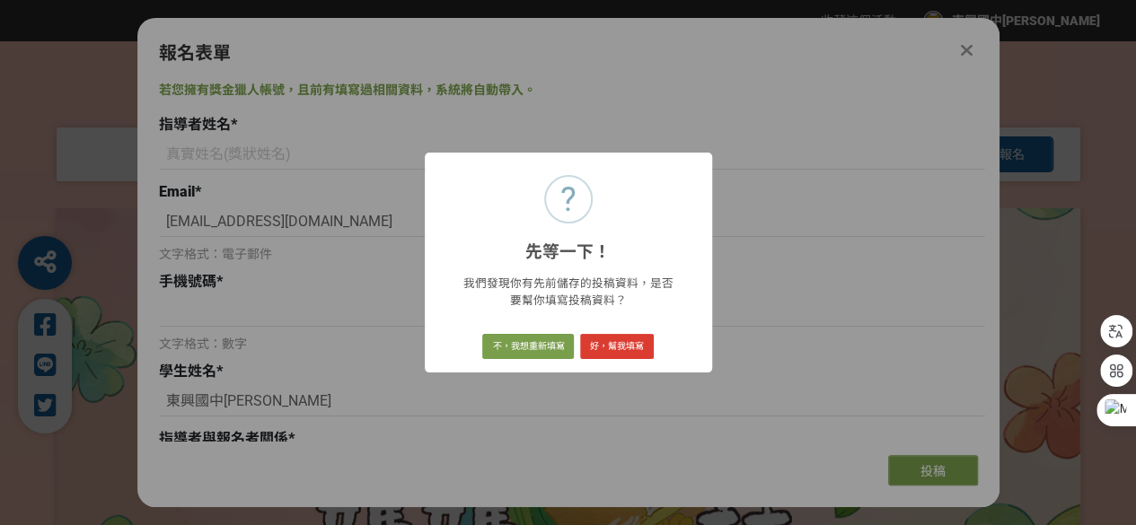
type input "師生"
select select "閩南語"
radio input "true"
type input "風城隊"
type input "[GEOGRAPHIC_DATA]立[GEOGRAPHIC_DATA]"
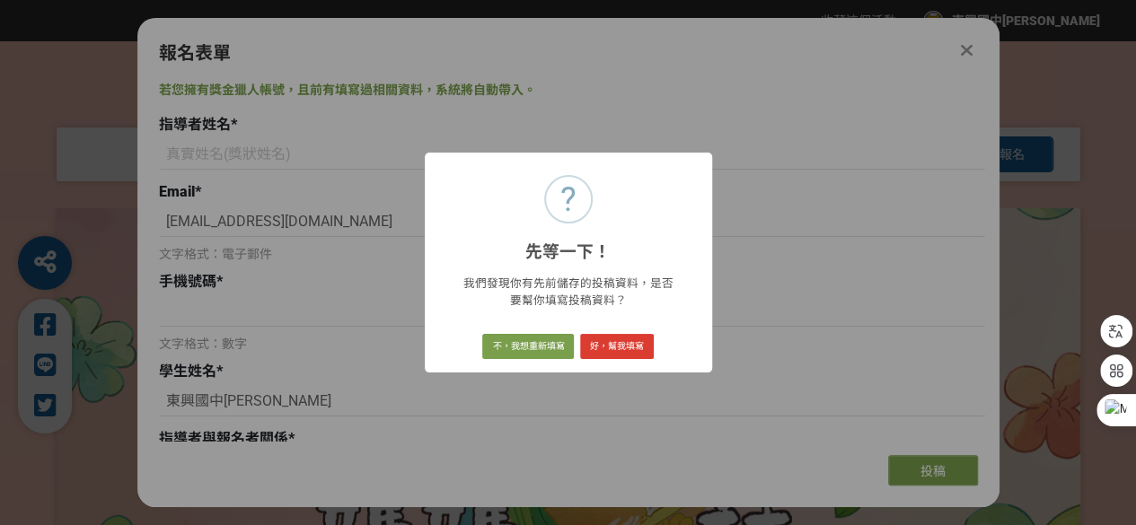
type input "九年級"
type input "[STREET_ADDRESS]"
type input "自創"
type input "阿母的目睭"
radio input "true"
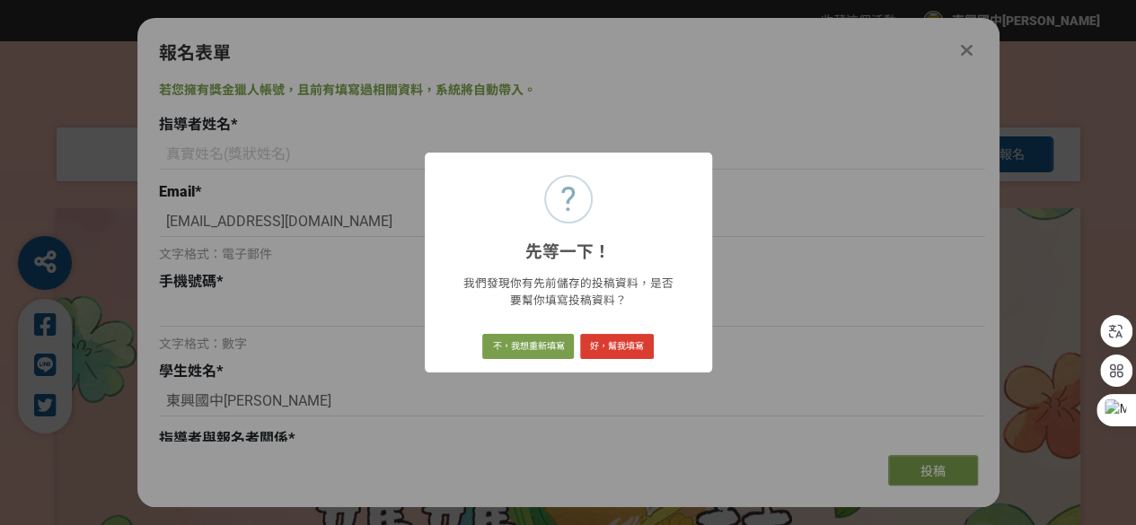
type input "[PERSON_NAME]、[PERSON_NAME]、[PERSON_NAME]、[PERSON_NAME]"
type input "阿母的目睭 [PERSON_NAME]共形影記牢牢 啊!阿母的目睭 若影片 記錄囡仔漸漸勇建的背影 啊!阿母的目睭 永遠佇[PERSON_NAME]的後壁 深…"
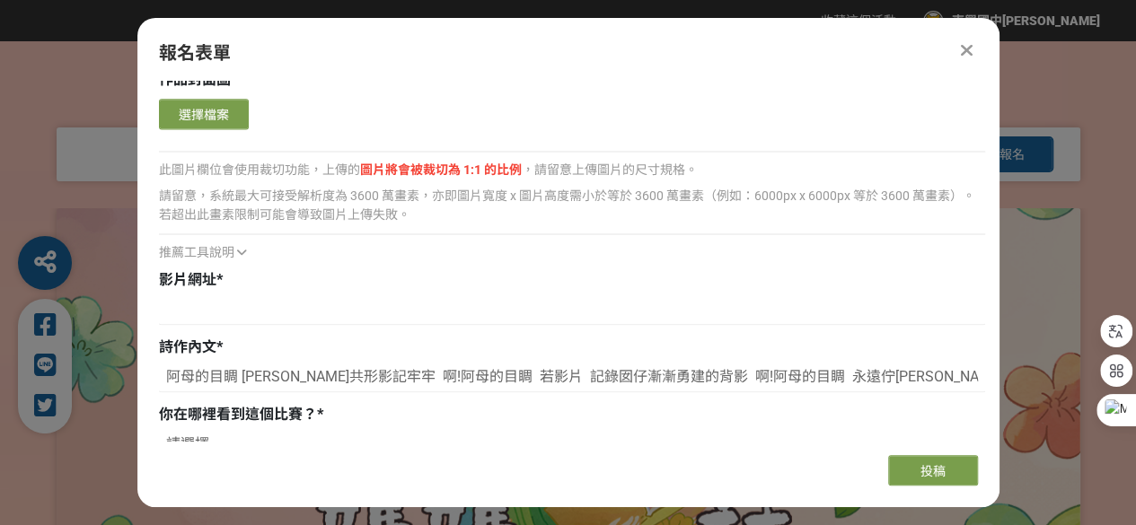
click at [205, 277] on span "影片網址" at bounding box center [187, 279] width 57 height 17
click at [242, 255] on icon at bounding box center [242, 252] width 10 height 13
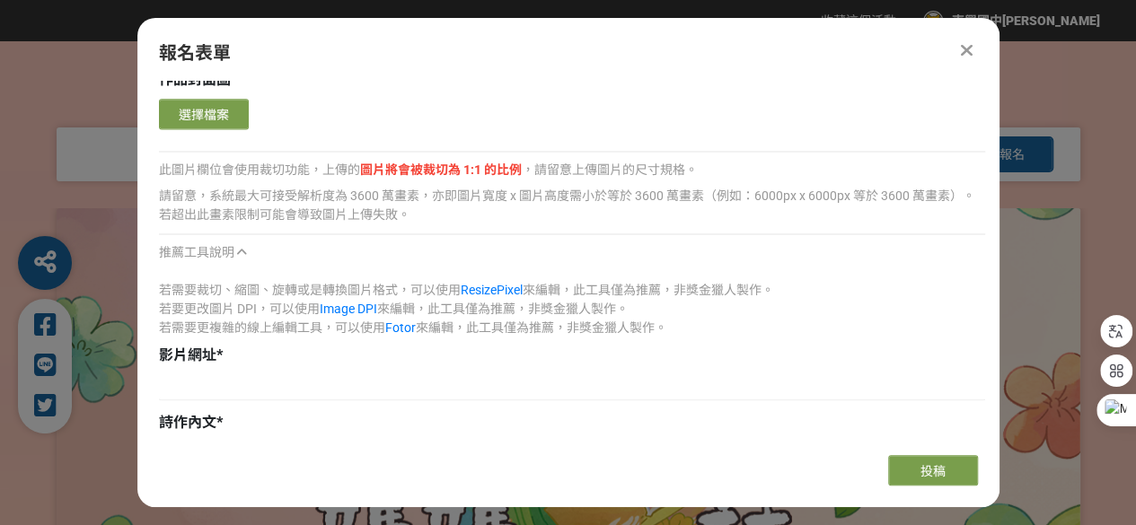
click at [216, 362] on span "*" at bounding box center [219, 355] width 6 height 17
click at [963, 48] on icon at bounding box center [967, 50] width 12 height 18
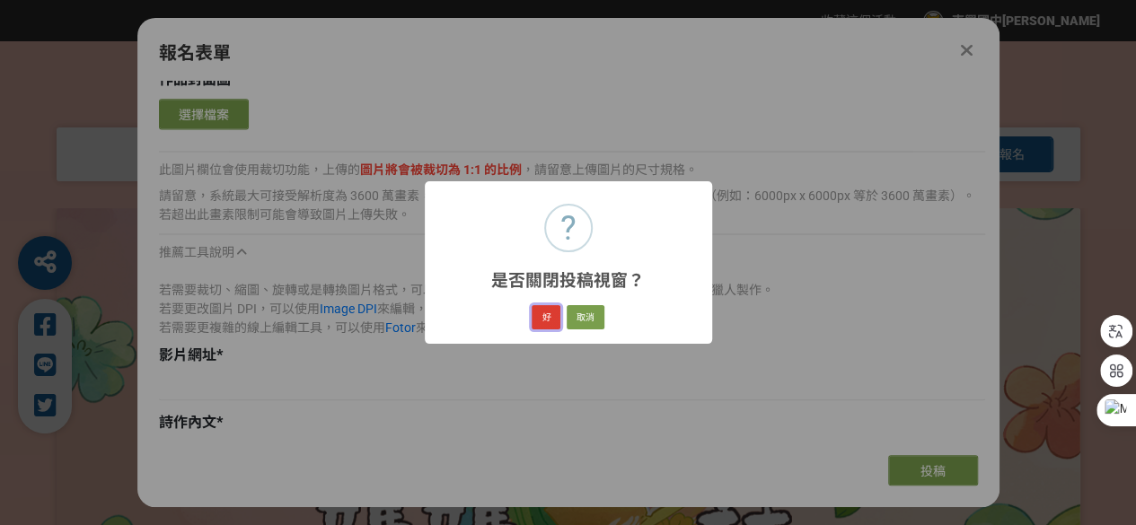
click at [546, 324] on button "好" at bounding box center [546, 317] width 29 height 25
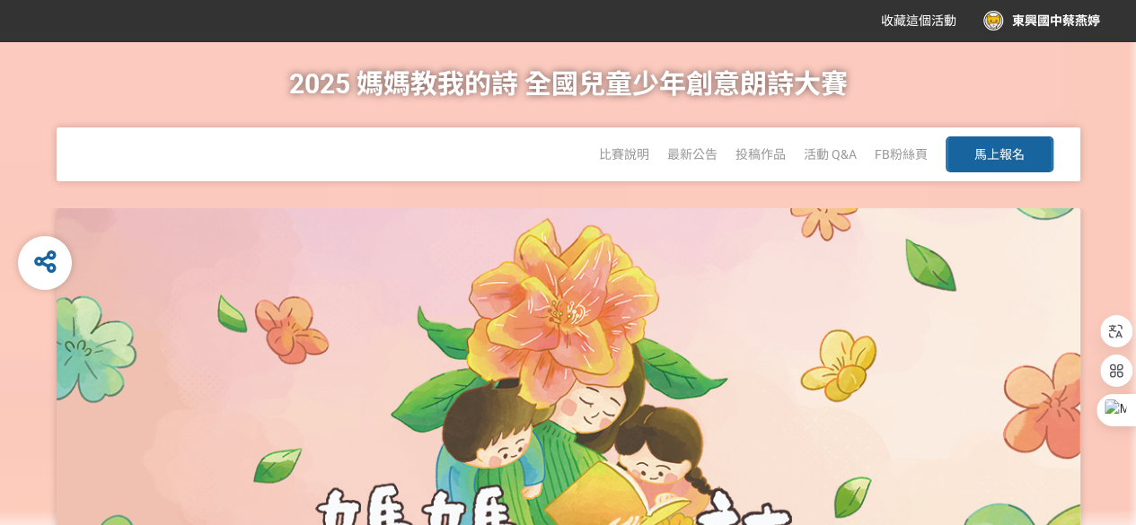
click at [1005, 155] on span "馬上報名" at bounding box center [999, 154] width 50 height 14
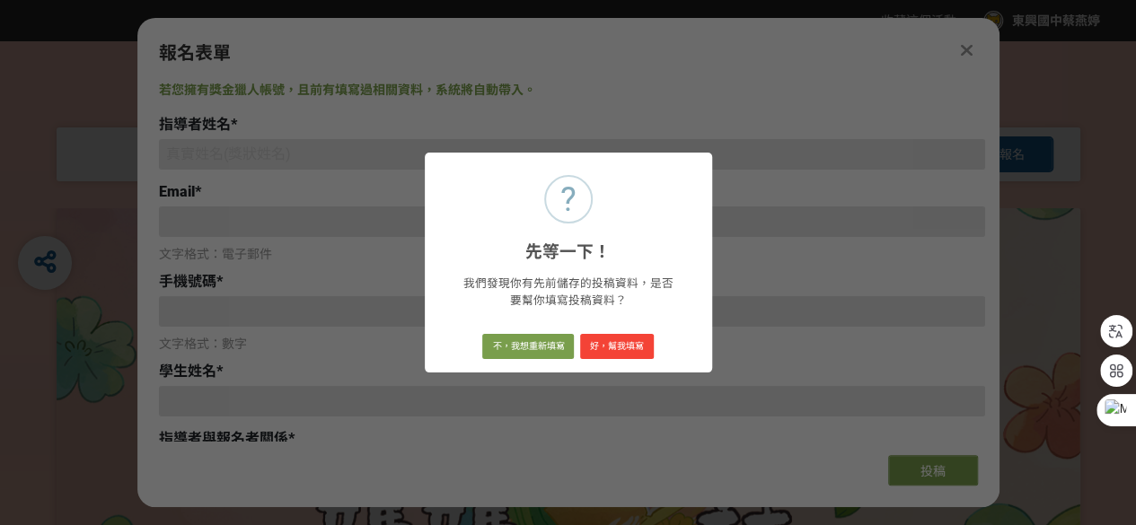
type input "[EMAIL_ADDRESS][DOMAIN_NAME]"
type input "東興國中蔡燕婷"
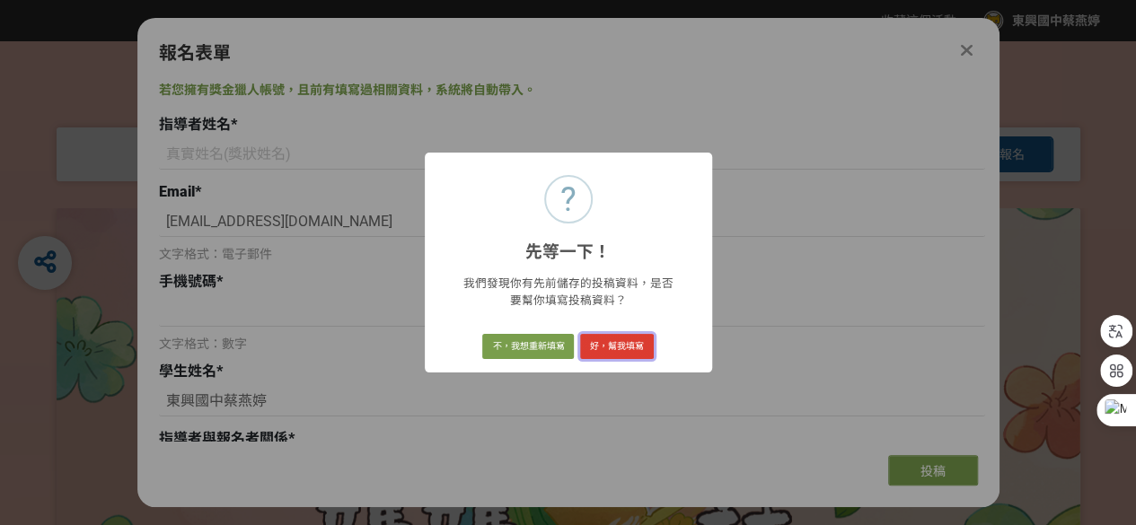
click at [618, 346] on button "好，幫我填寫" at bounding box center [617, 346] width 74 height 25
type input "蔡燕婷"
type input "[EMAIL_ADDRESS][DOMAIN_NAME]"
type input "0933511003"
type input "[PERSON_NAME]、[PERSON_NAME]、[PERSON_NAME]、[PERSON_NAME]"
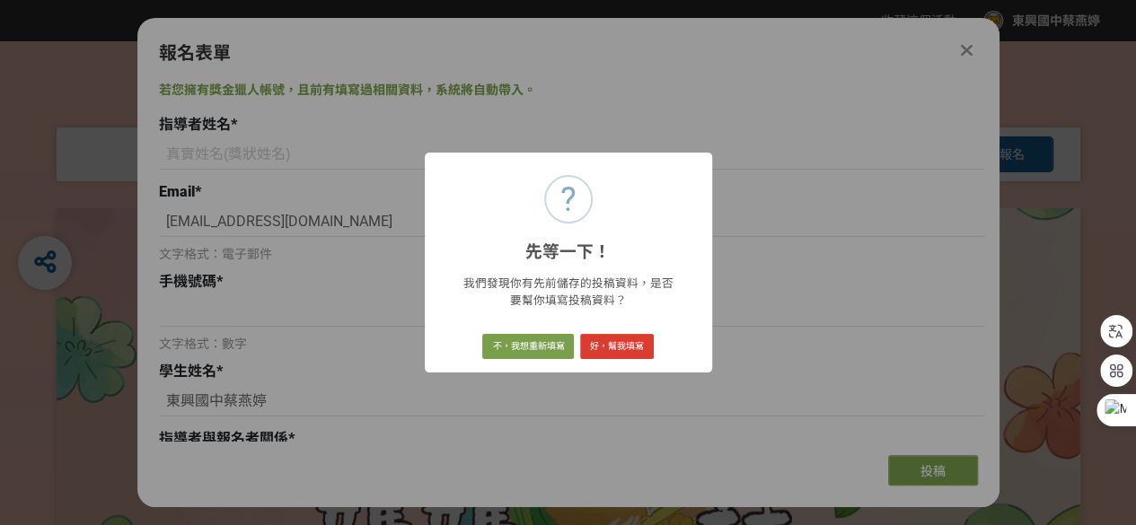
type input "師生"
select select "閩南語"
radio input "true"
type input "風城隊"
type input "[GEOGRAPHIC_DATA]立[GEOGRAPHIC_DATA]"
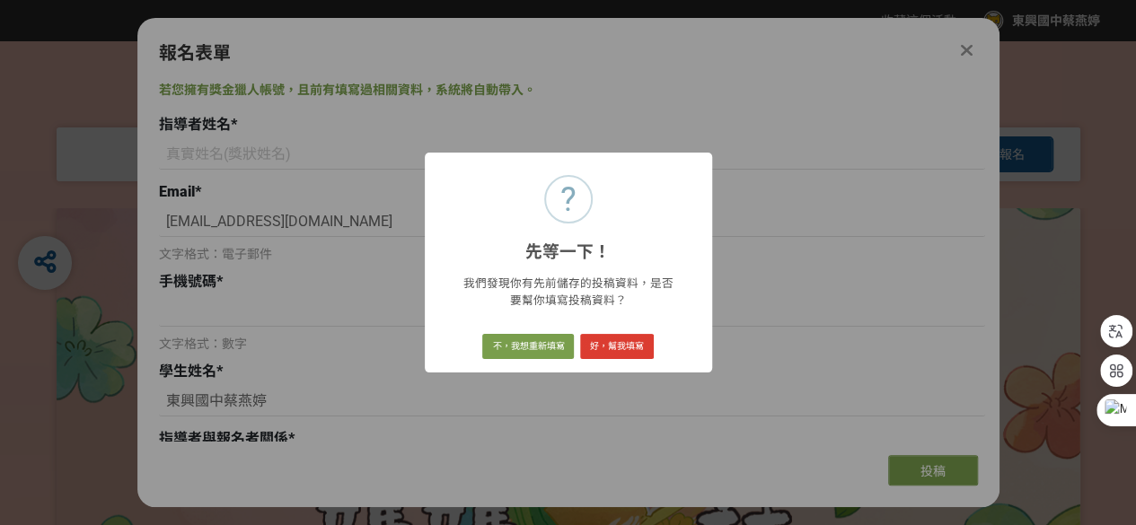
type input "九年級"
type input "[STREET_ADDRESS]"
type input "自創"
type input "阿母的目睭"
radio input "true"
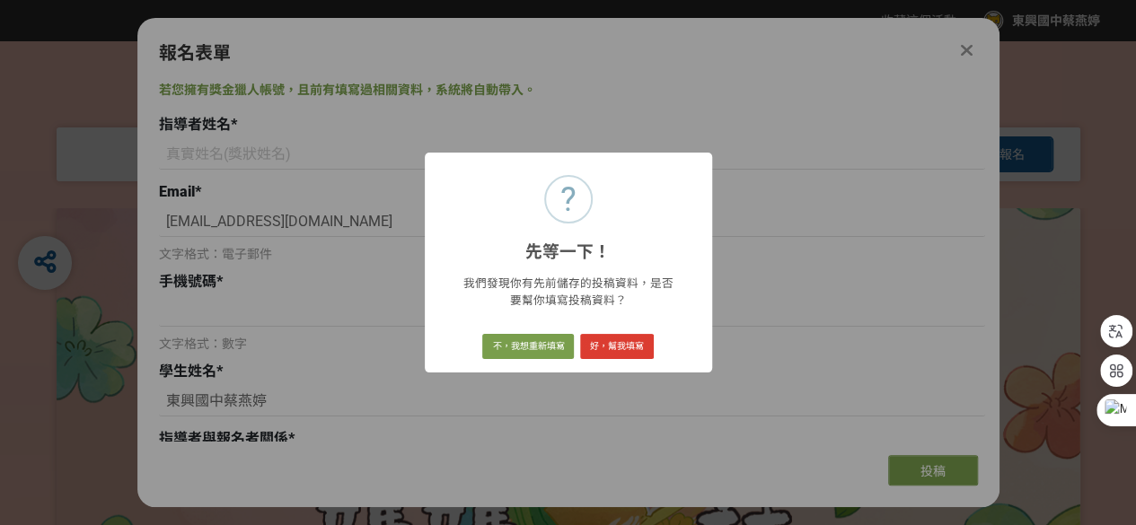
type input "[PERSON_NAME]、[PERSON_NAME]、[PERSON_NAME]、[PERSON_NAME]"
type input "阿母的目睭 [PERSON_NAME]共形影記牢牢 啊!阿母的目睭 若影片 記錄囡仔漸漸勇建的背影 啊!阿母的目睭 永遠佇[PERSON_NAME]的後壁 深…"
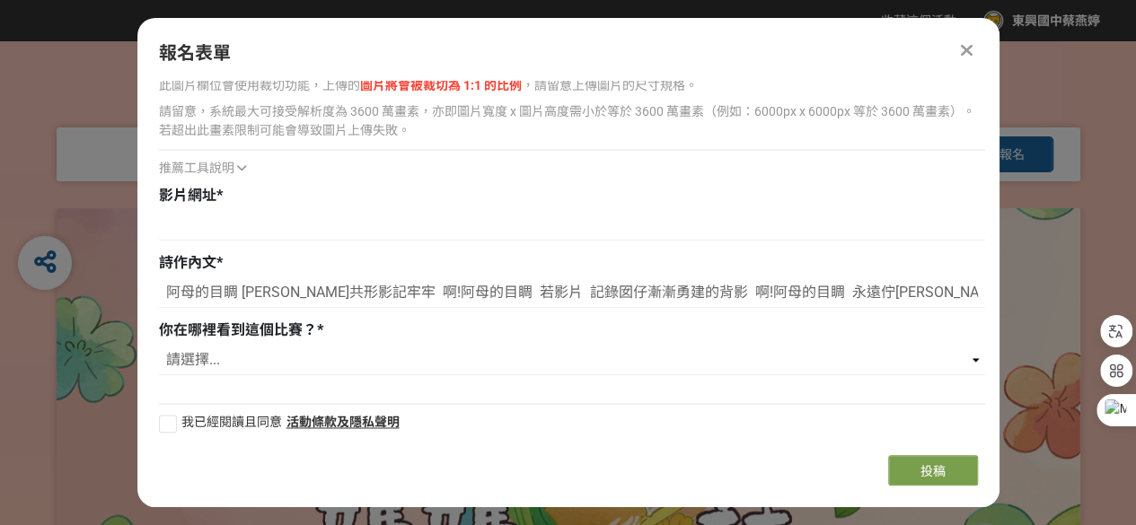
scroll to position [1338, 0]
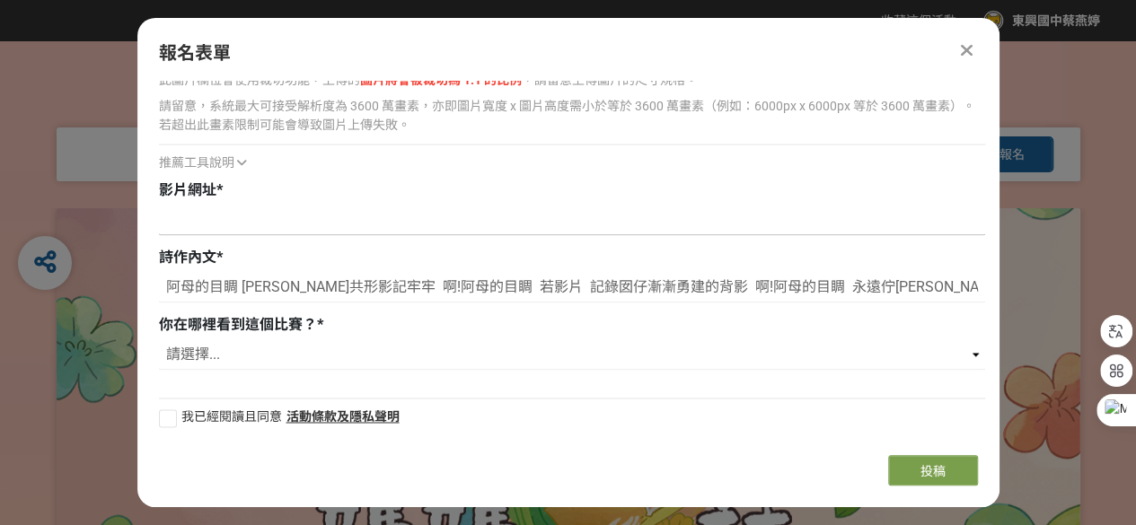
click at [219, 209] on input at bounding box center [572, 220] width 826 height 31
paste input "[DOMAIN_NAME][URL][DOMAIN_NAME]"
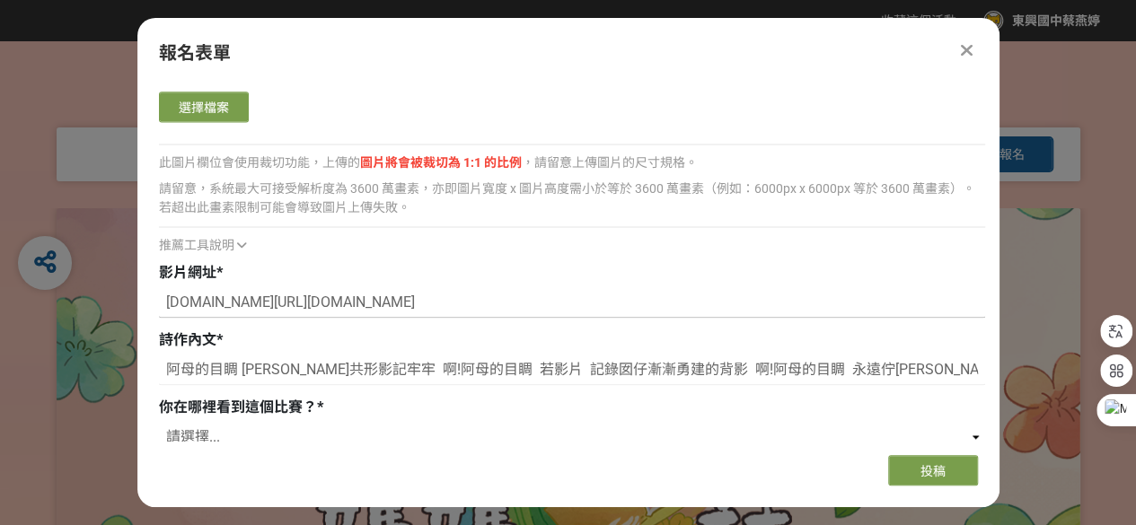
scroll to position [1248, 0]
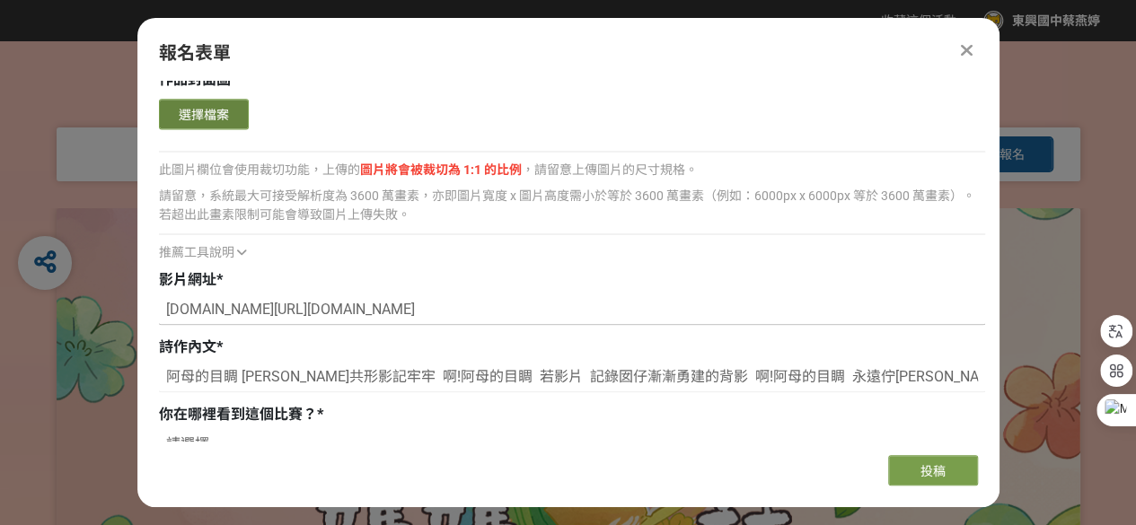
type input "[DOMAIN_NAME][URL][DOMAIN_NAME]"
click at [207, 121] on button "選擇檔案" at bounding box center [204, 114] width 90 height 31
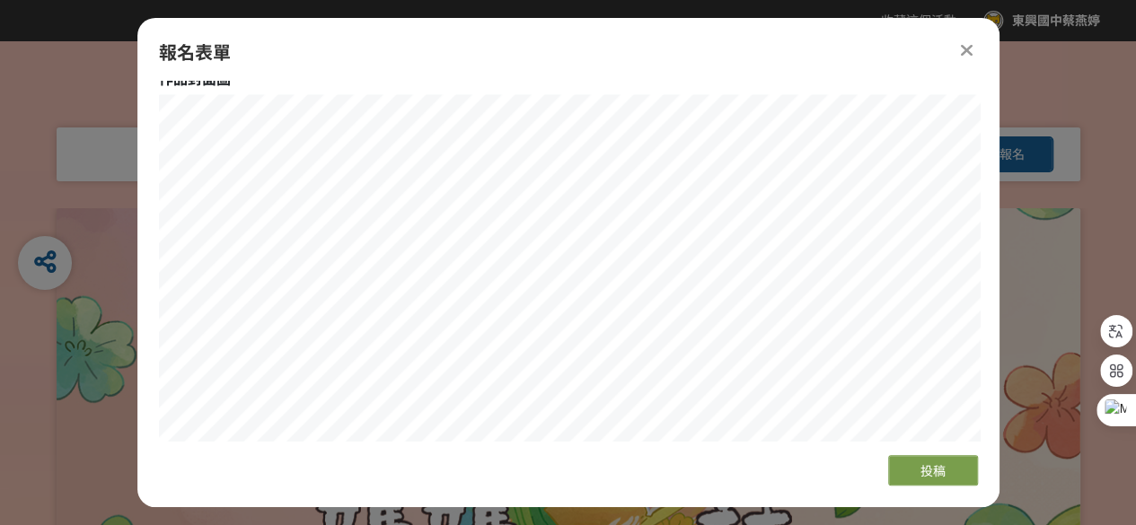
click at [471, 77] on div "報名表單 若您擁有獎金獵人帳號，且前有填寫過相關資料，系統將自動帶入。 指導者姓名 * [PERSON_NAME] * [EMAIL_ADDRESS][DOM…" at bounding box center [568, 262] width 862 height 489
click at [705, 462] on div "報名表單 若您擁有獎金獵人帳號，且前有填寫過相關資料，系統將自動帶入。 指導者姓名 * [PERSON_NAME] * [EMAIL_ADDRESS][DOM…" at bounding box center [568, 262] width 862 height 489
click at [937, 467] on span "投稿" at bounding box center [932, 471] width 25 height 14
click at [963, 48] on icon at bounding box center [967, 50] width 12 height 18
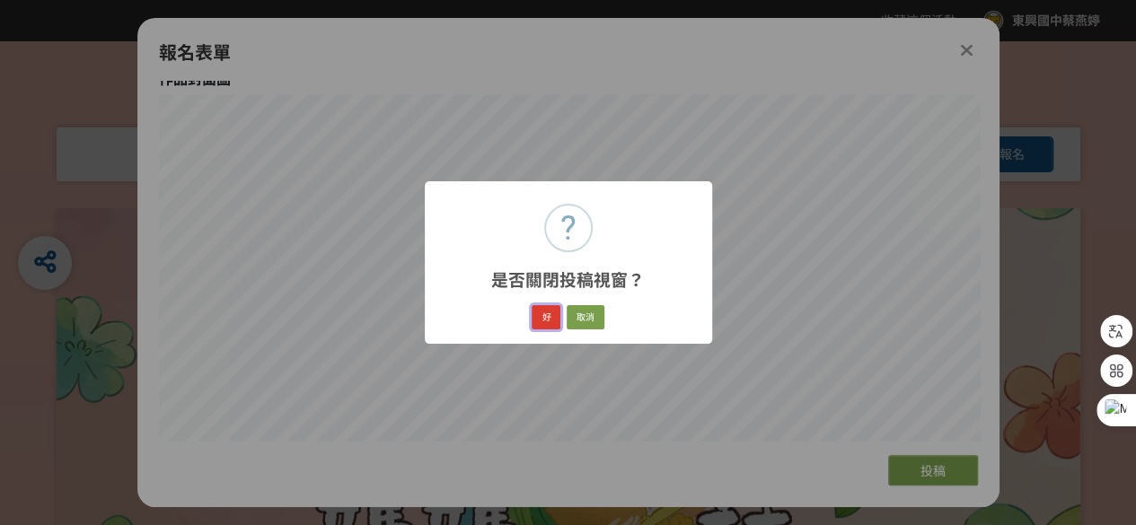
click at [544, 319] on button "好" at bounding box center [546, 317] width 29 height 25
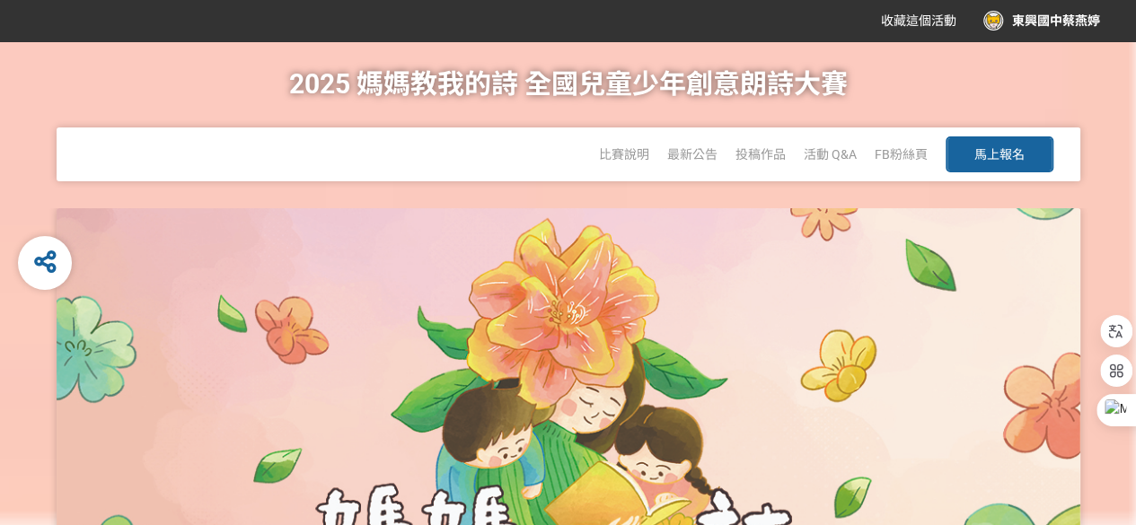
click at [1034, 149] on button "馬上報名" at bounding box center [999, 154] width 108 height 36
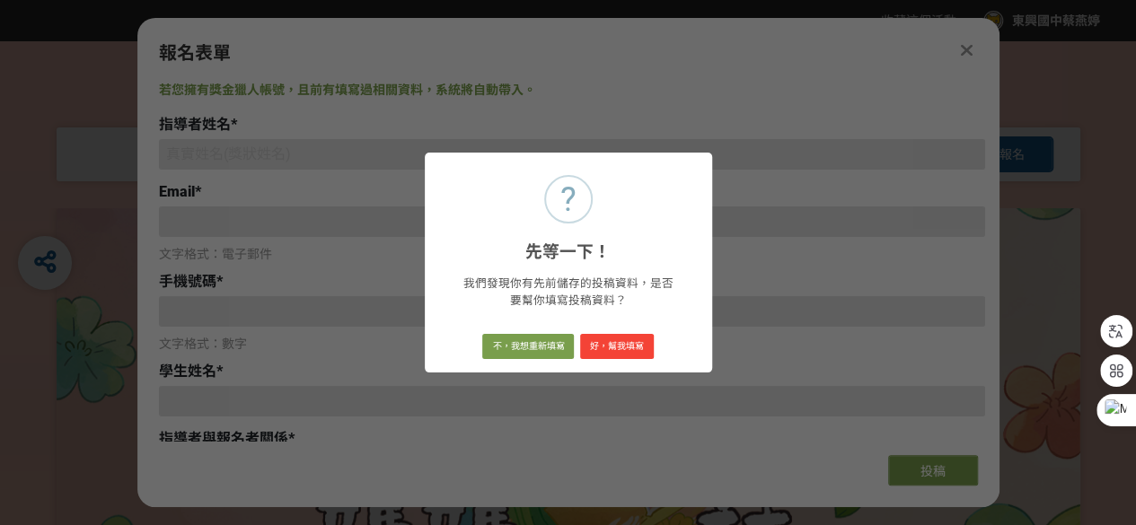
type input "[EMAIL_ADDRESS][DOMAIN_NAME]"
type input "東興國中蔡燕婷"
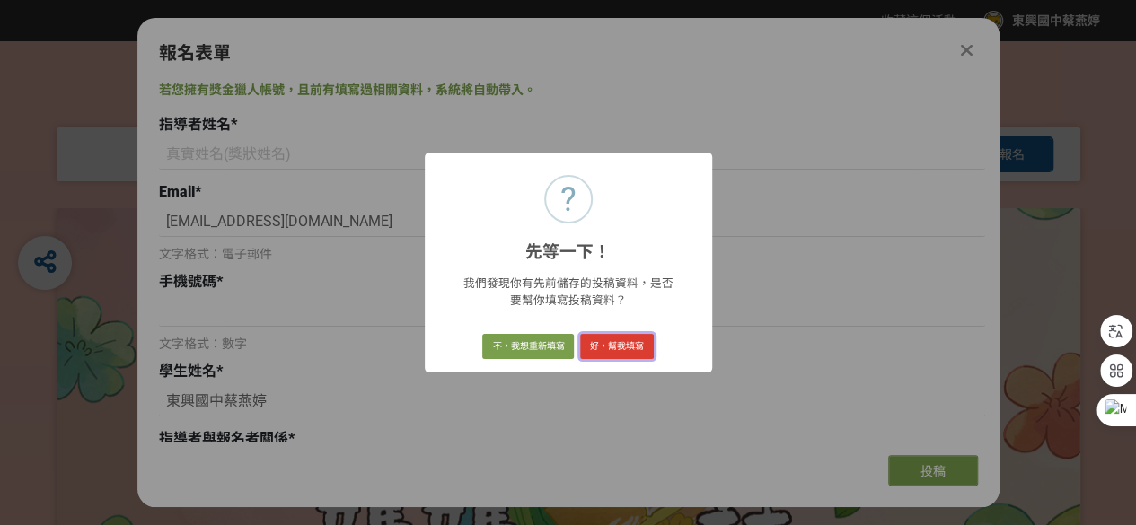
click at [603, 339] on button "好，幫我填寫" at bounding box center [617, 346] width 74 height 25
type input "蔡燕婷"
type input "[EMAIL_ADDRESS][DOMAIN_NAME]"
type input "0933511003"
type input "[PERSON_NAME]、[PERSON_NAME]、[PERSON_NAME]、[PERSON_NAME]"
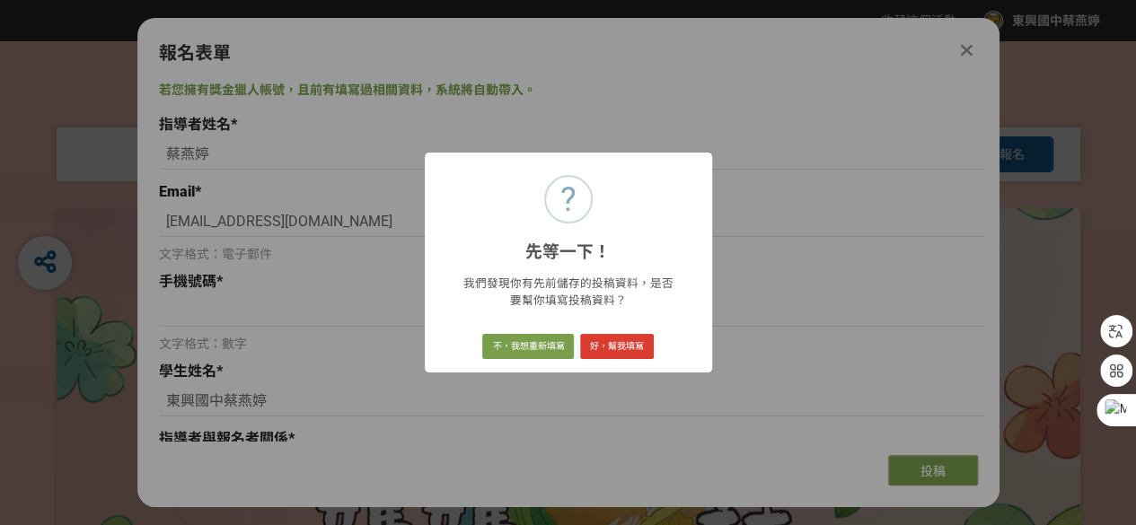
type input "師生"
select select "閩南語"
radio input "true"
type input "風城隊"
type input "[GEOGRAPHIC_DATA]立[GEOGRAPHIC_DATA]"
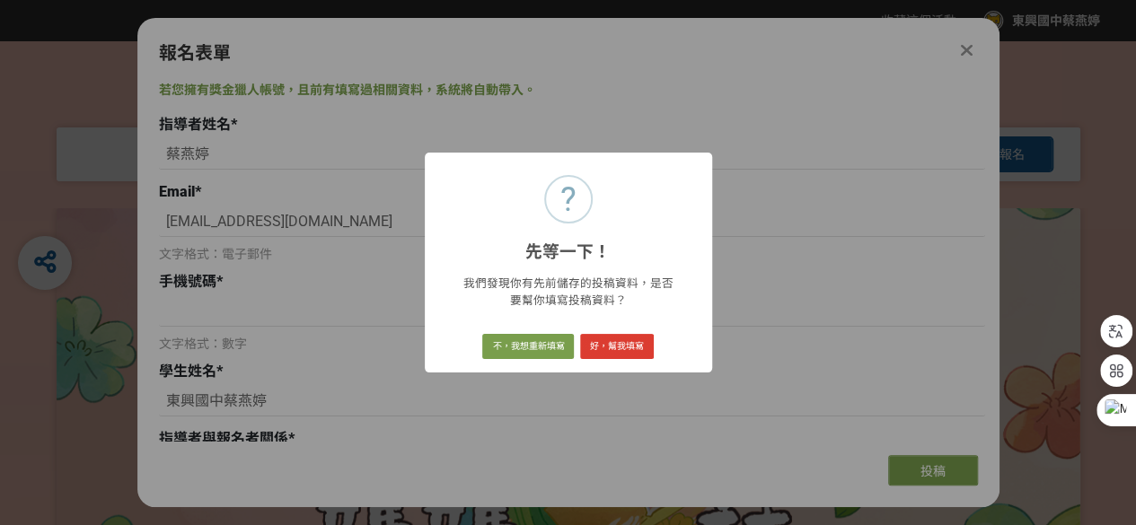
type input "九年級"
type input "[STREET_ADDRESS]"
type input "自創"
type input "阿母的目睭"
radio input "true"
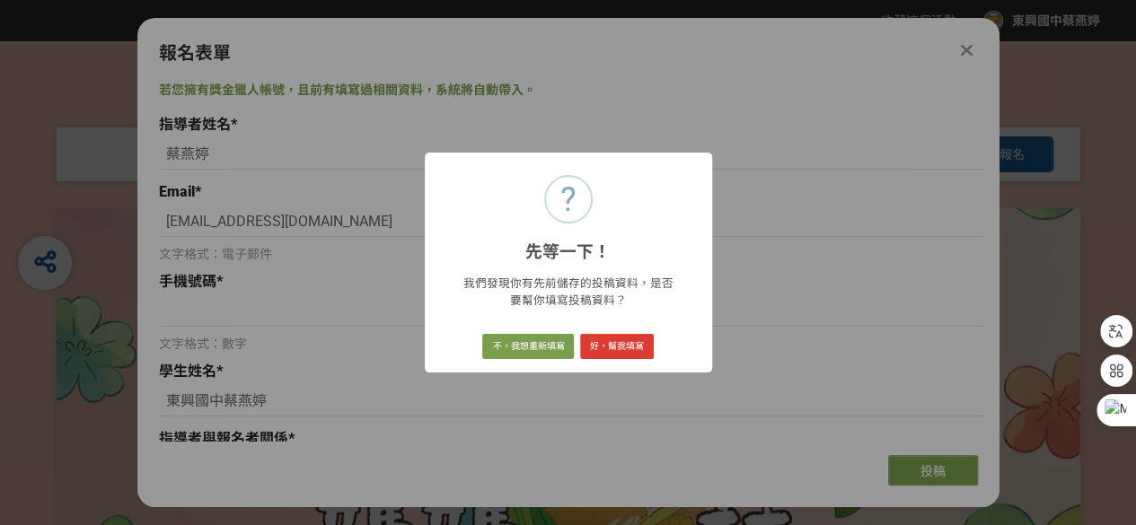
type input "[PERSON_NAME]、[PERSON_NAME]、[PERSON_NAME]、[PERSON_NAME]"
type input "[DOMAIN_NAME][URL][DOMAIN_NAME]"
type input "阿母的目睭 [PERSON_NAME]共形影記牢牢 啊!阿母的目睭 若影片 記錄囡仔漸漸勇建的背影 啊!阿母的目睭 永遠佇[PERSON_NAME]的後壁 深…"
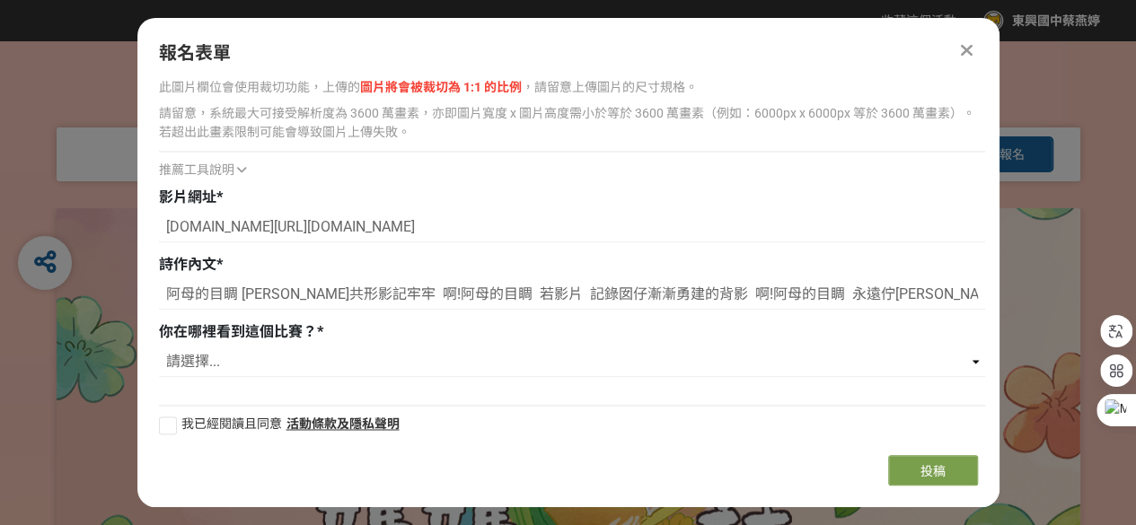
scroll to position [1338, 0]
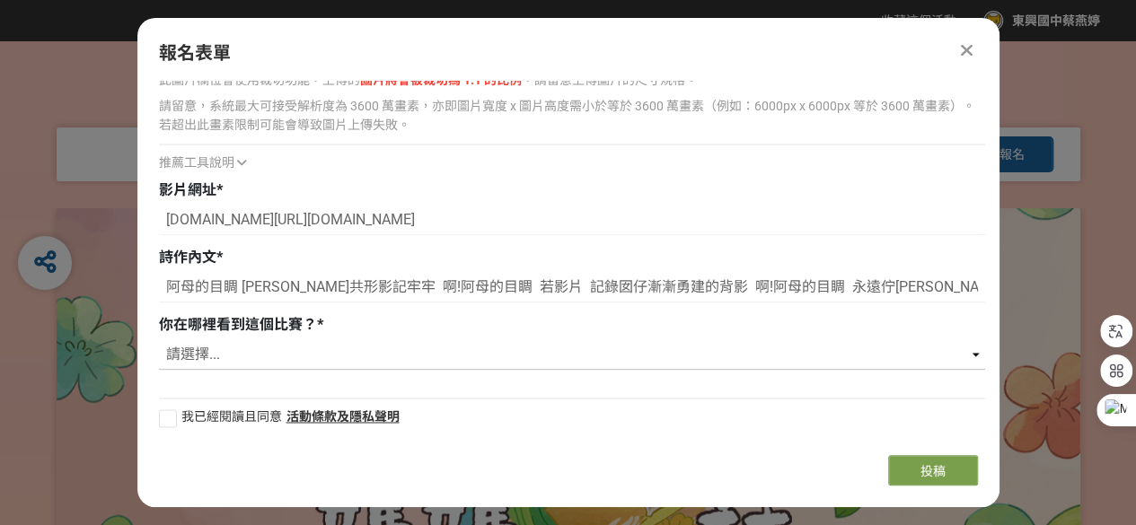
drag, startPoint x: 290, startPoint y: 360, endPoint x: 685, endPoint y: 362, distance: 395.1
click at [290, 360] on select "請選擇... 獎金獵人網站 Facebook / Instagram 校園講座 / 老師系上推薦 電子郵件 海報 其他" at bounding box center [572, 354] width 826 height 31
click at [972, 354] on select "請選擇... 獎金獵人網站 Facebook / Instagram 校園講座 / 老師系上推薦 電子郵件 海報 其他" at bounding box center [572, 354] width 826 height 31
click at [970, 354] on select "請選擇... 獎金獵人網站 Facebook / Instagram 校園講座 / 老師系上推薦 電子郵件 海報 其他" at bounding box center [572, 354] width 826 height 31
select select "校園講座 / 老師系上推薦"
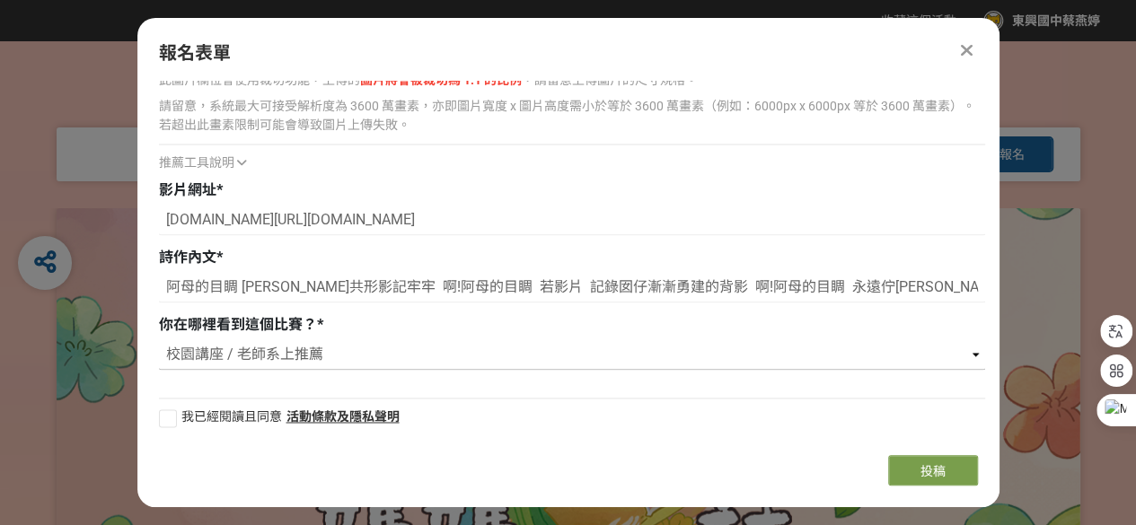
click at [159, 339] on select "請選擇... 獎金獵人網站 Facebook / Instagram 校園講座 / 老師系上推薦 電子郵件 海報 其他" at bounding box center [572, 354] width 826 height 31
click at [171, 419] on div at bounding box center [168, 418] width 18 height 18
checkbox input "true"
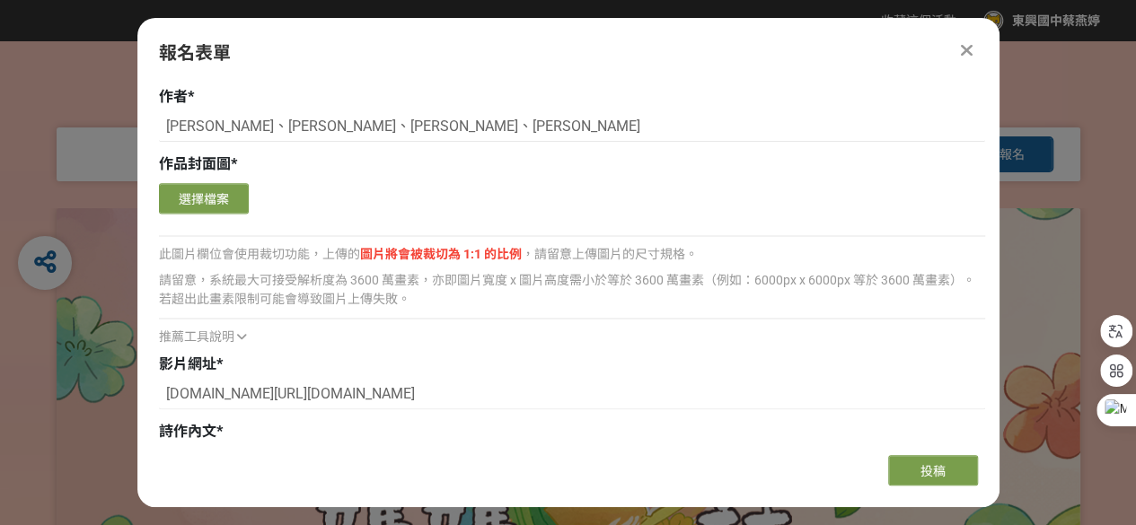
scroll to position [1158, 0]
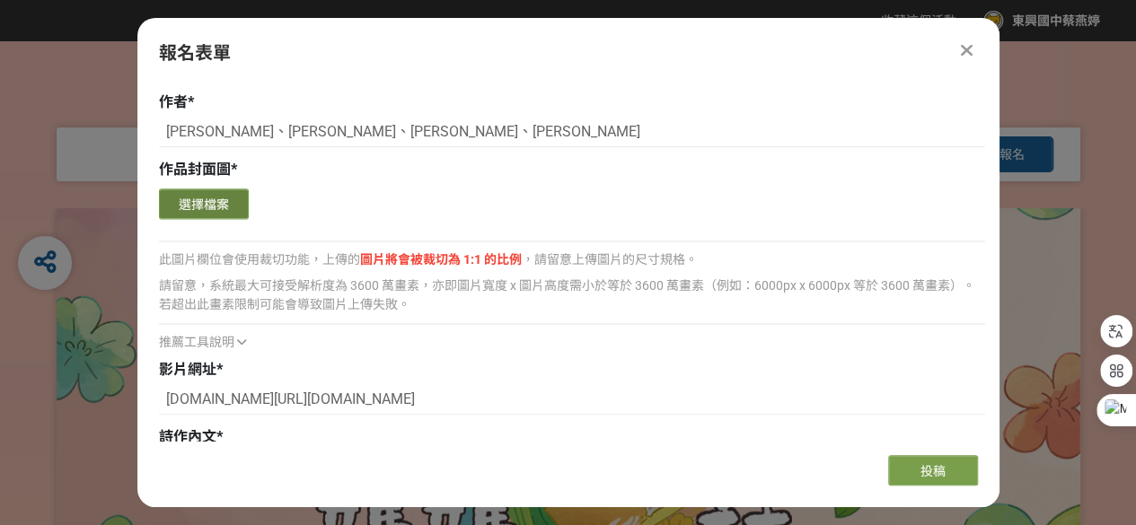
click at [213, 206] on button "選擇檔案" at bounding box center [204, 204] width 90 height 31
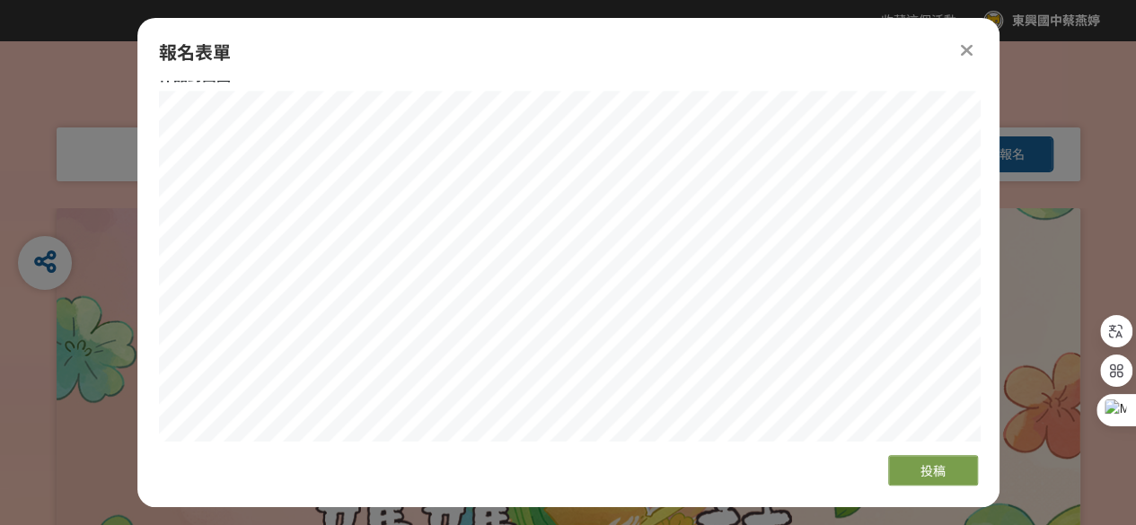
scroll to position [1248, 0]
click at [664, 83] on div "作品封面圖 * 確認上傳 取消 旋轉圖片 選擇檔案 此圖片欄位會使用裁切功能，上傳的 圖片將會被裁切為 1:1 的比例 ，請留意上傳圖片的尺寸規格。 請留意，…" at bounding box center [572, 345] width 826 height 552
click at [763, 497] on div "報名表單 若您擁有獎金獵人帳號，且前有填寫過相關資料，系統將自動帶入。 指導者姓名 * [PERSON_NAME] * [EMAIL_ADDRESS][DOM…" at bounding box center [568, 262] width 862 height 489
click at [757, 448] on div "報名表單 若您擁有獎金獵人帳號，且前有填寫過相關資料，系統將自動帶入。 指導者姓名 * [PERSON_NAME] * [EMAIL_ADDRESS][DOM…" at bounding box center [568, 262] width 862 height 489
click at [923, 470] on span "投稿" at bounding box center [932, 471] width 25 height 14
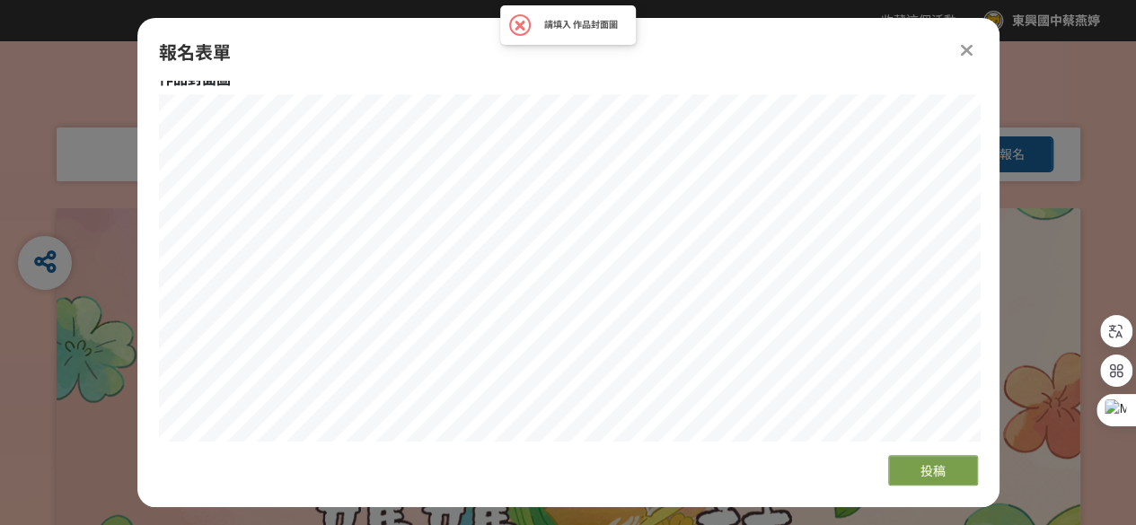
click at [553, 22] on h2 "請填入 作品封面圖" at bounding box center [581, 25] width 74 height 11
click at [966, 48] on icon at bounding box center [967, 50] width 12 height 18
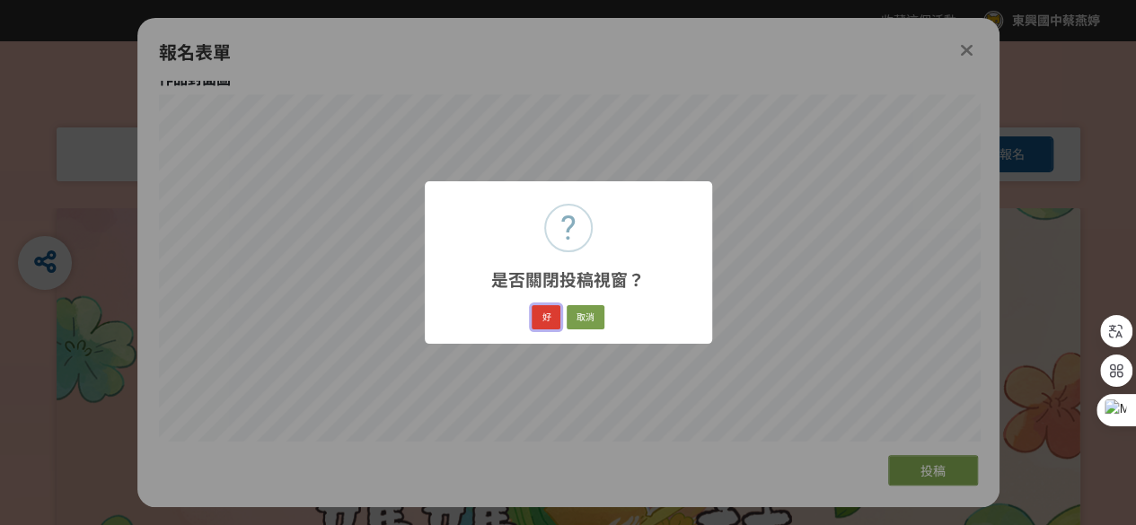
click at [546, 319] on button "好" at bounding box center [546, 317] width 29 height 25
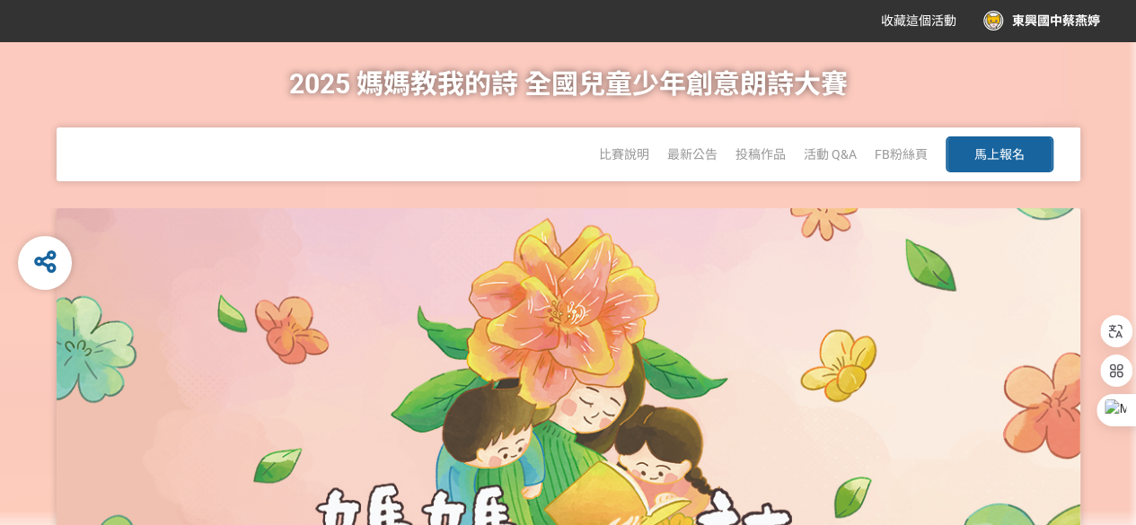
click at [998, 148] on span "馬上報名" at bounding box center [999, 154] width 50 height 14
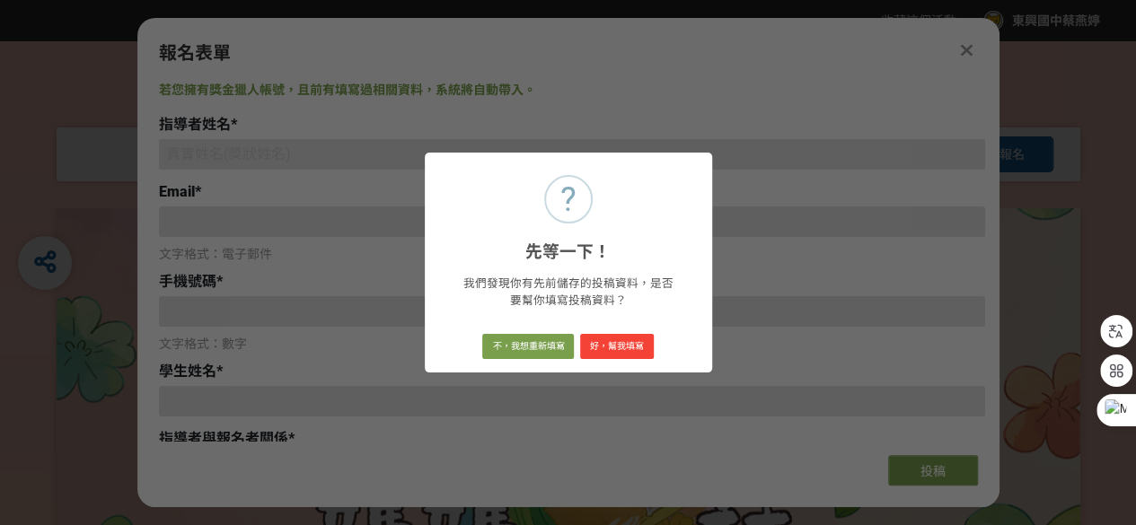
type input "[EMAIL_ADDRESS][DOMAIN_NAME]"
type input "東興國中蔡燕婷"
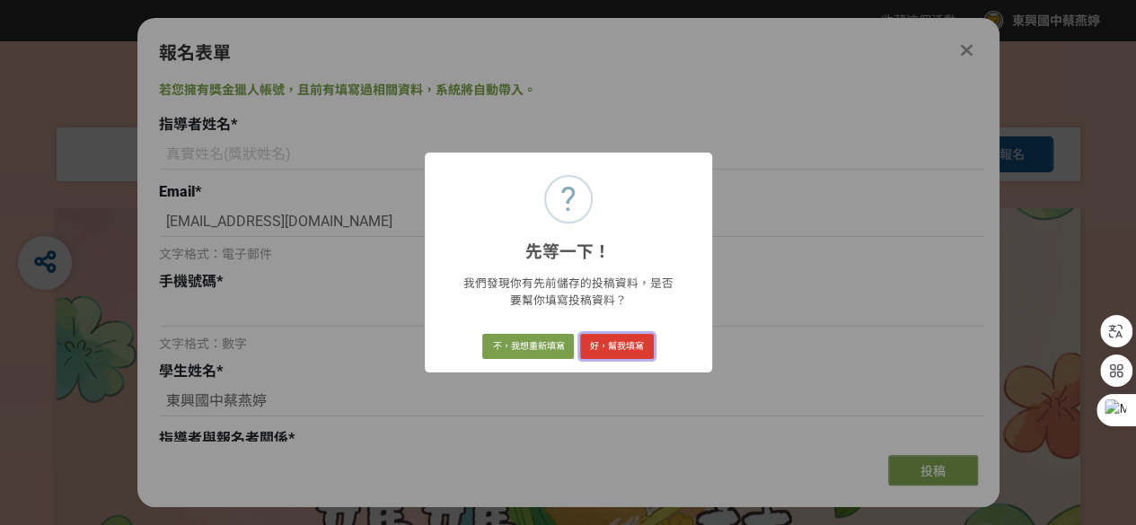
click at [633, 348] on button "好，幫我填寫" at bounding box center [617, 346] width 74 height 25
type input "蔡燕婷"
type input "[EMAIL_ADDRESS][DOMAIN_NAME]"
type input "0933511003"
type input "[PERSON_NAME]、[PERSON_NAME]、[PERSON_NAME]、[PERSON_NAME]"
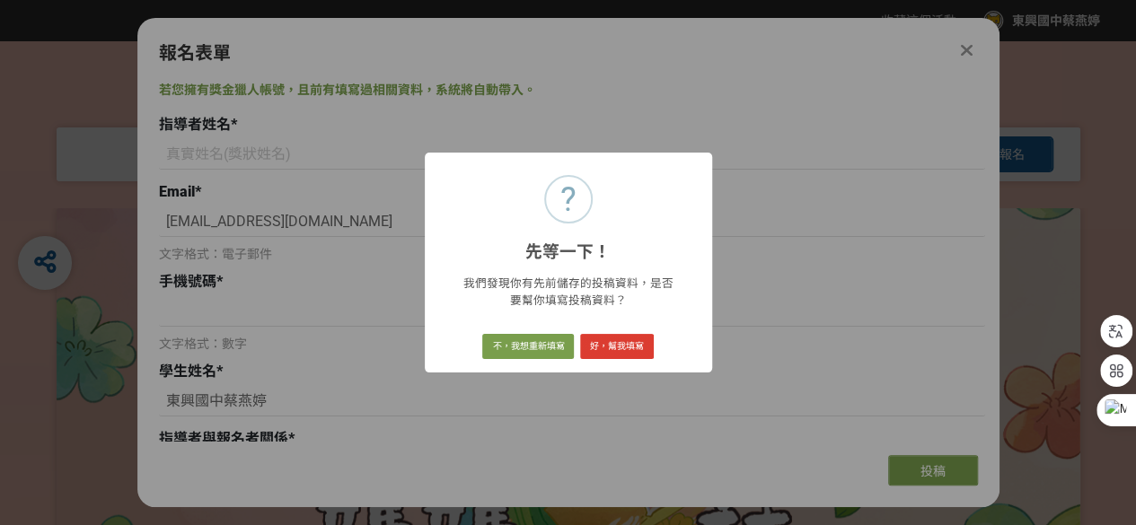
type input "師生"
select select "閩南語"
radio input "true"
type input "風城隊"
type input "[GEOGRAPHIC_DATA]立[GEOGRAPHIC_DATA]"
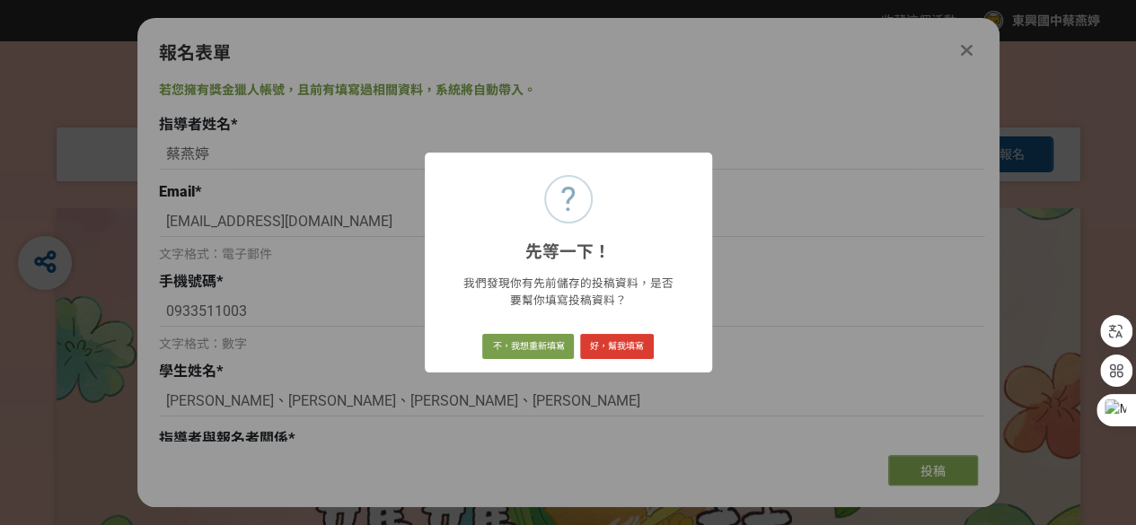
type input "九年級"
type input "[STREET_ADDRESS]"
type input "自創"
type input "阿母的目睭"
radio input "true"
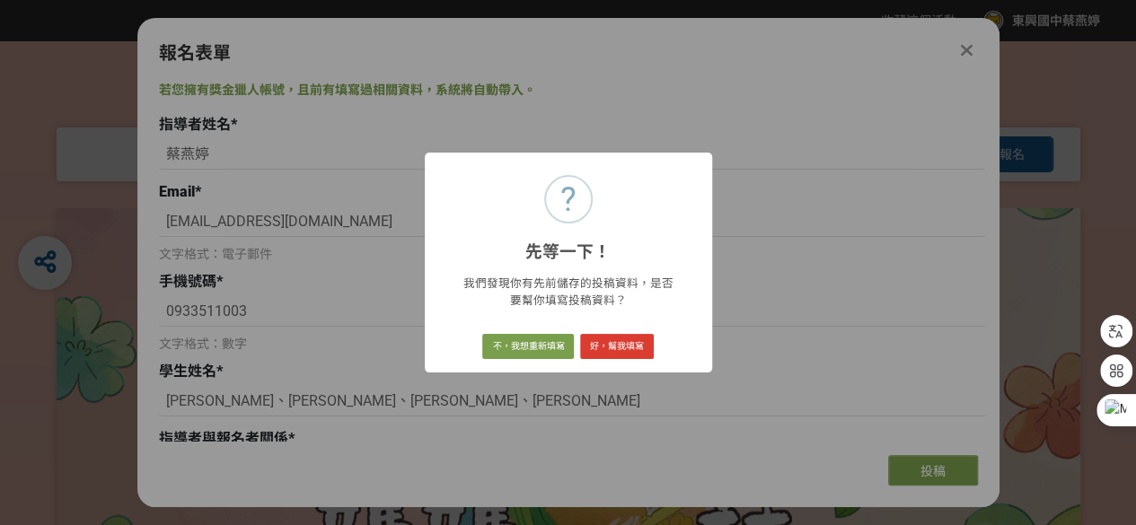
type input "[PERSON_NAME]、[PERSON_NAME]、[PERSON_NAME]、[PERSON_NAME]"
type input "[DOMAIN_NAME][URL][DOMAIN_NAME]"
type input "阿母的目睭 [PERSON_NAME]共形影記牢牢 啊!阿母的目睭 若影片 記錄囡仔漸漸勇建的背影 啊!阿母的目睭 永遠佇[PERSON_NAME]的後壁 深…"
select select "校園講座 / 老師系上推薦"
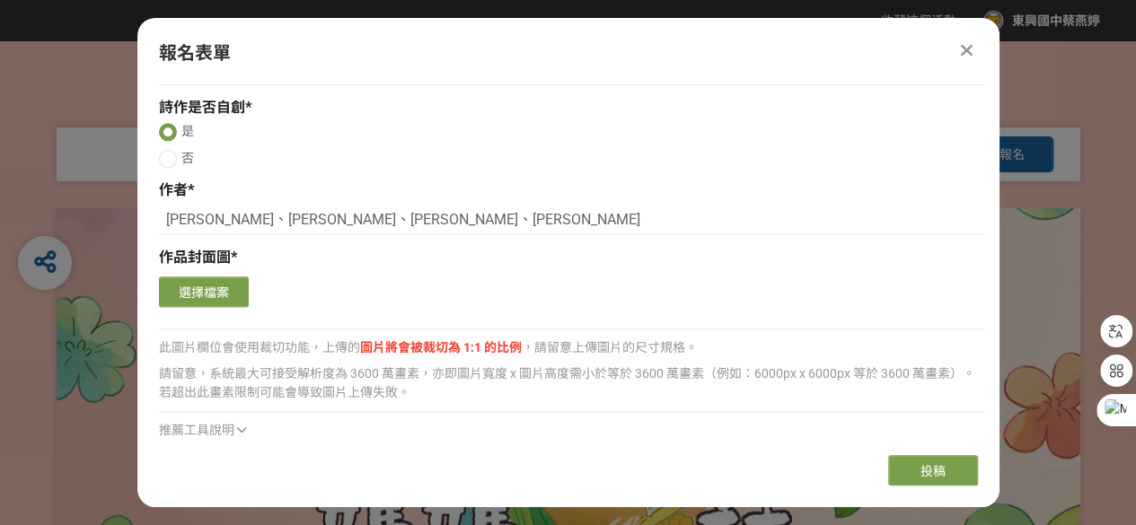
scroll to position [1077, 0]
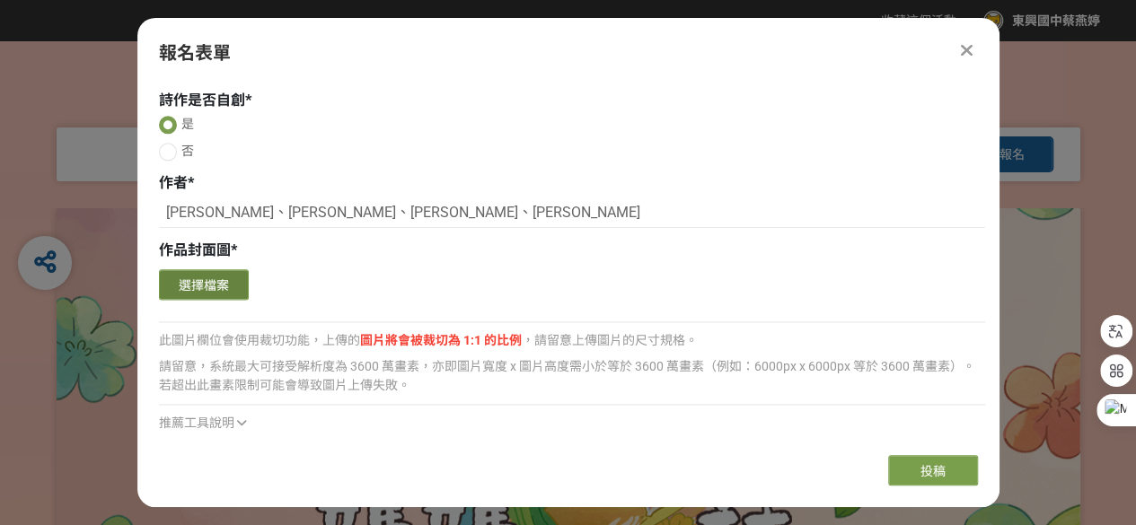
click at [215, 288] on button "選擇檔案" at bounding box center [204, 284] width 90 height 31
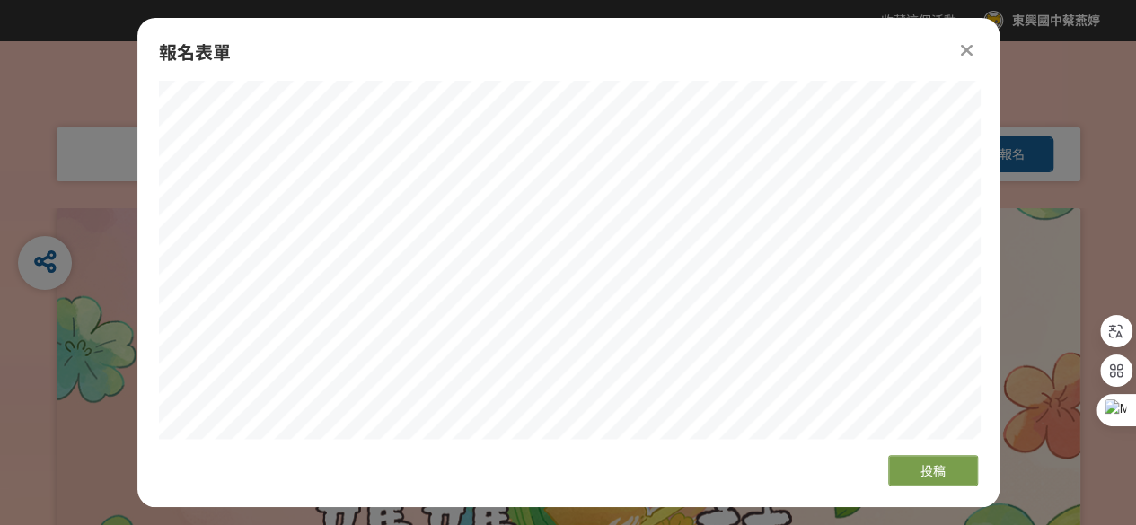
scroll to position [1257, 0]
click at [708, 460] on div "報名表單 若您擁有獎金獵人帳號，且前有填寫過相關資料，系統將自動帶入。 指導者姓名 * [PERSON_NAME] * [EMAIL_ADDRESS][DOM…" at bounding box center [568, 262] width 862 height 489
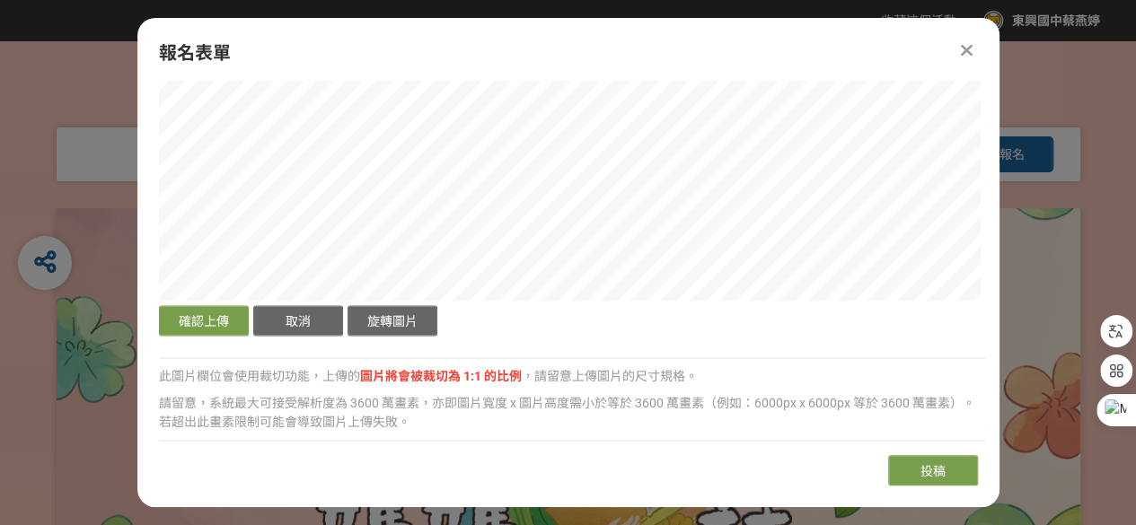
scroll to position [1437, 0]
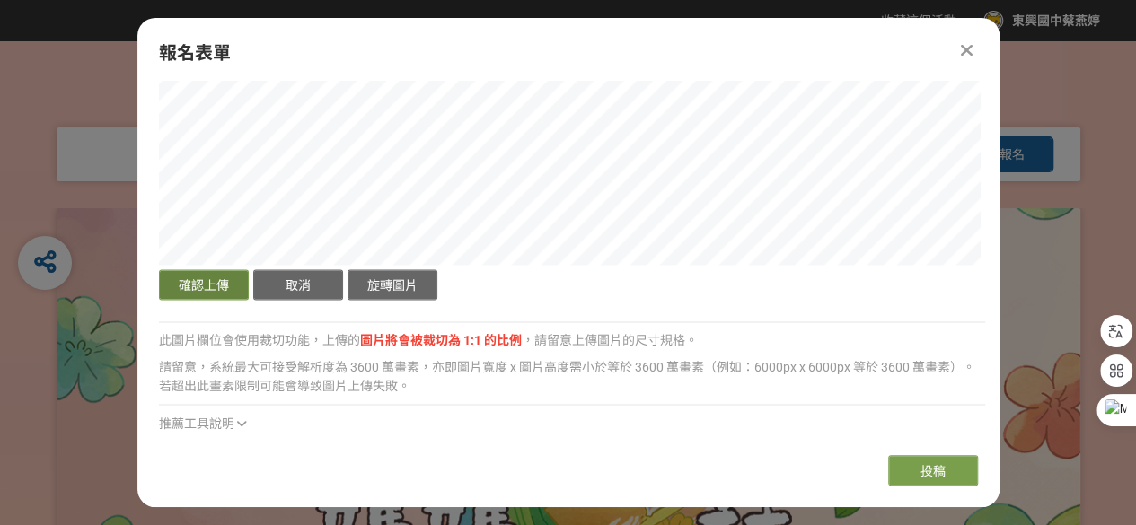
click at [212, 286] on button "確認上傳" at bounding box center [204, 284] width 90 height 31
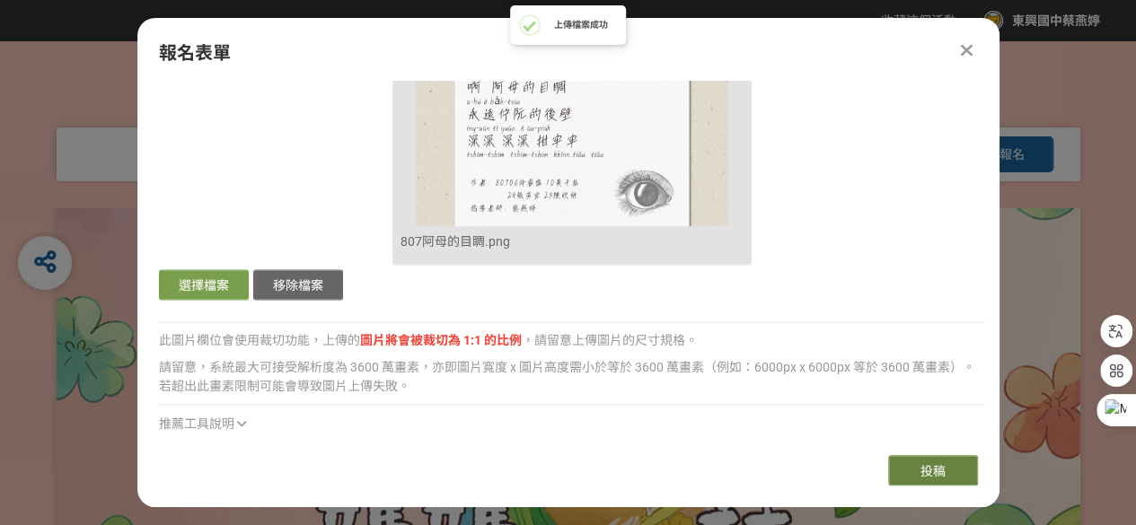
click at [956, 477] on button "投稿" at bounding box center [933, 470] width 90 height 31
click at [538, 31] on span at bounding box center [533, 25] width 18 height 18
click at [964, 49] on icon at bounding box center [967, 50] width 12 height 18
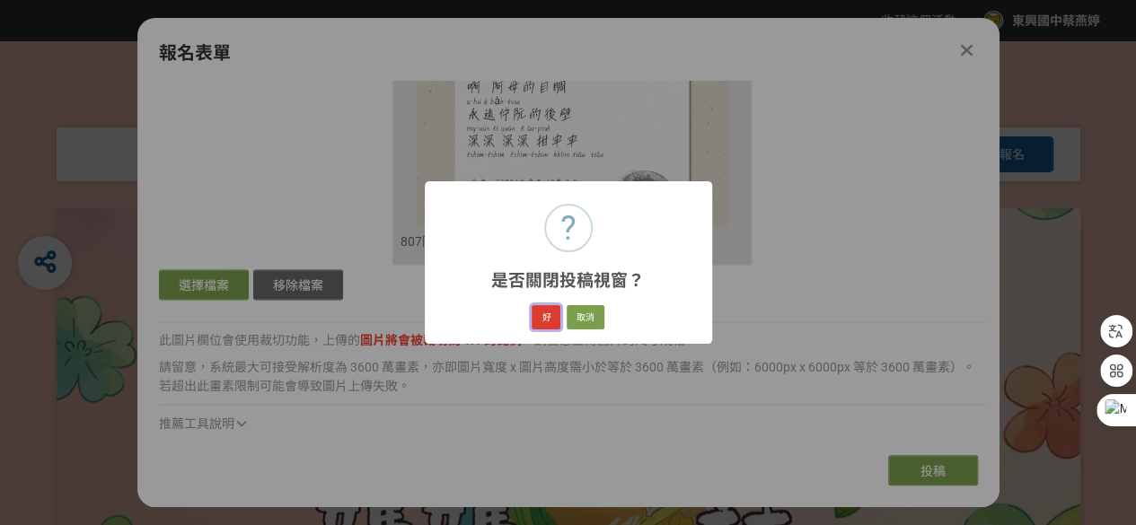
click at [551, 320] on button "好" at bounding box center [546, 317] width 29 height 25
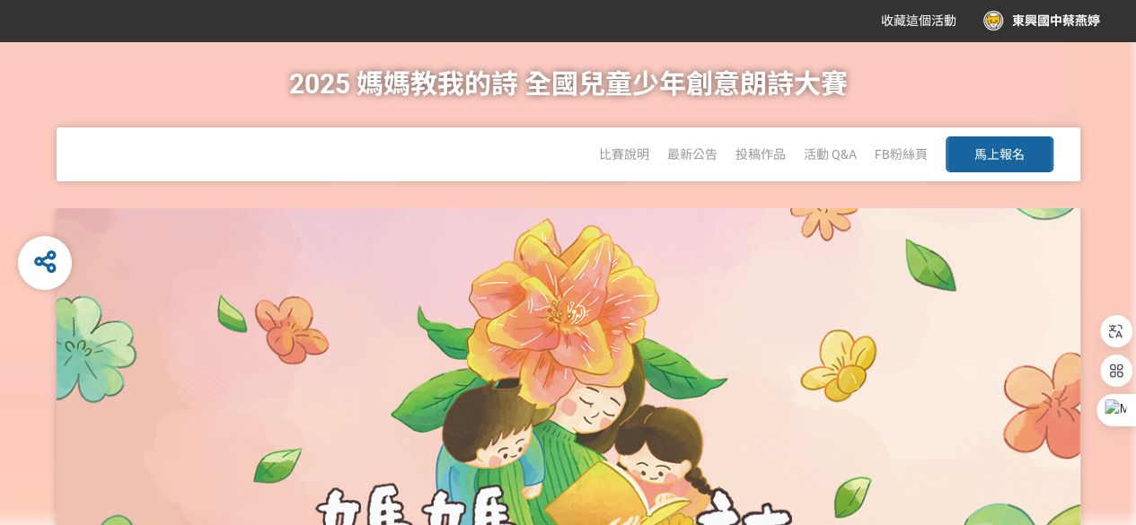
click at [989, 148] on span "馬上報名" at bounding box center [999, 154] width 50 height 14
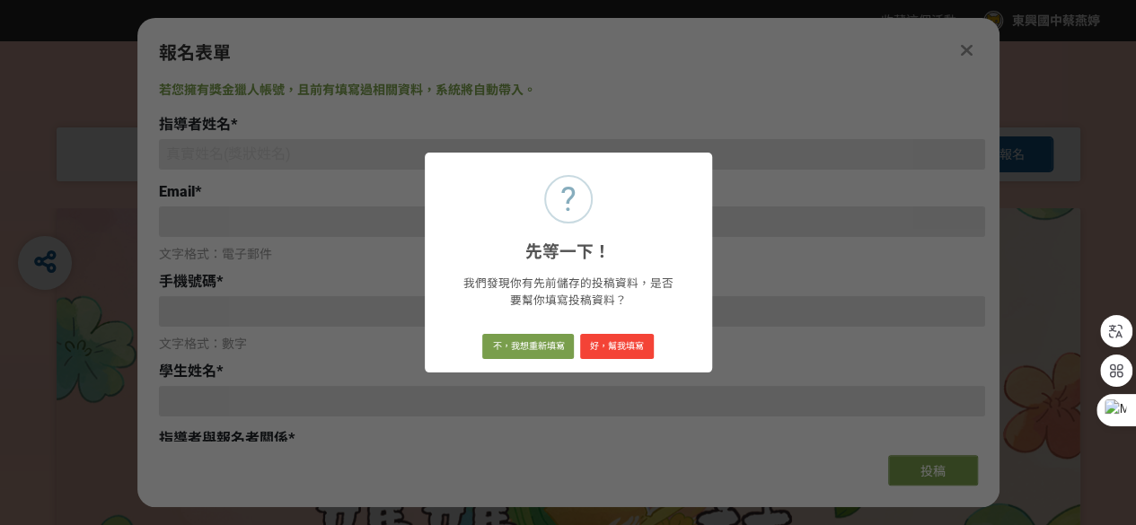
type input "[EMAIL_ADDRESS][DOMAIN_NAME]"
type input "東興國中蔡燕婷"
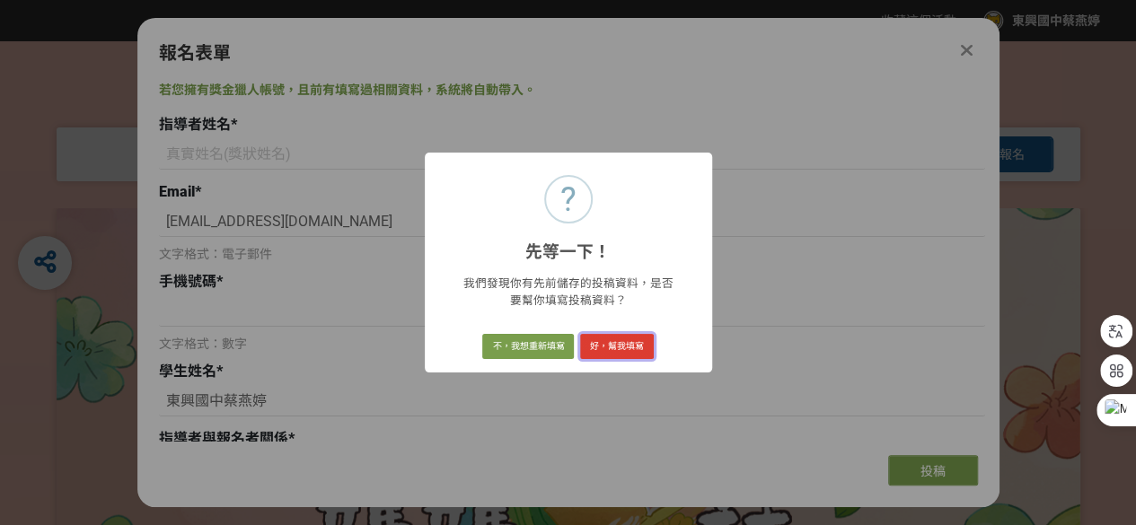
click at [597, 347] on button "好，幫我填寫" at bounding box center [617, 346] width 74 height 25
type input "蔡燕婷"
type input "[EMAIL_ADDRESS][DOMAIN_NAME]"
type input "0933511003"
type input "[PERSON_NAME]、[PERSON_NAME]、[PERSON_NAME]、[PERSON_NAME]"
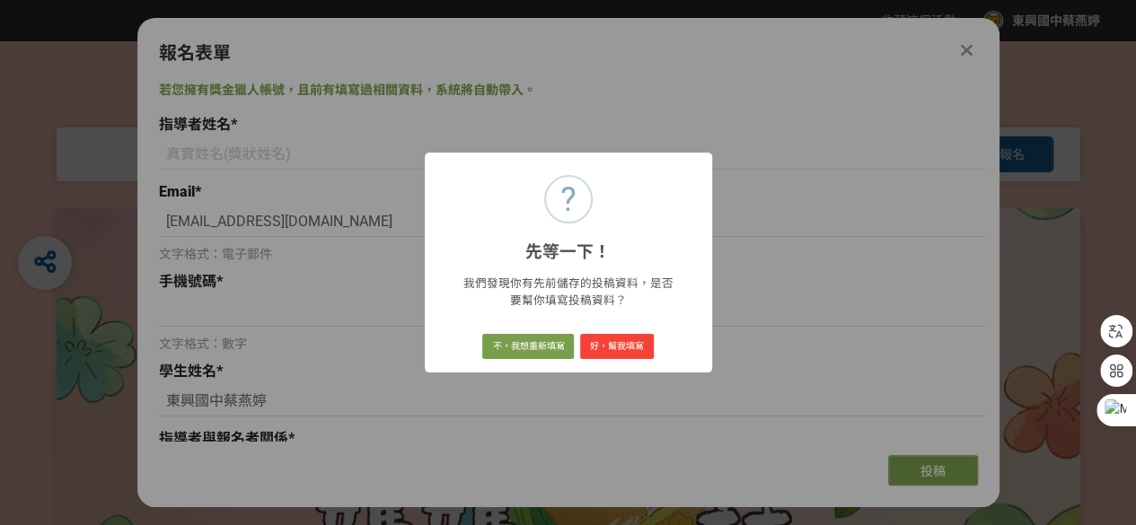
type input "師生"
select select "閩南語"
radio input "true"
type input "風城隊"
type input "[GEOGRAPHIC_DATA]立[GEOGRAPHIC_DATA]"
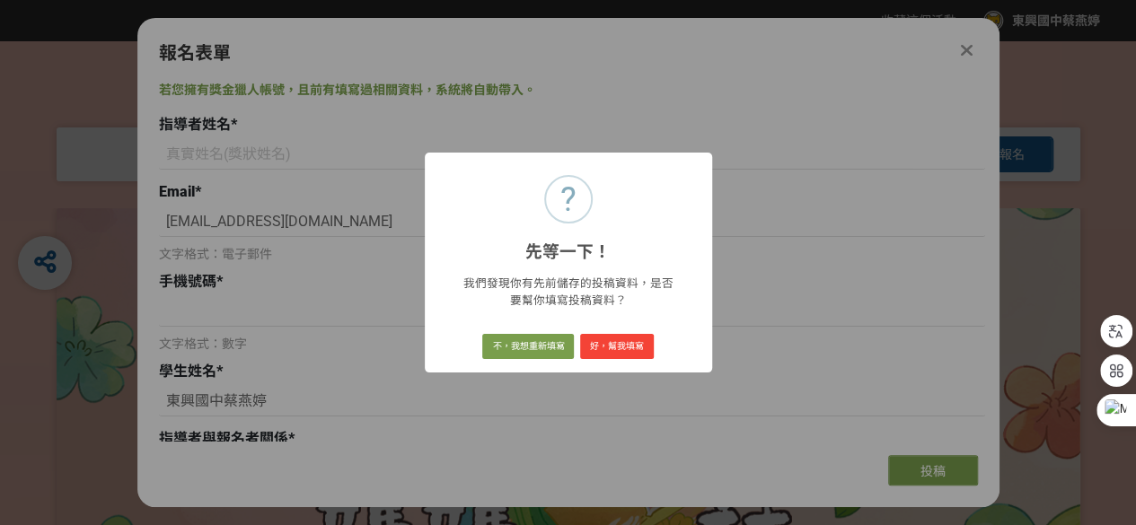
type input "九年級"
type input "[STREET_ADDRESS]"
type input "自創"
type input "阿母的目睭"
radio input "true"
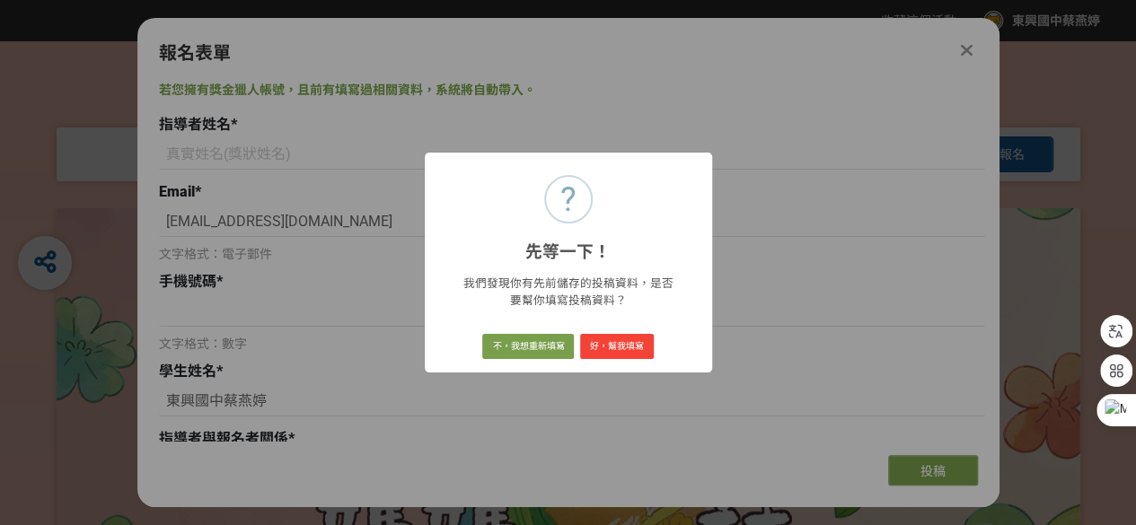
type input "[PERSON_NAME]、[PERSON_NAME]、[PERSON_NAME]、[PERSON_NAME]"
type input "[DOMAIN_NAME][URL][DOMAIN_NAME]"
type input "阿母的目睭 [PERSON_NAME]共形影記牢牢 啊!阿母的目睭 若影片 記錄囡仔漸漸勇建的背影 啊!阿母的目睭 永遠佇[PERSON_NAME]的後壁 深…"
select select "校園講座 / 老師系上推薦"
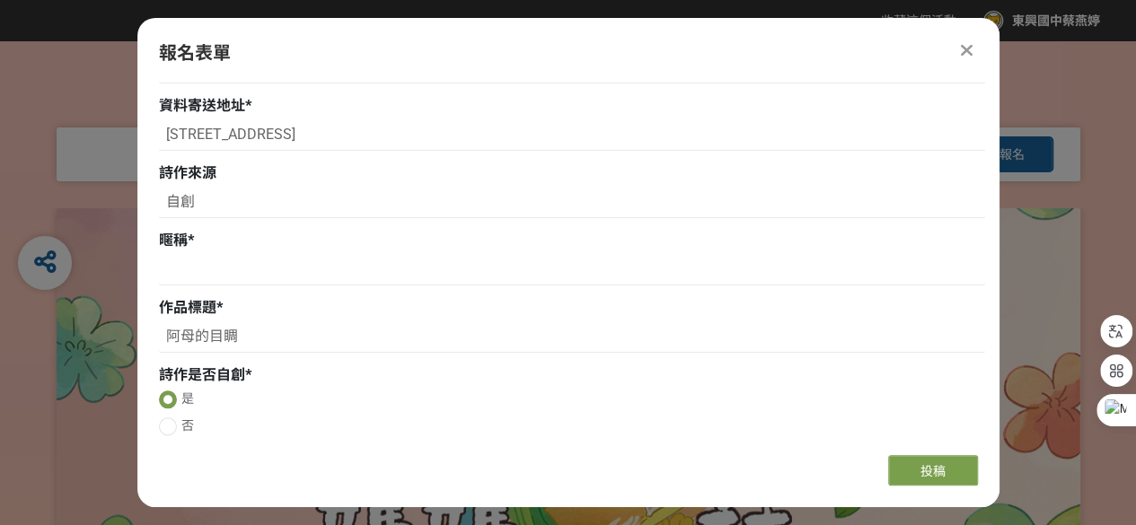
scroll to position [808, 0]
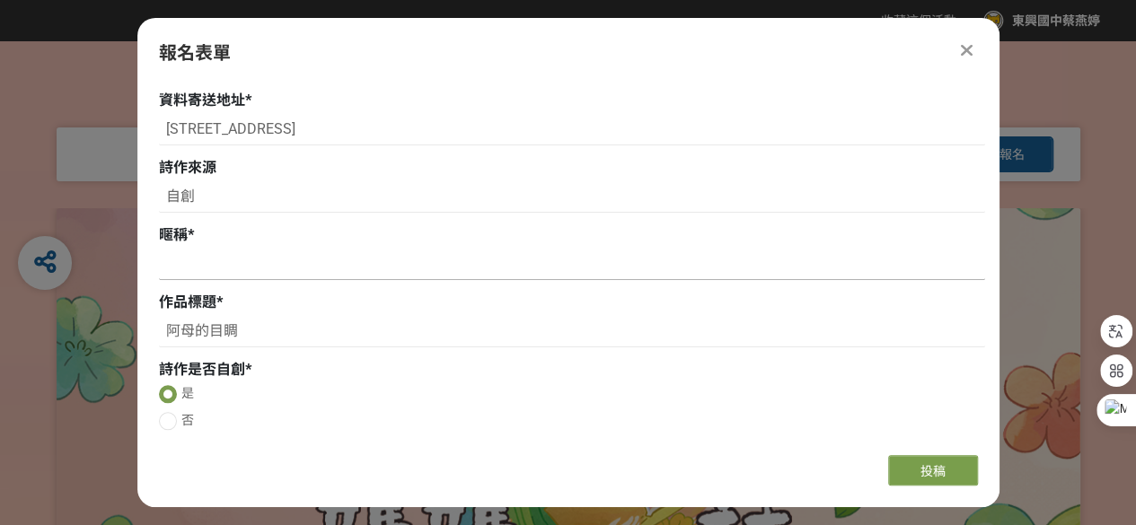
click at [189, 267] on input at bounding box center [572, 265] width 826 height 31
type input "8"
type input "z"
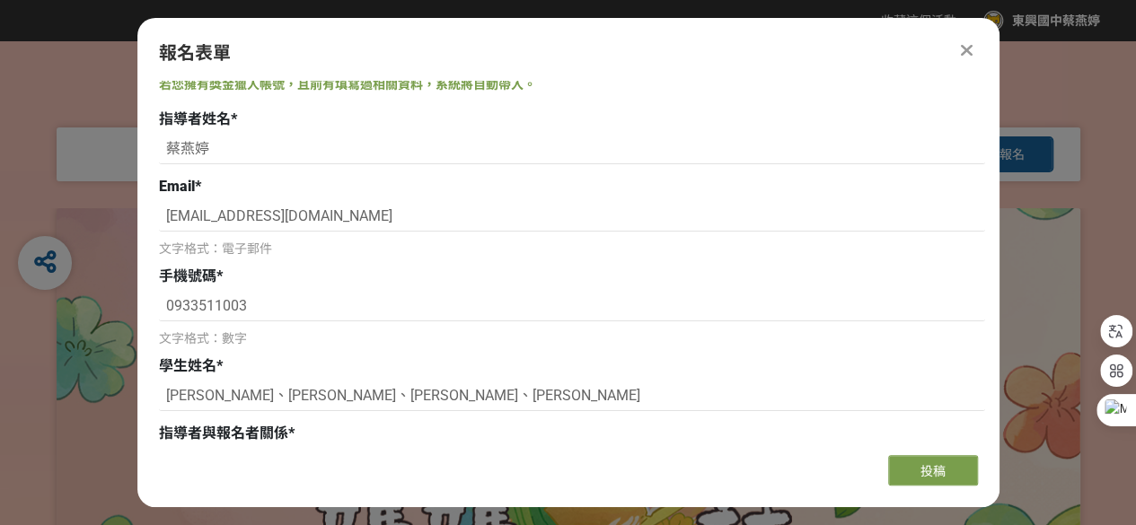
scroll to position [0, 0]
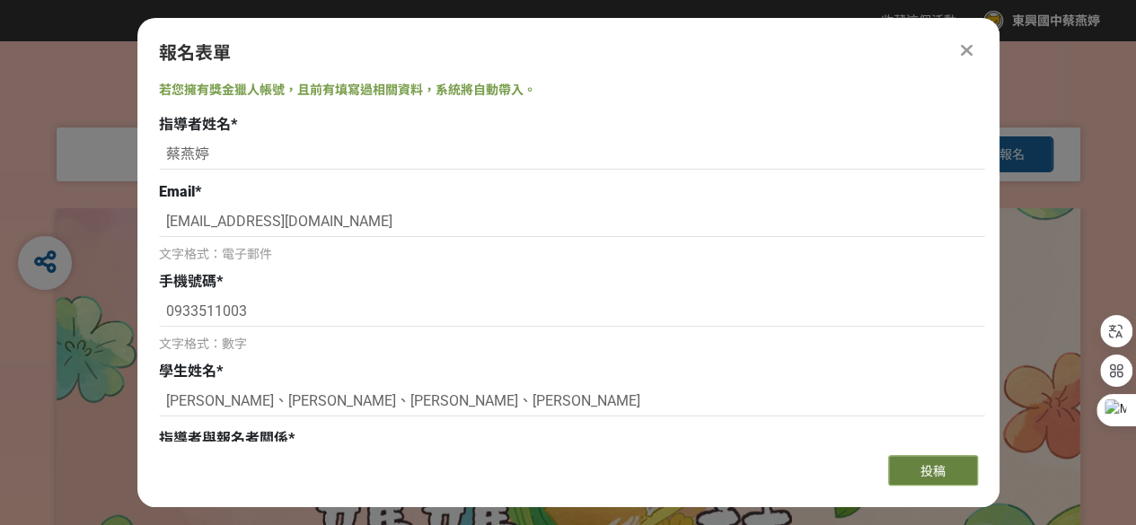
type input "風城"
click at [942, 472] on span "投稿" at bounding box center [932, 471] width 25 height 14
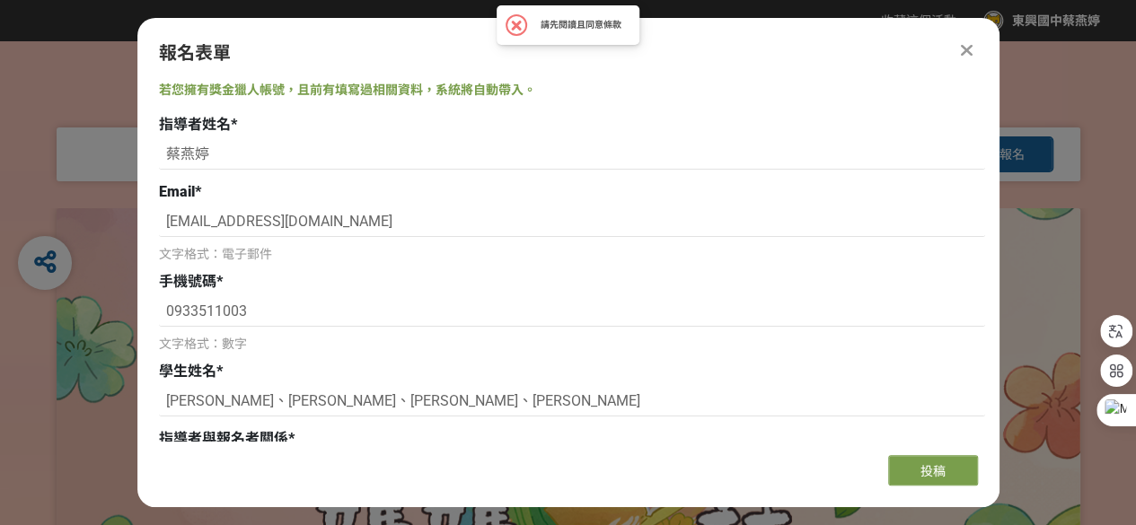
click at [614, 24] on h2 "請先閱讀且同意條款" at bounding box center [581, 25] width 81 height 11
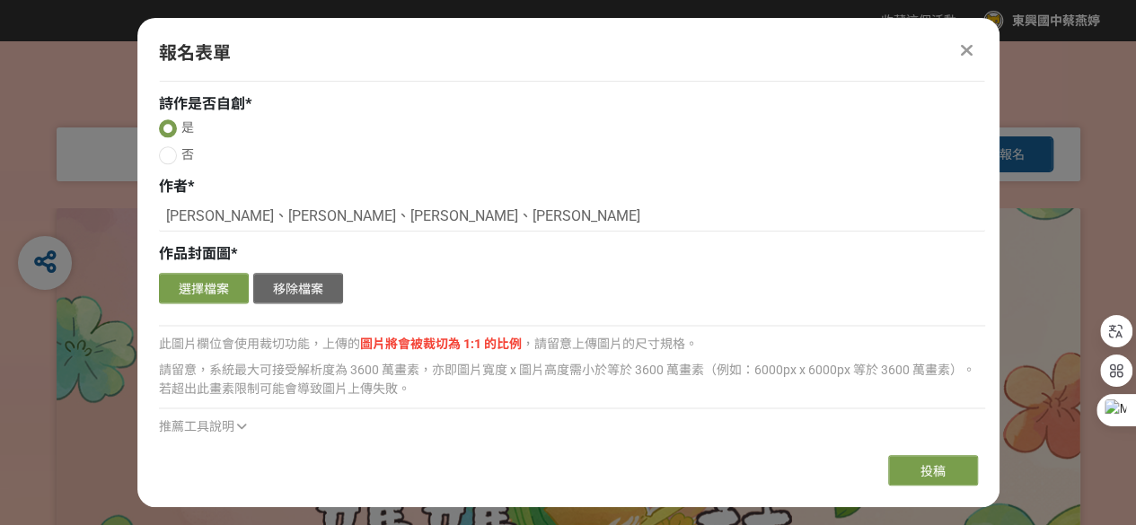
scroll to position [1338, 0]
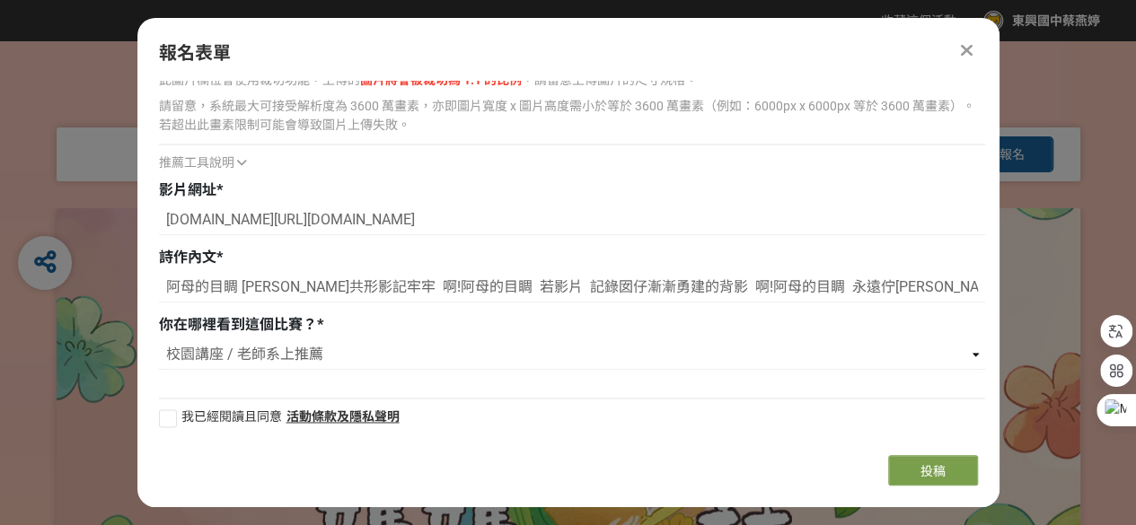
click at [165, 417] on div at bounding box center [168, 418] width 18 height 18
checkbox input "true"
click at [317, 413] on link "活動條款及隱私聲明" at bounding box center [342, 416] width 113 height 14
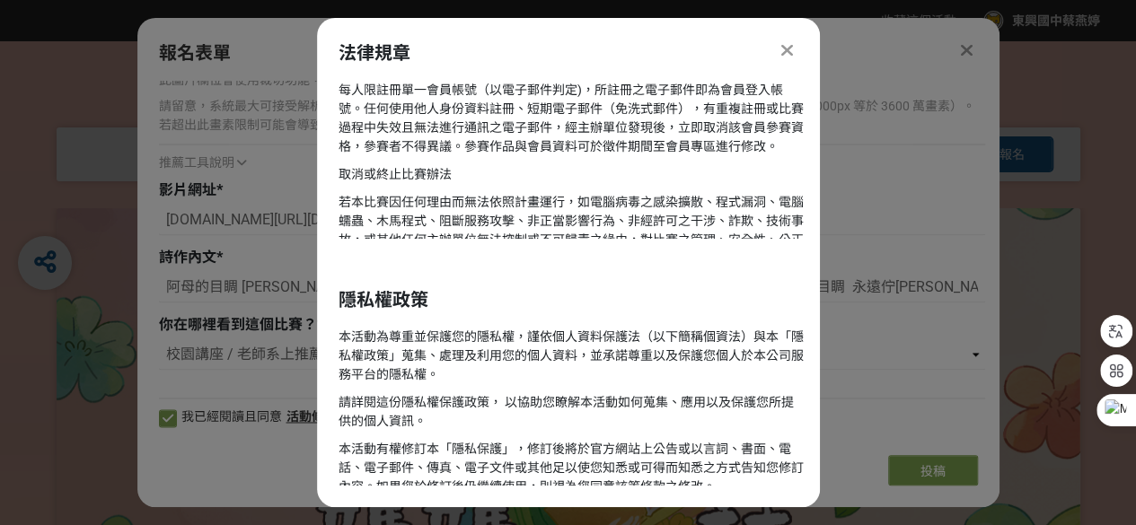
click at [788, 48] on icon at bounding box center [787, 50] width 12 height 18
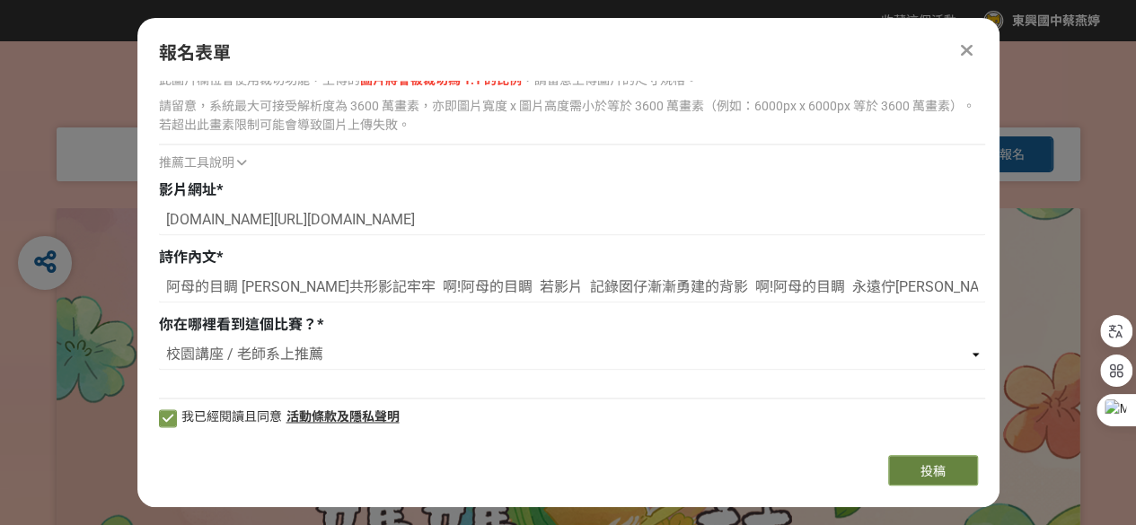
click at [917, 466] on button "投稿" at bounding box center [933, 470] width 90 height 31
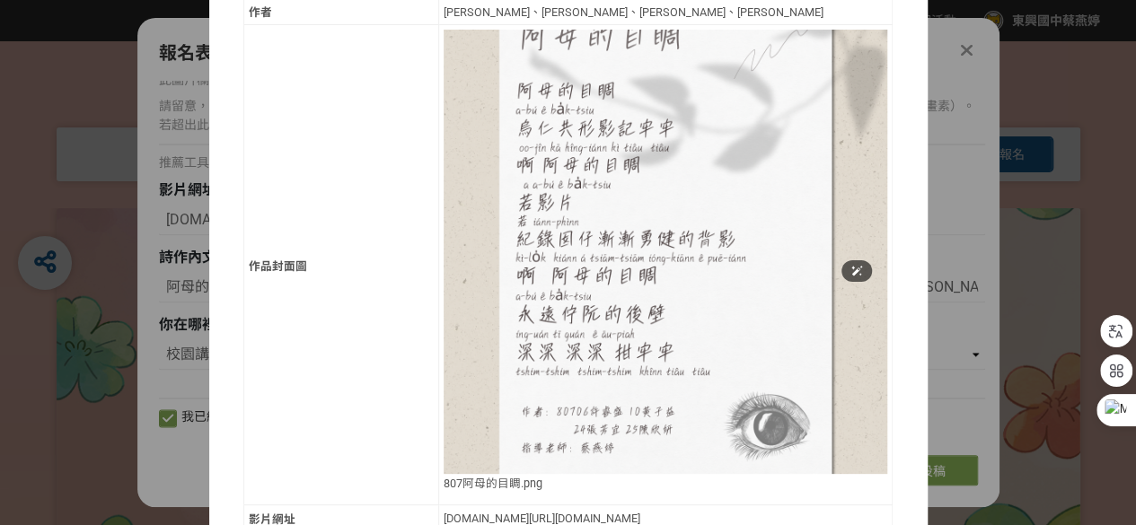
scroll to position [539, 0]
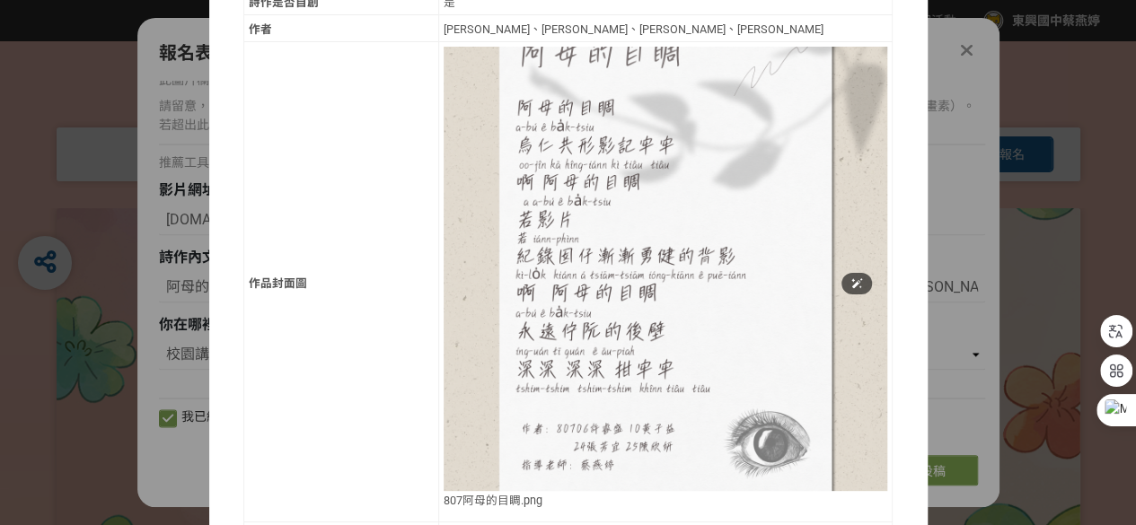
click at [646, 242] on img at bounding box center [666, 269] width 444 height 444
drag, startPoint x: 646, startPoint y: 242, endPoint x: 646, endPoint y: 252, distance: 10.8
click at [646, 252] on img at bounding box center [666, 269] width 444 height 444
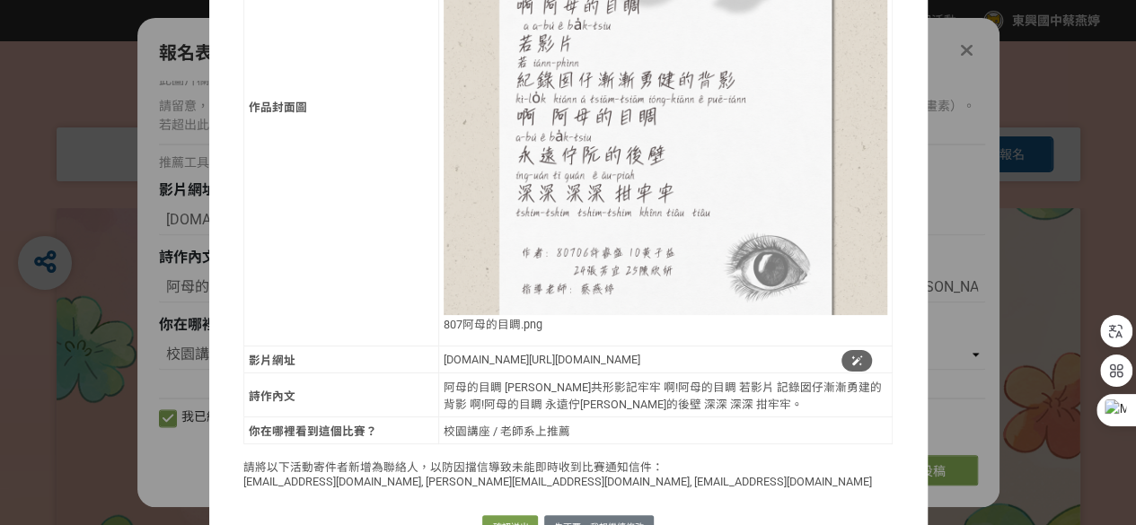
scroll to position [718, 0]
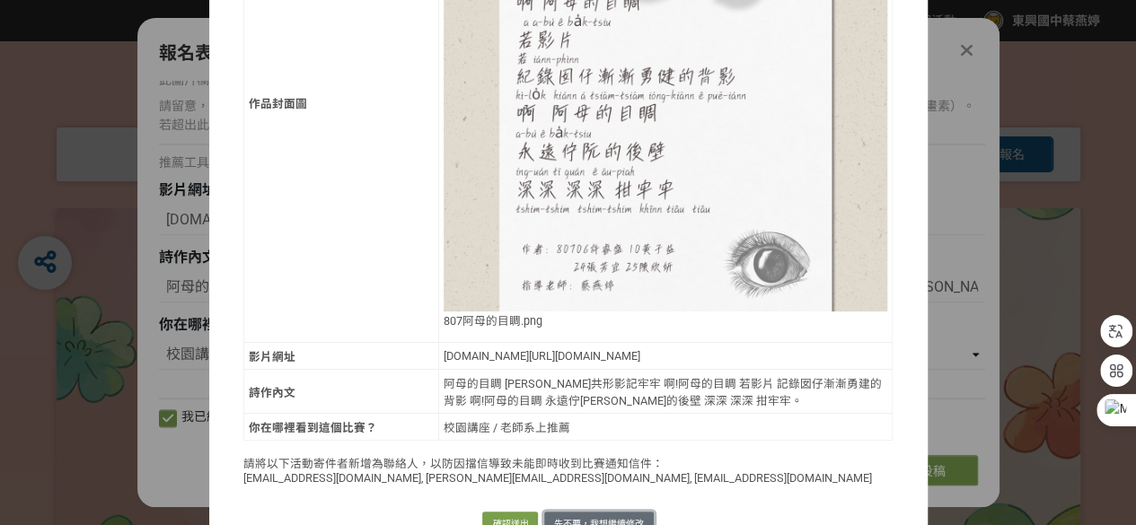
click at [590, 512] on button "先不要，我想繼續修改" at bounding box center [599, 524] width 110 height 25
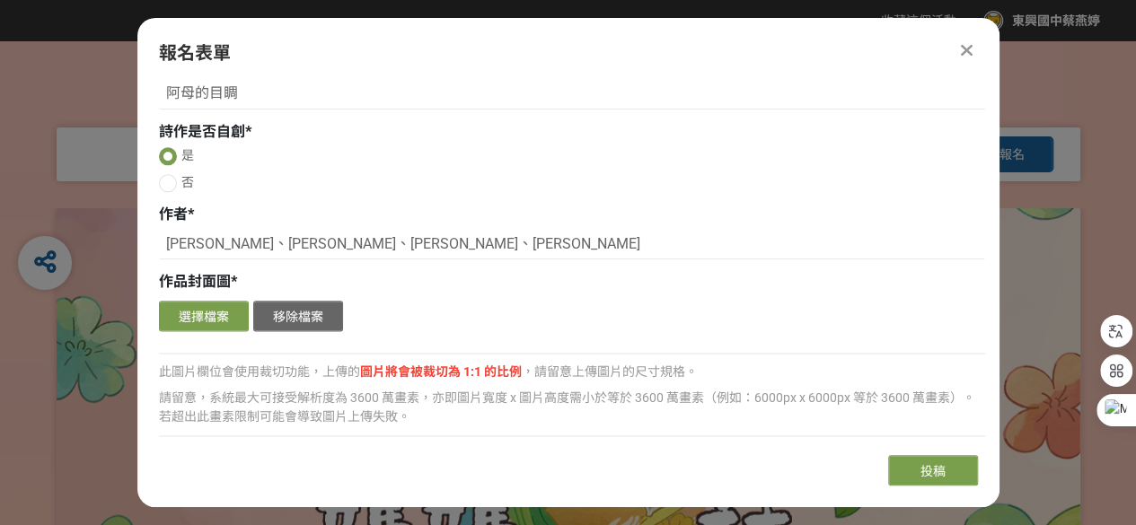
scroll to position [1069, 0]
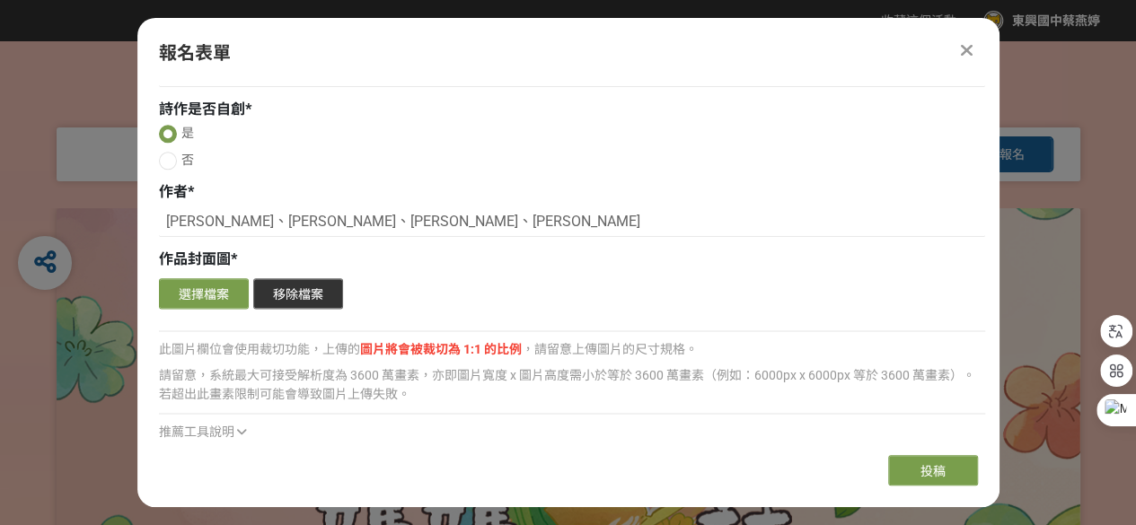
click at [285, 295] on button "移除檔案" at bounding box center [298, 293] width 90 height 31
click at [214, 298] on button "選擇檔案" at bounding box center [204, 293] width 90 height 31
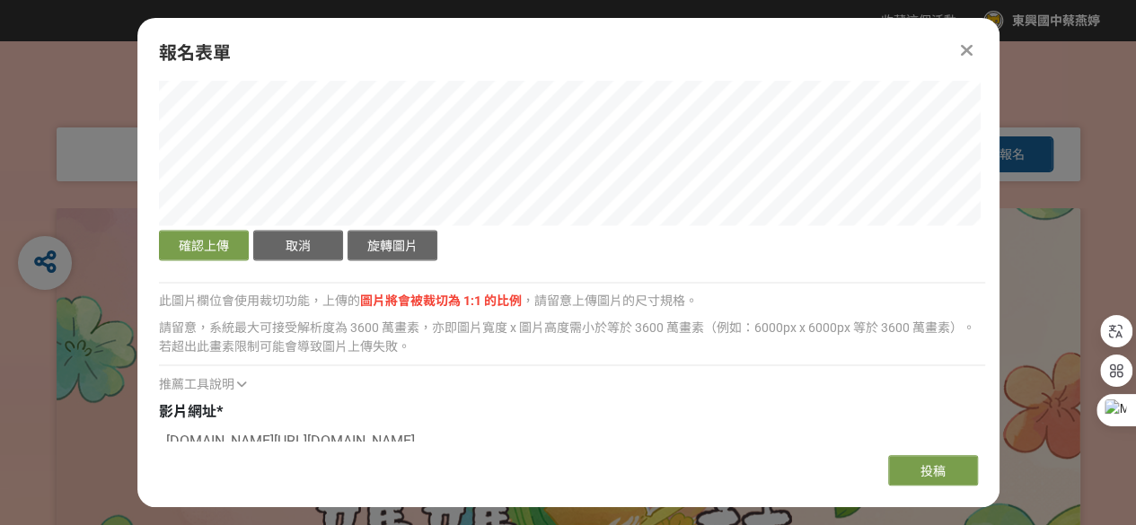
scroll to position [1338, 0]
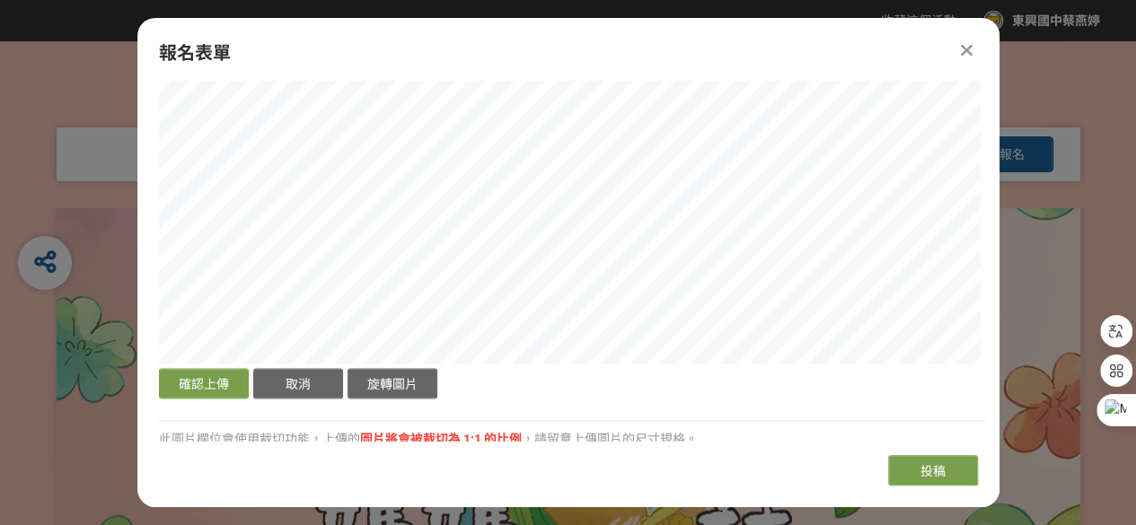
click at [713, 376] on div "確認上傳 取消 旋轉圖片" at bounding box center [572, 203] width 826 height 399
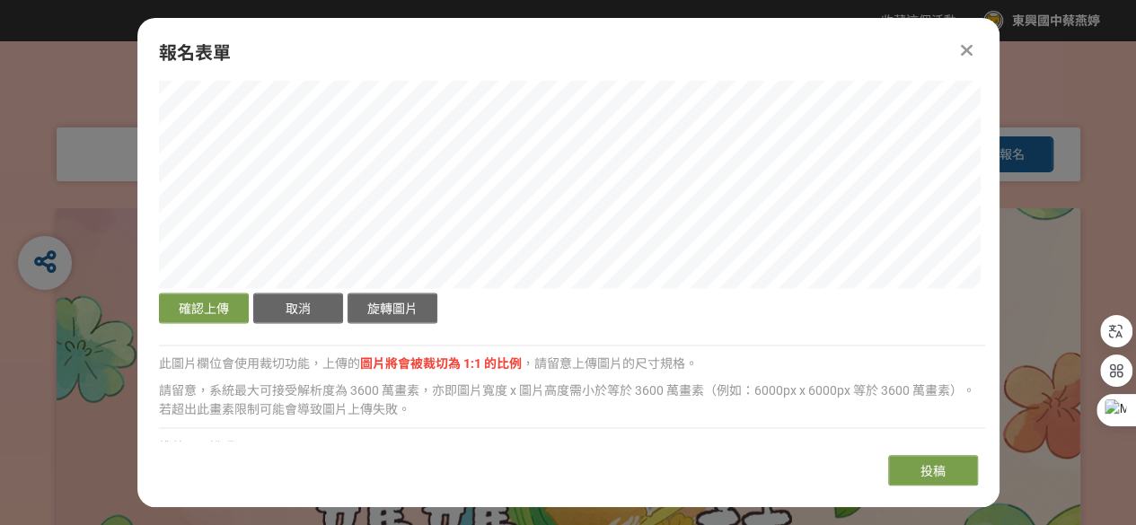
scroll to position [1428, 0]
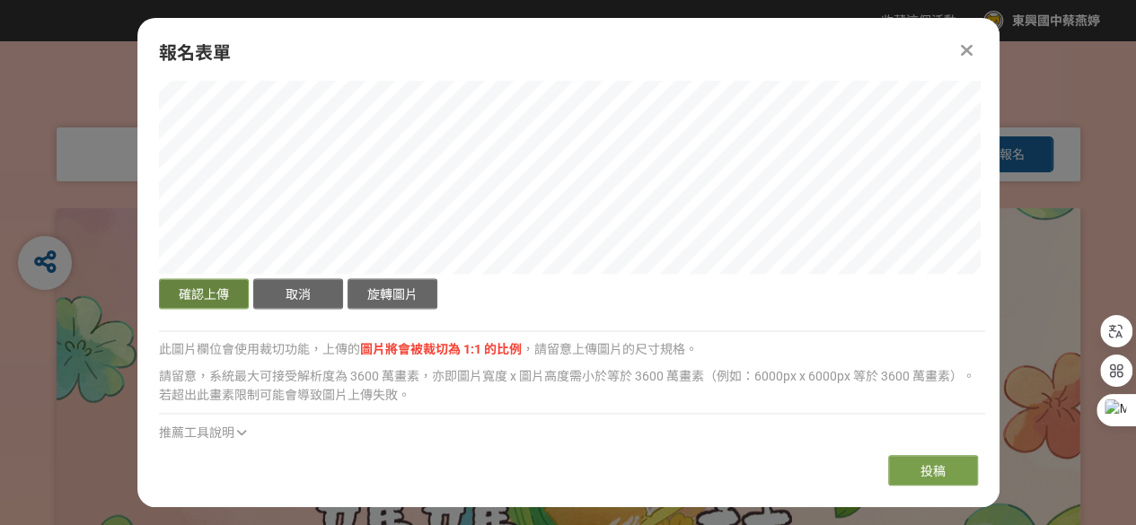
click at [205, 290] on button "確認上傳" at bounding box center [204, 293] width 90 height 31
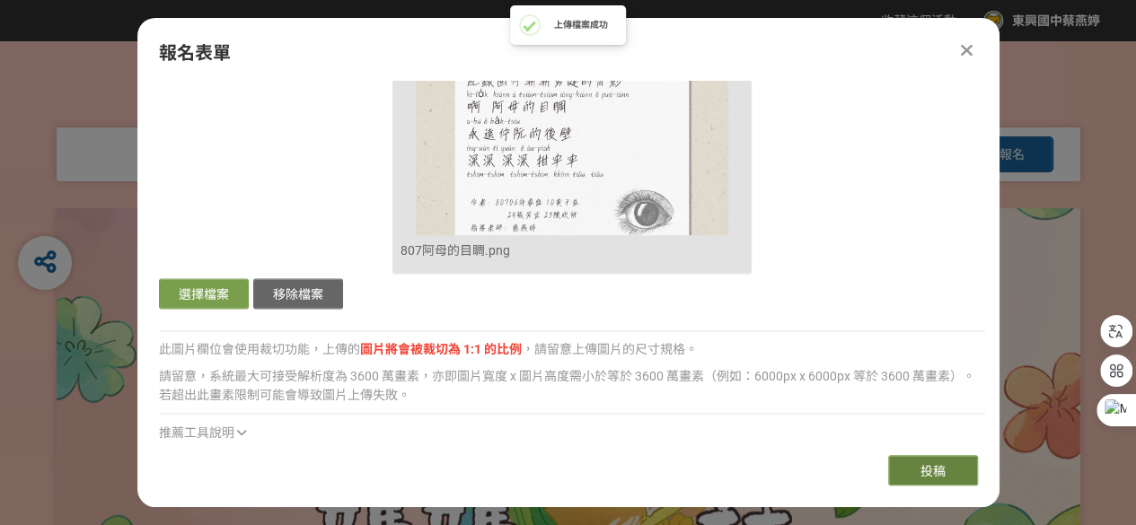
click at [946, 466] on button "投稿" at bounding box center [933, 470] width 90 height 31
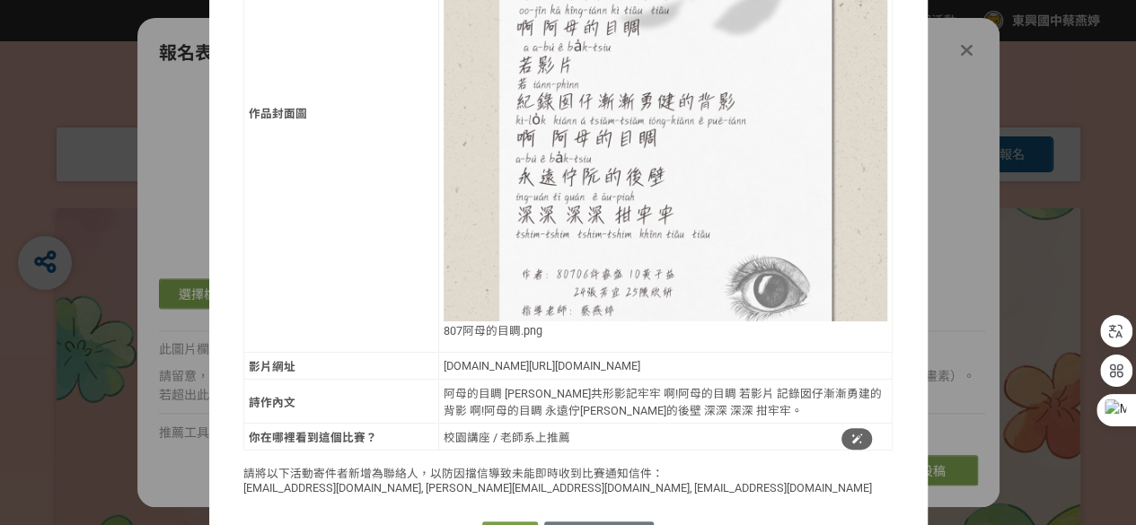
scroll to position [724, 0]
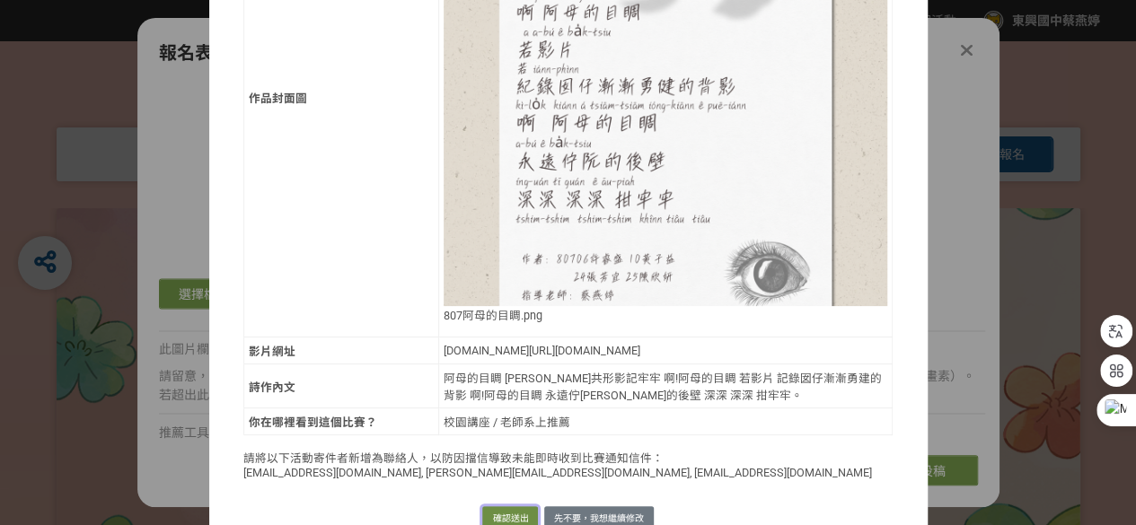
click at [493, 506] on button "確認送出" at bounding box center [510, 518] width 56 height 25
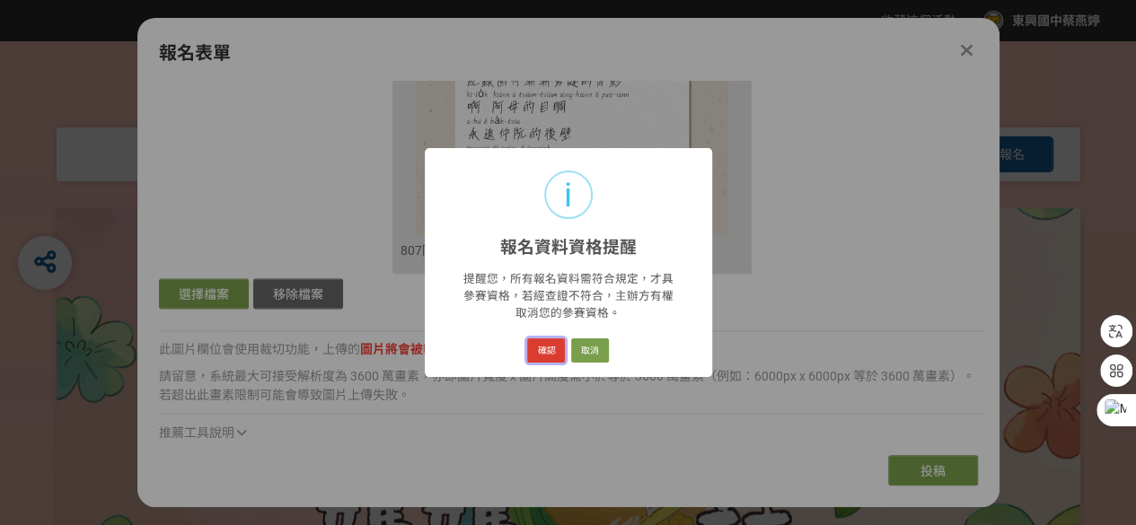
click at [553, 347] on button "確認" at bounding box center [546, 351] width 38 height 25
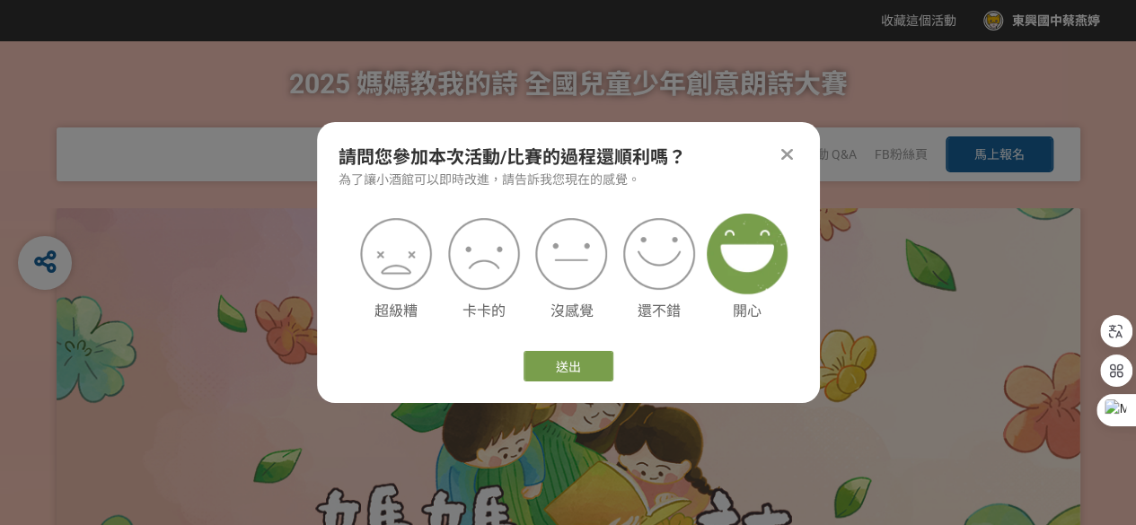
click at [757, 283] on img at bounding box center [747, 254] width 81 height 81
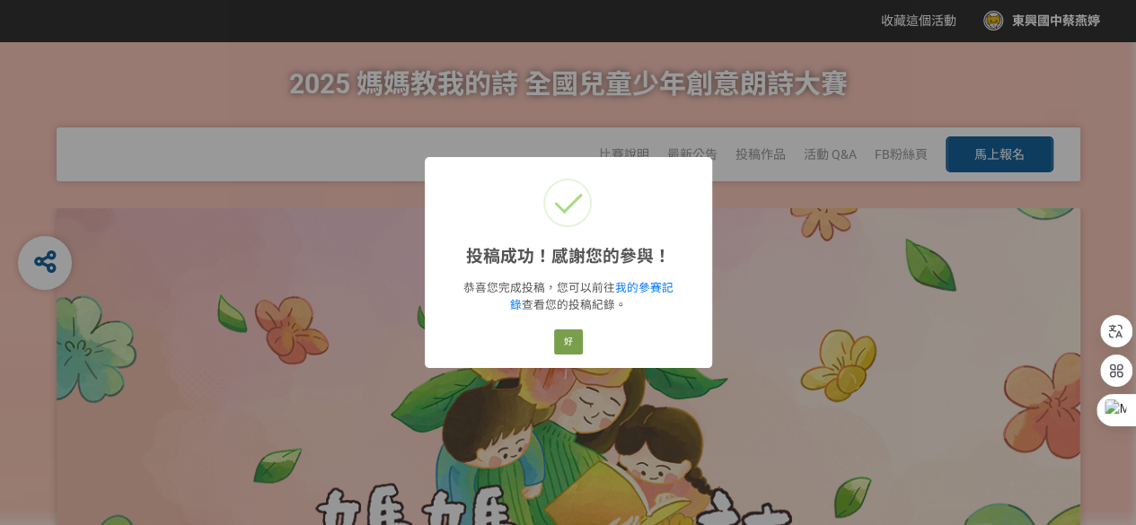
click at [785, 259] on div "投稿成功！感謝您的參與！ × 恭喜您完成投稿，您可以前往 我的參賽記錄 查看您的投稿紀錄。 好 Cancel" at bounding box center [568, 262] width 1136 height 525
click at [563, 337] on button "好" at bounding box center [568, 342] width 29 height 25
